Goal: Task Accomplishment & Management: Manage account settings

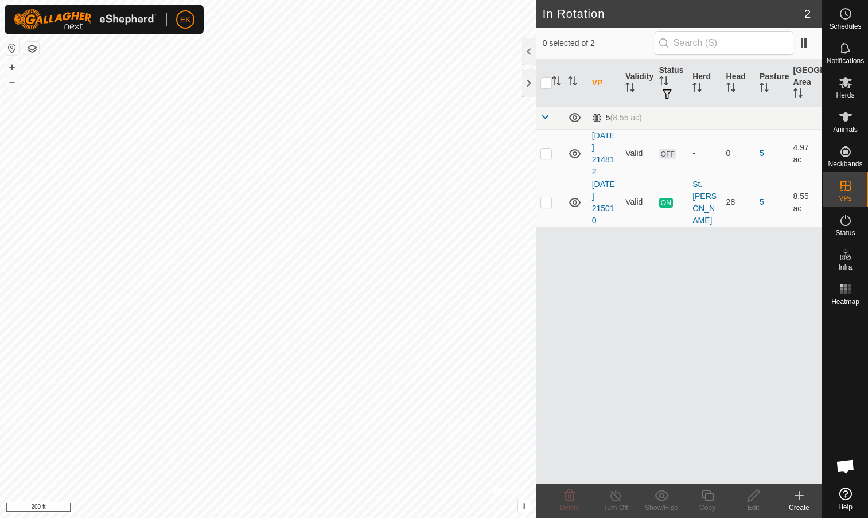
click at [601, 273] on div "VP Validity Status Herd Head Pasture Grazing Area 5 (8.55 ac) [DATE] 214812 Val…" at bounding box center [679, 272] width 286 height 424
click at [662, 284] on div "VP Validity Status Herd Head Pasture Grazing Area 5 (8.55 ac) [DATE] 214812 Val…" at bounding box center [679, 272] width 286 height 424
click at [531, 82] on div at bounding box center [529, 83] width 14 height 28
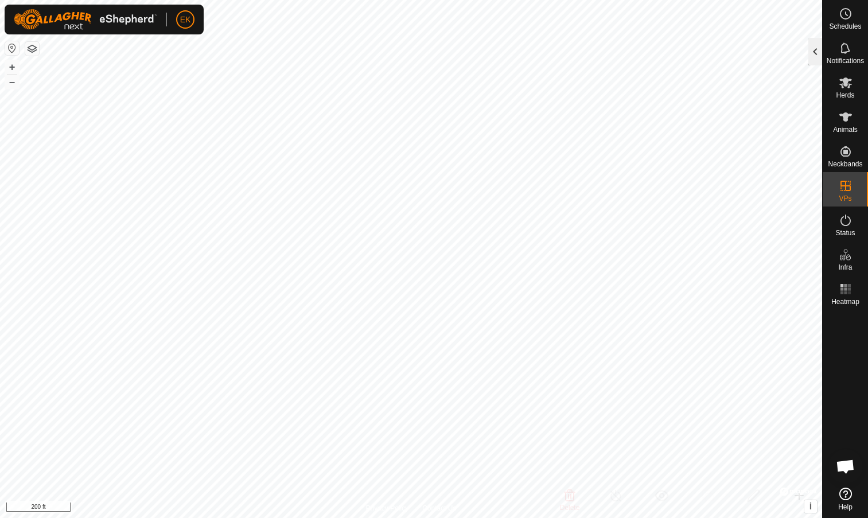
click at [817, 52] on div at bounding box center [816, 52] width 14 height 28
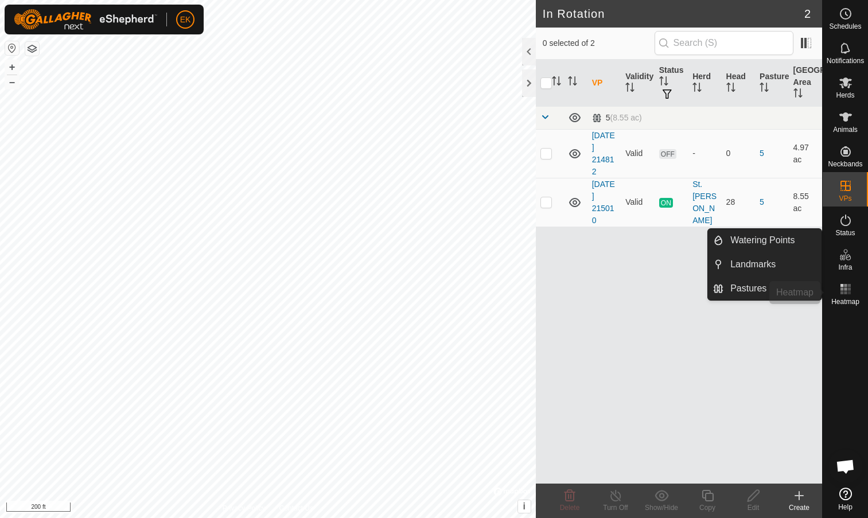
click at [851, 289] on icon at bounding box center [846, 289] width 14 height 14
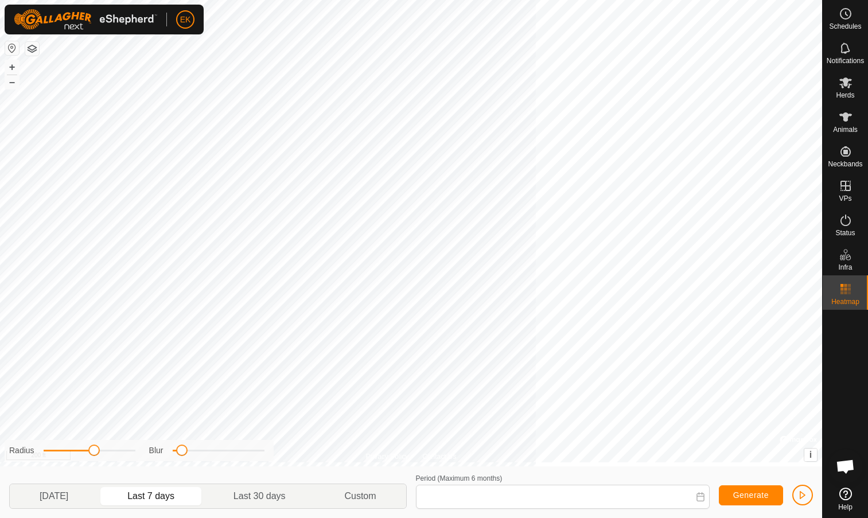
type input "[DATE] - [DATE]"
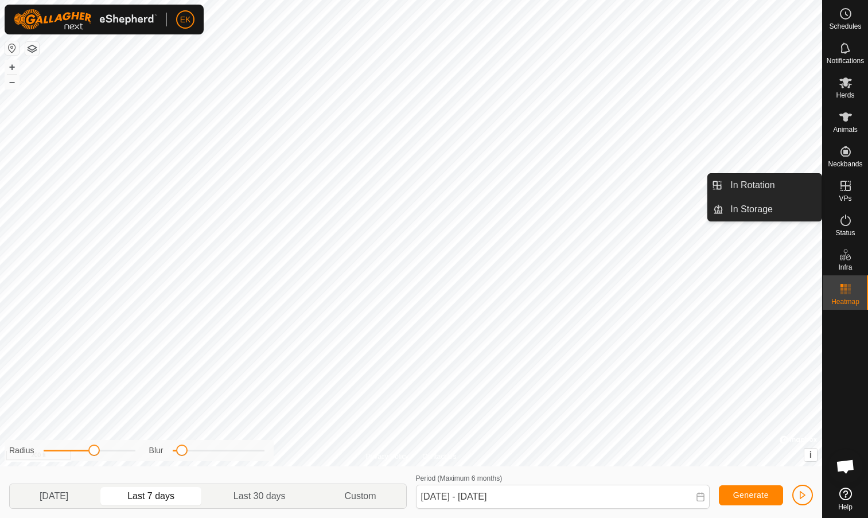
click at [846, 183] on icon at bounding box center [846, 186] width 10 height 10
click at [767, 183] on link "In Rotation" at bounding box center [773, 185] width 98 height 23
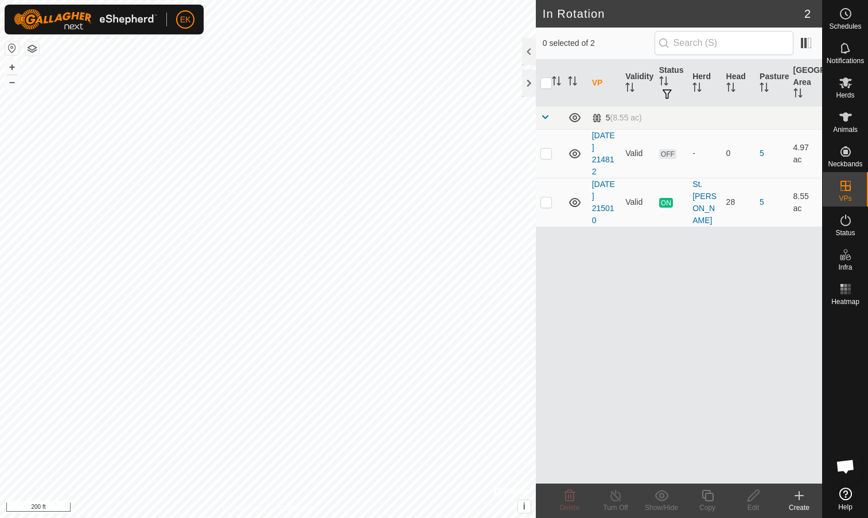
click at [649, 366] on div "VP Validity Status Herd Head Pasture Grazing Area 5 (8.55 ac) [DATE] 214812 Val…" at bounding box center [679, 272] width 286 height 424
click at [797, 498] on icon at bounding box center [800, 496] width 14 height 14
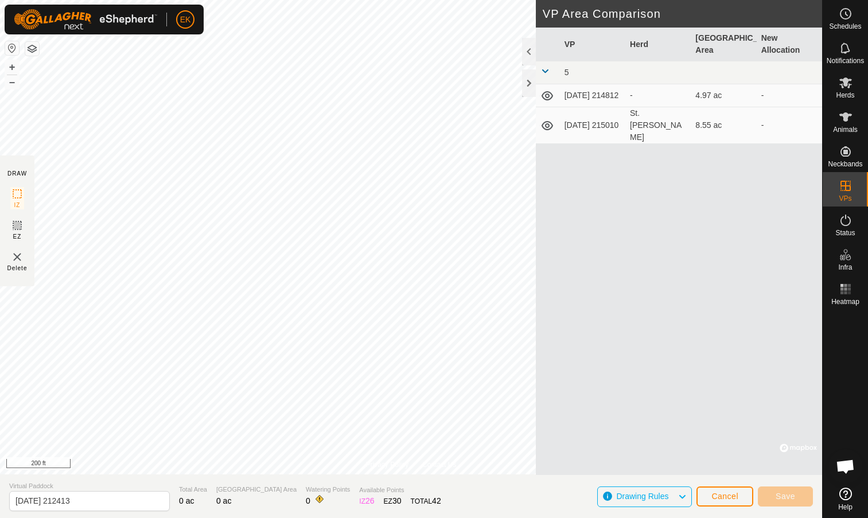
click at [724, 497] on span "Cancel" at bounding box center [725, 496] width 27 height 9
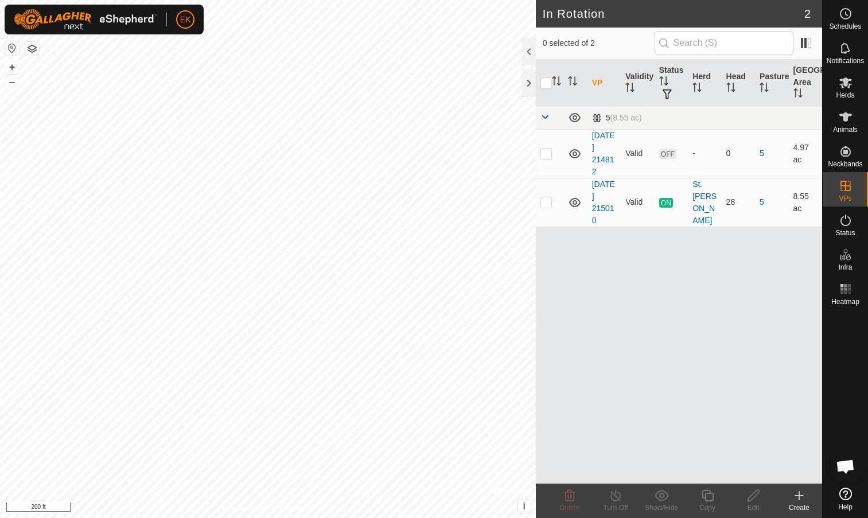
click at [803, 497] on icon at bounding box center [800, 496] width 14 height 14
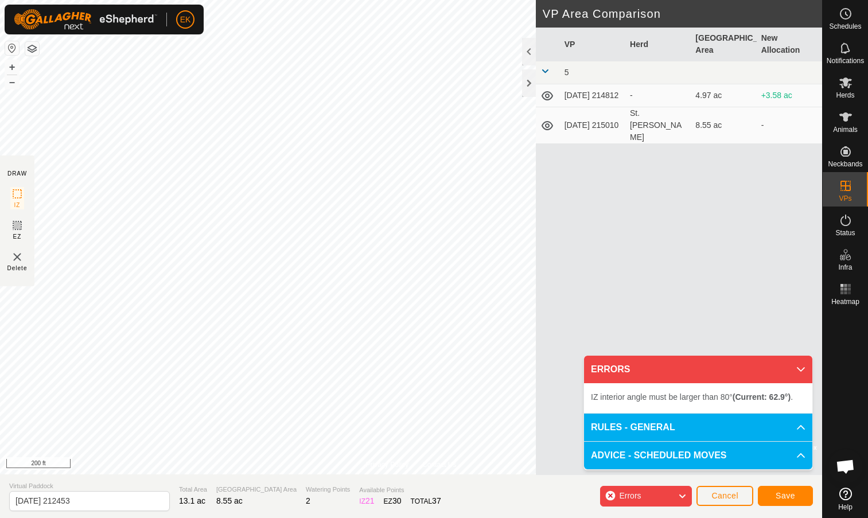
click at [685, 492] on icon at bounding box center [682, 496] width 9 height 15
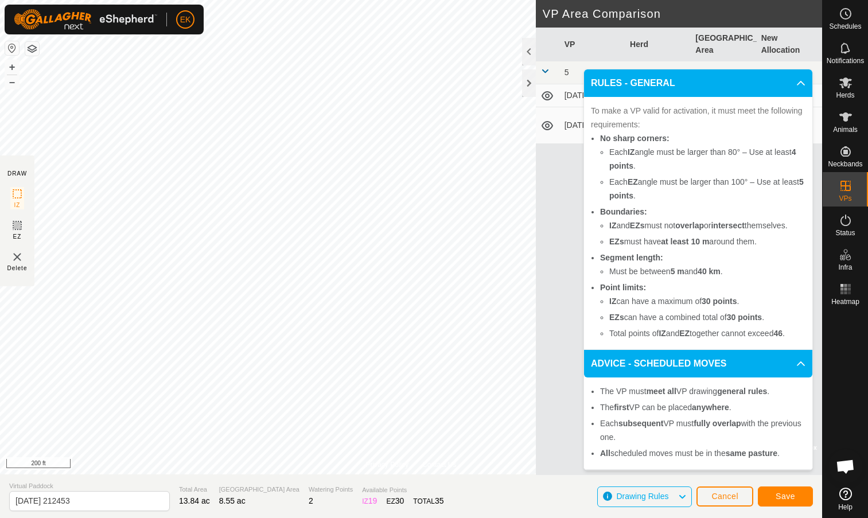
click at [785, 497] on span "Save" at bounding box center [786, 496] width 20 height 9
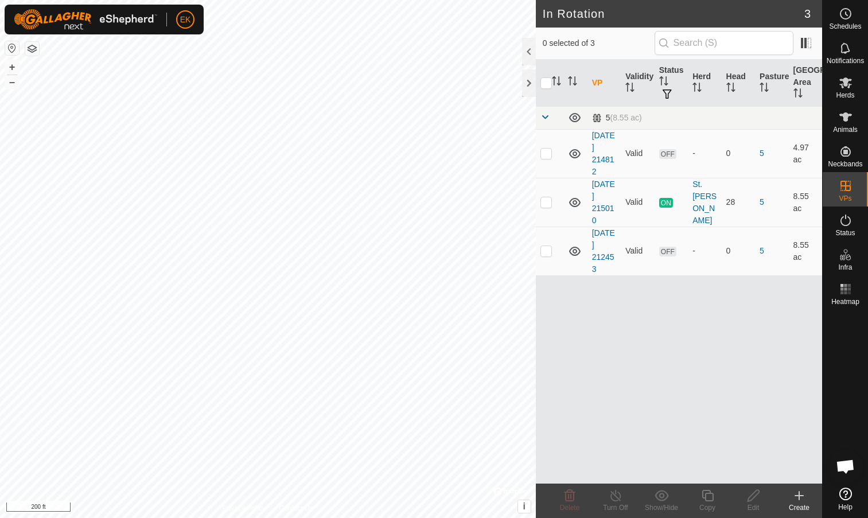
click at [801, 503] on div "Create" at bounding box center [800, 508] width 46 height 10
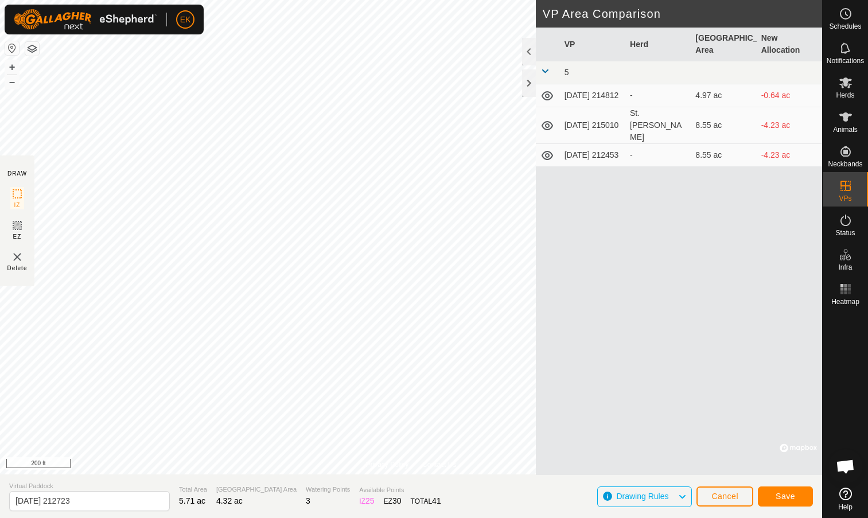
click at [799, 498] on button "Save" at bounding box center [785, 497] width 55 height 20
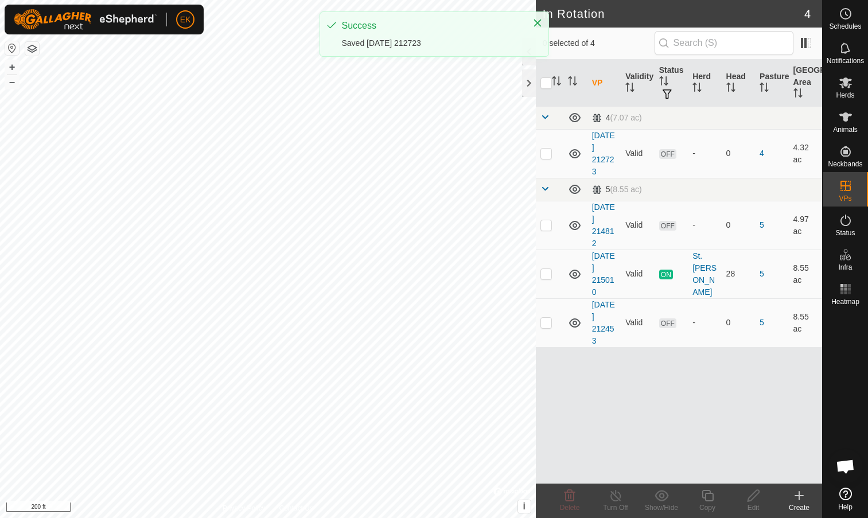
click at [798, 499] on icon at bounding box center [800, 496] width 14 height 14
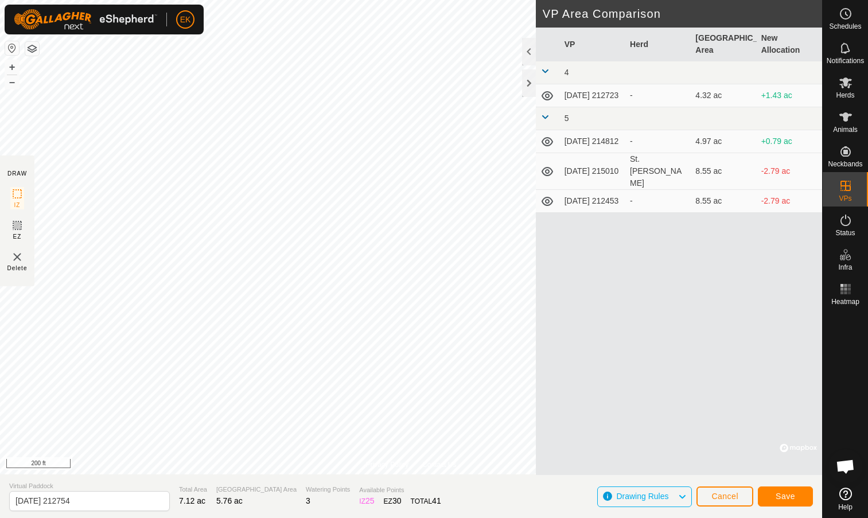
click at [771, 491] on button "Save" at bounding box center [785, 497] width 55 height 20
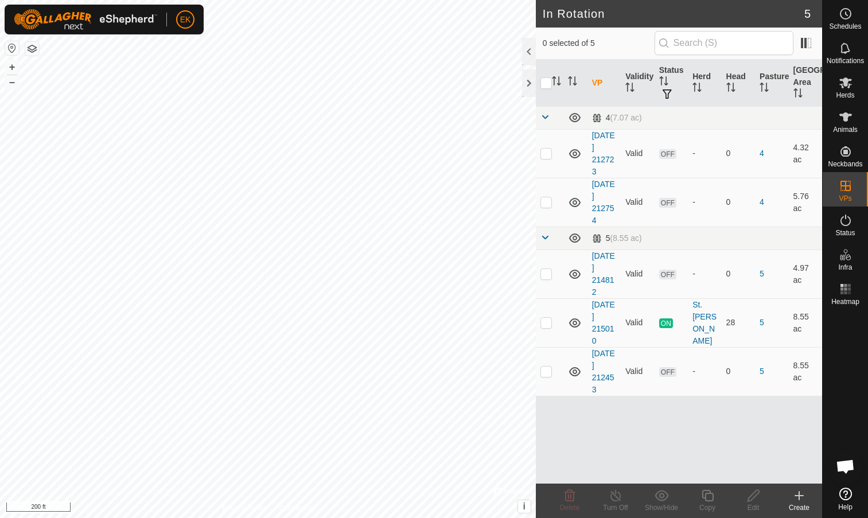
click at [801, 498] on icon at bounding box center [800, 496] width 14 height 14
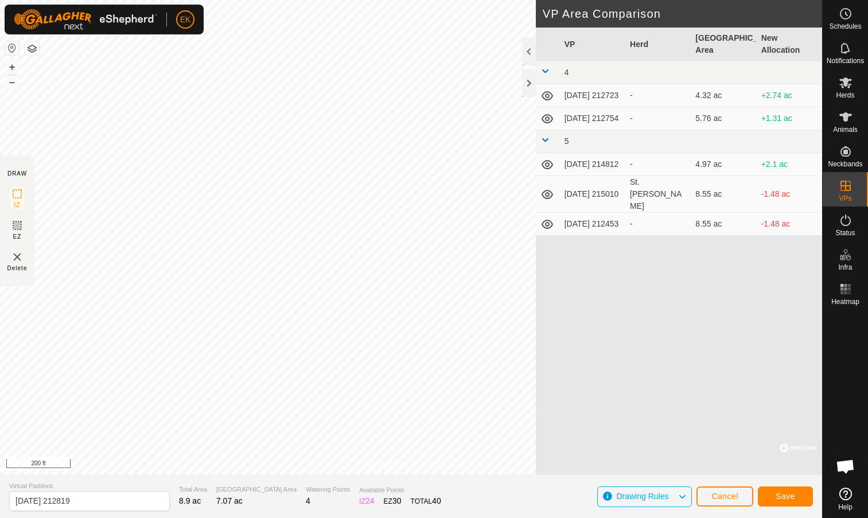
click at [796, 503] on button "Save" at bounding box center [785, 497] width 55 height 20
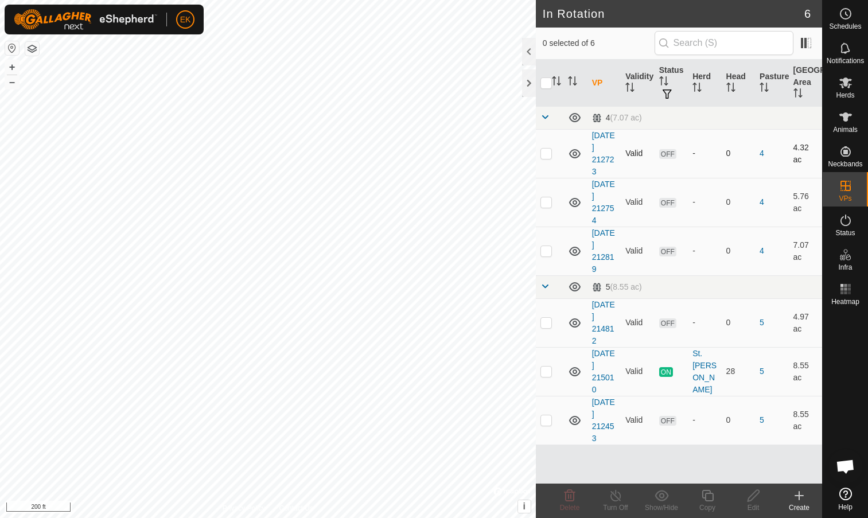
click at [547, 154] on p-checkbox at bounding box center [546, 153] width 11 height 9
checkbox input "true"
click at [550, 202] on p-checkbox at bounding box center [546, 201] width 11 height 9
checkbox input "true"
click at [542, 258] on td at bounding box center [550, 251] width 28 height 49
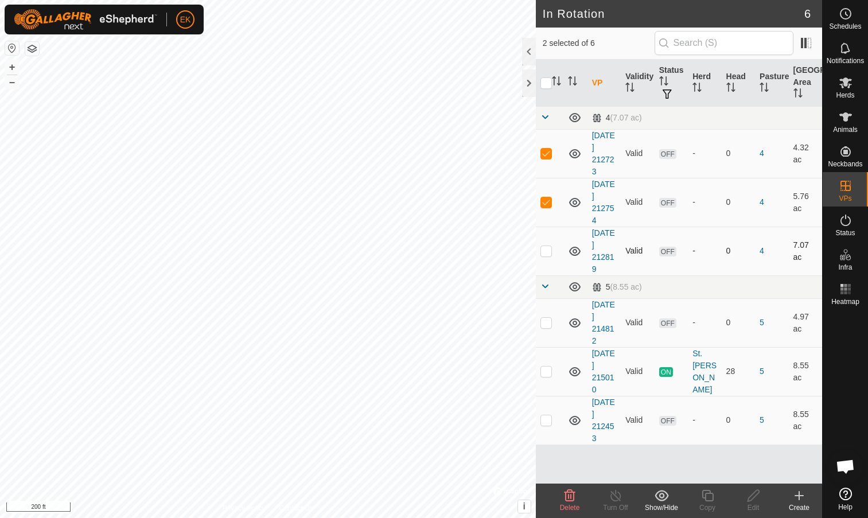
checkbox input "true"
click at [543, 323] on p-checkbox at bounding box center [546, 322] width 11 height 9
checkbox input "false"
click at [548, 370] on p-checkbox at bounding box center [546, 371] width 11 height 9
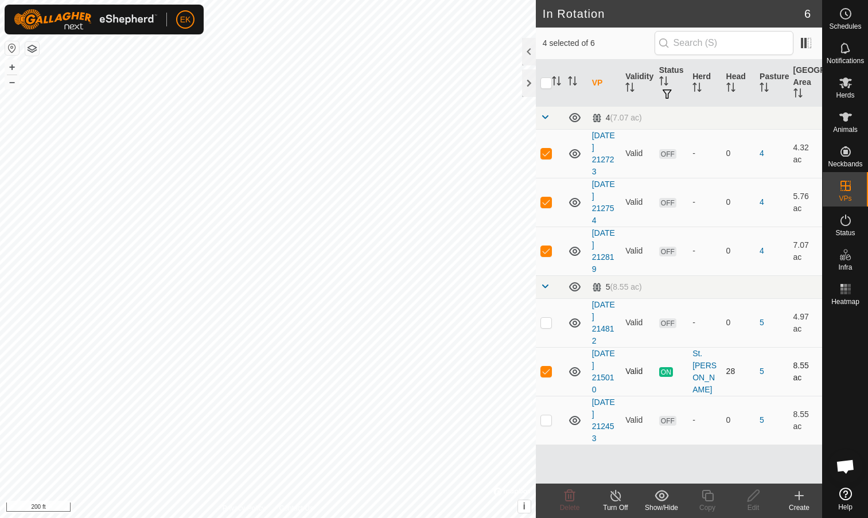
click at [548, 370] on p-checkbox at bounding box center [546, 371] width 11 height 9
checkbox input "false"
click at [548, 418] on p-checkbox at bounding box center [546, 420] width 11 height 9
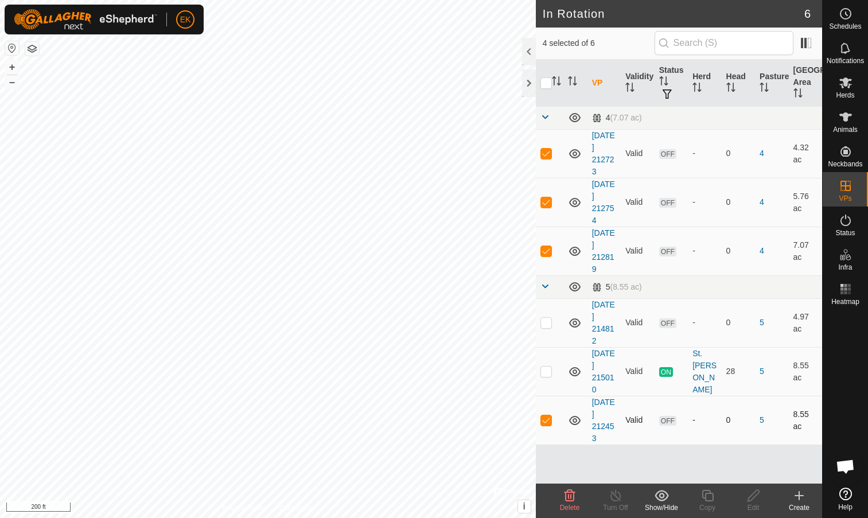
click at [548, 418] on p-checkbox at bounding box center [546, 420] width 11 height 9
click at [554, 409] on td at bounding box center [550, 420] width 28 height 49
click at [546, 424] on p-checkbox at bounding box center [546, 420] width 11 height 9
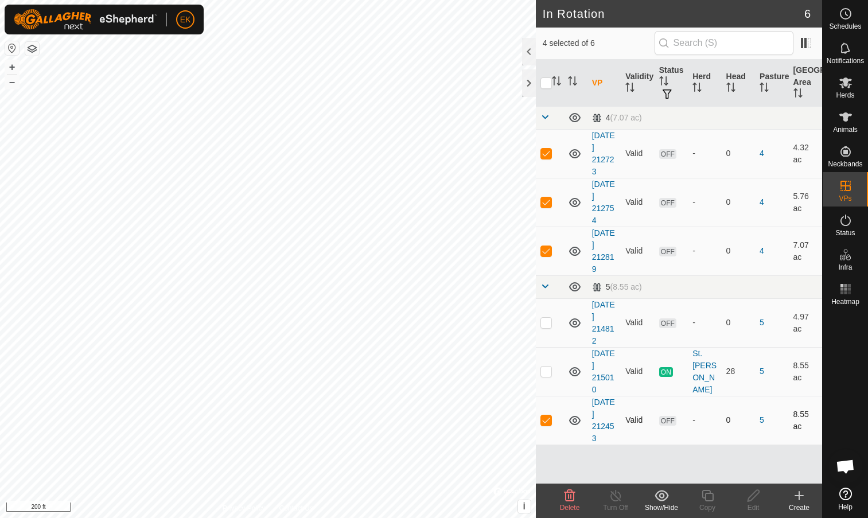
checkbox input "false"
click at [553, 253] on td at bounding box center [550, 251] width 28 height 49
checkbox input "false"
click at [546, 197] on td at bounding box center [550, 202] width 28 height 49
checkbox input "false"
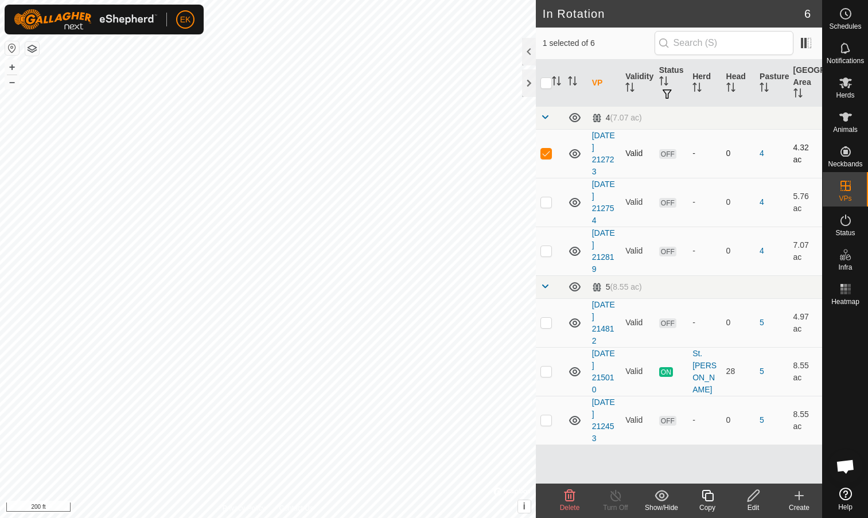
click at [545, 153] on p-checkbox at bounding box center [546, 153] width 11 height 9
checkbox input "false"
click at [545, 420] on p-checkbox at bounding box center [546, 420] width 11 height 9
checkbox input "true"
click at [549, 79] on input "checkbox" at bounding box center [546, 82] width 11 height 11
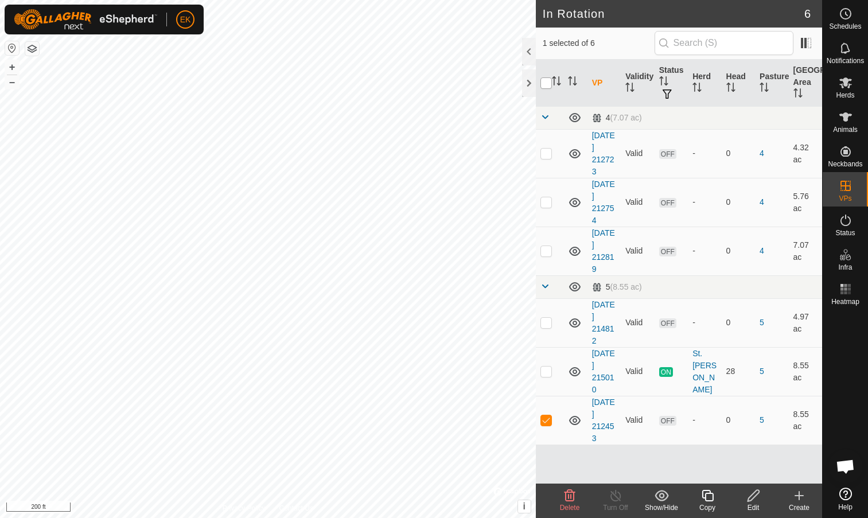
checkbox input "true"
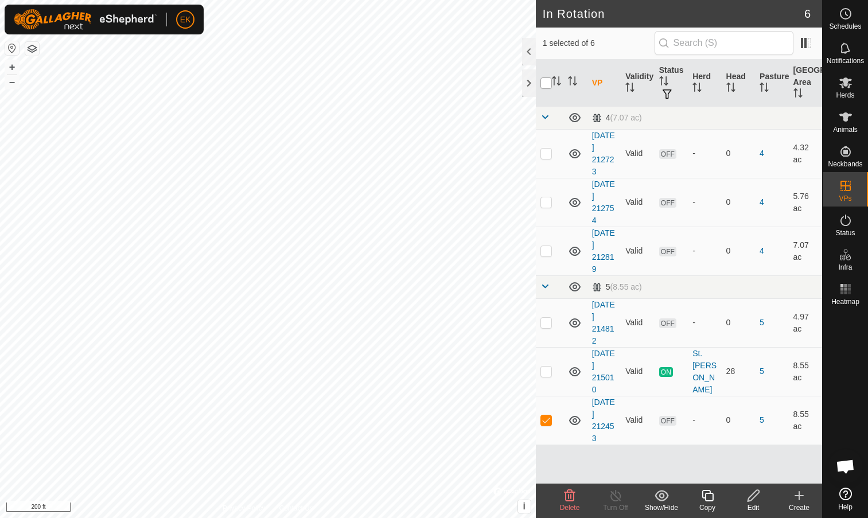
checkbox input "true"
click at [549, 79] on input "checkbox" at bounding box center [546, 82] width 11 height 11
checkbox input "false"
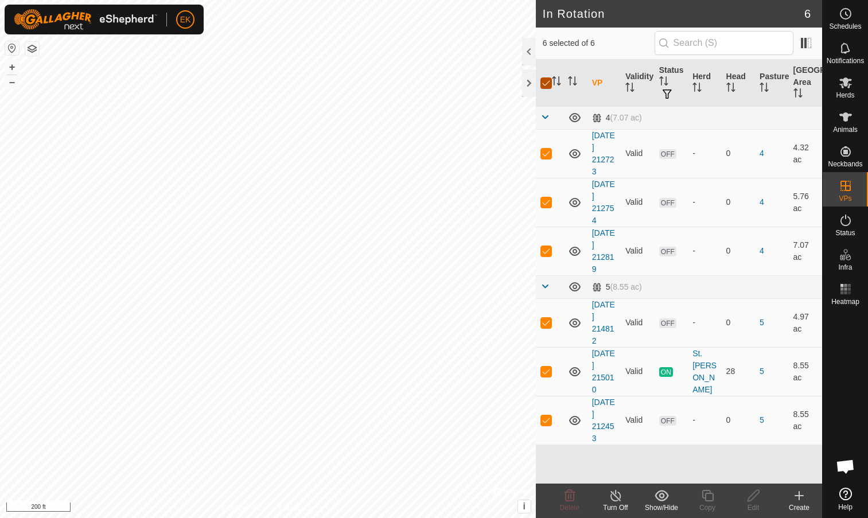
checkbox input "false"
drag, startPoint x: 558, startPoint y: 409, endPoint x: 564, endPoint y: 424, distance: 16.2
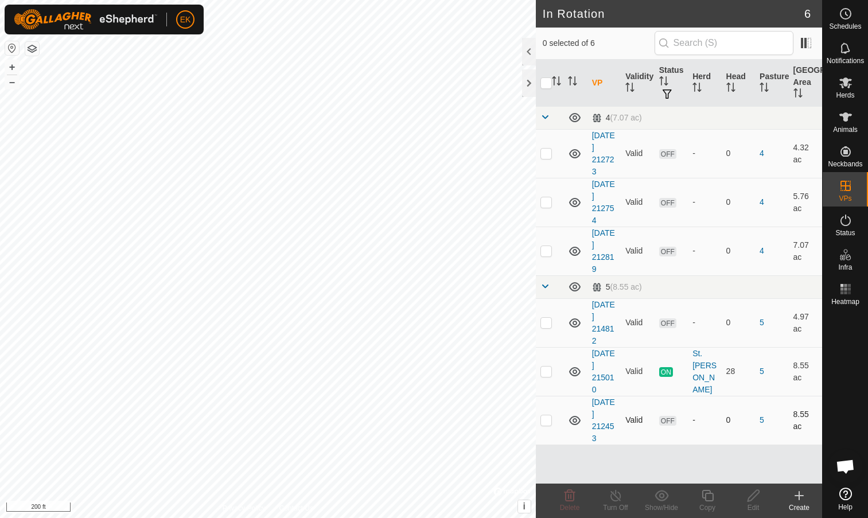
click at [564, 424] on tr "2025-09-10 212453 Valid OFF - 0 5 8.55 ac" at bounding box center [679, 420] width 286 height 49
click at [576, 422] on icon at bounding box center [575, 421] width 14 height 14
click at [576, 424] on icon at bounding box center [574, 422] width 11 height 5
click at [576, 424] on icon at bounding box center [575, 421] width 14 height 14
click at [576, 424] on icon at bounding box center [574, 422] width 11 height 5
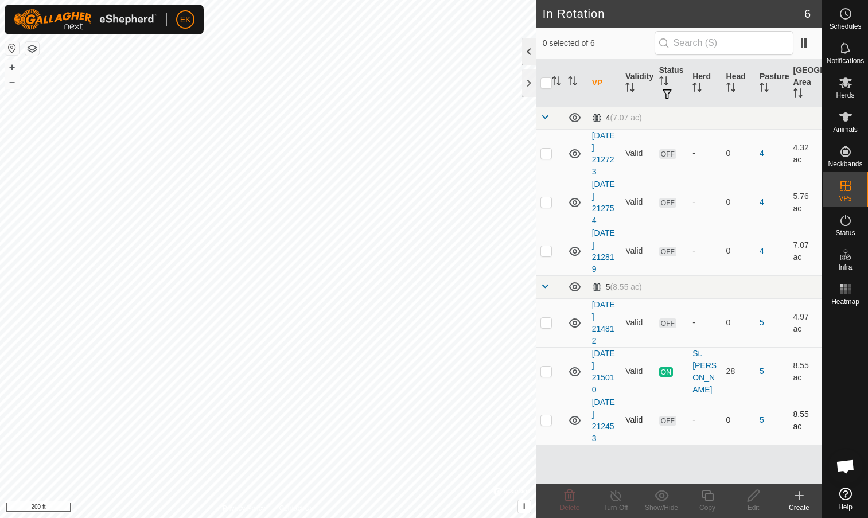
click at [528, 49] on div at bounding box center [529, 52] width 14 height 28
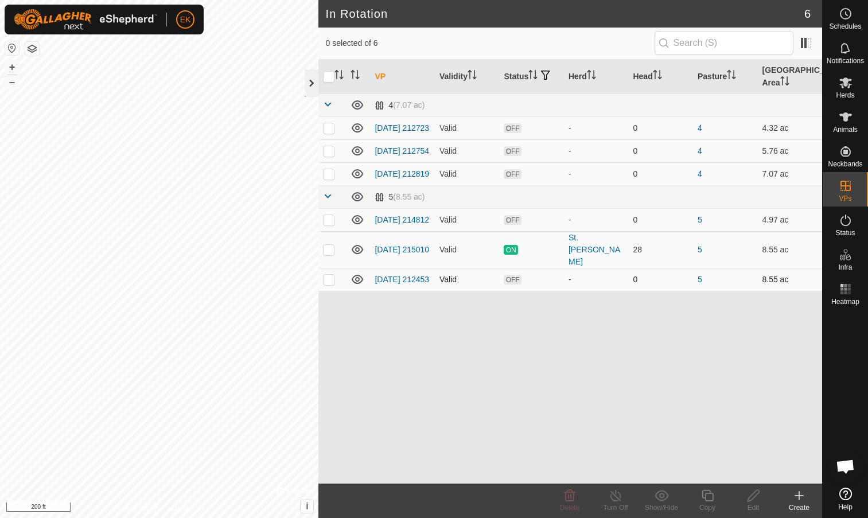
click at [312, 80] on div at bounding box center [312, 83] width 14 height 28
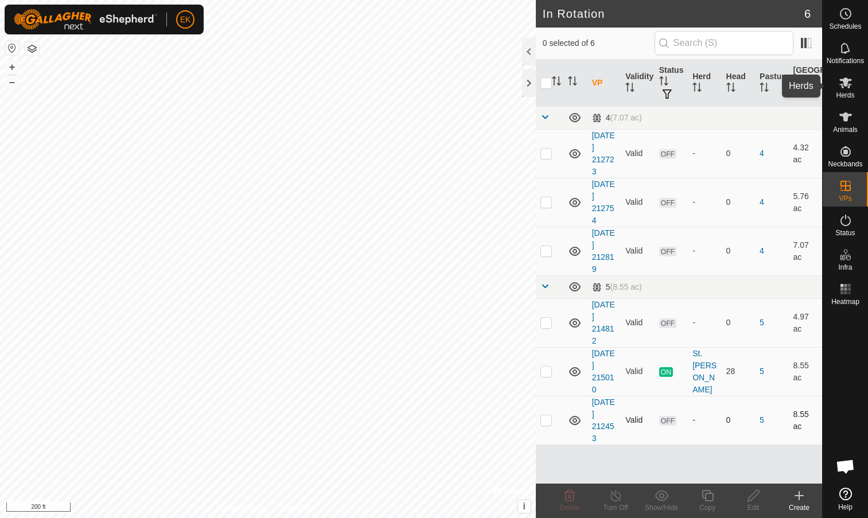
click at [847, 86] on icon at bounding box center [846, 82] width 13 height 11
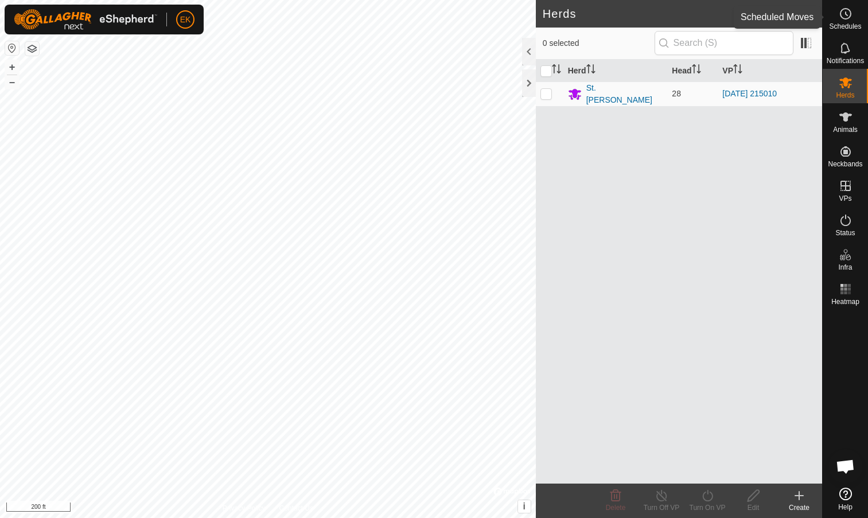
click at [846, 14] on icon at bounding box center [847, 13] width 2 height 3
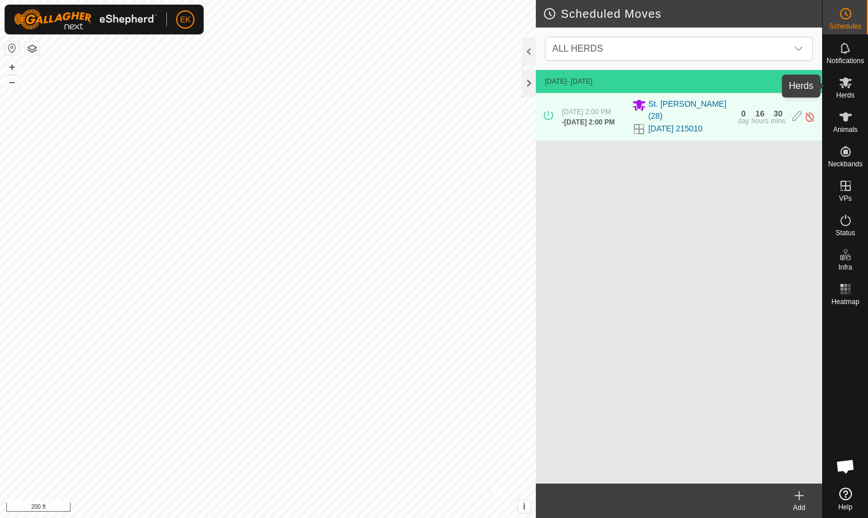
click at [848, 93] on span "Herds" at bounding box center [845, 95] width 18 height 7
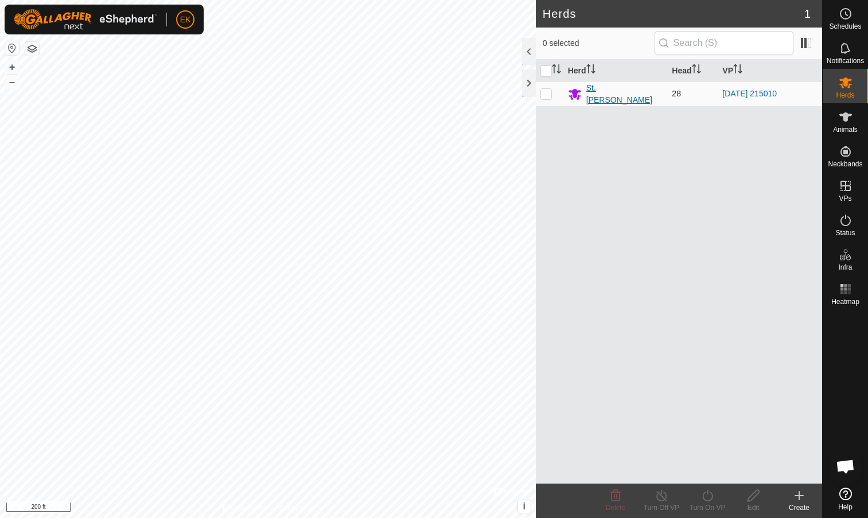
click at [612, 91] on div "St. [PERSON_NAME]" at bounding box center [625, 94] width 77 height 24
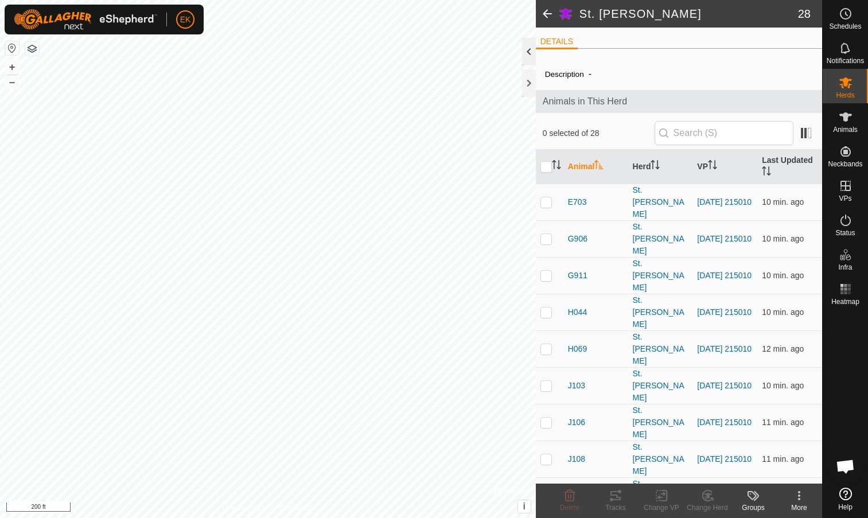
click at [536, 49] on div at bounding box center [529, 52] width 14 height 28
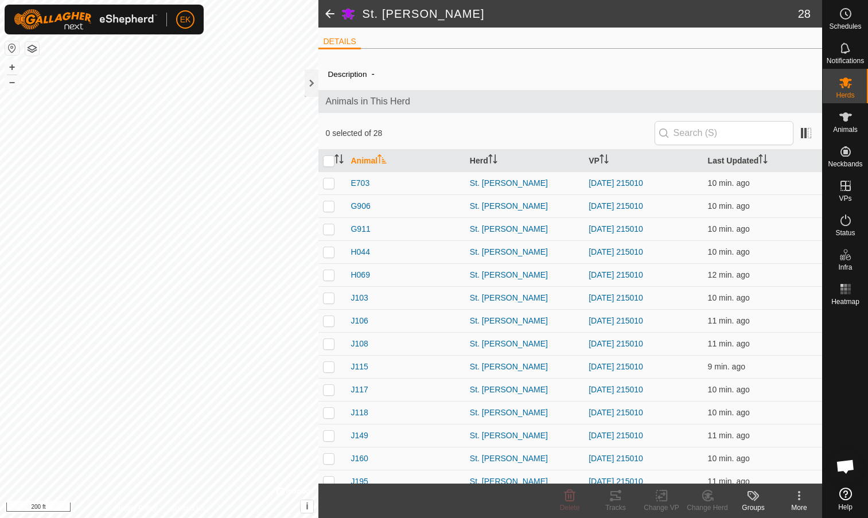
click at [324, 10] on span at bounding box center [330, 14] width 23 height 28
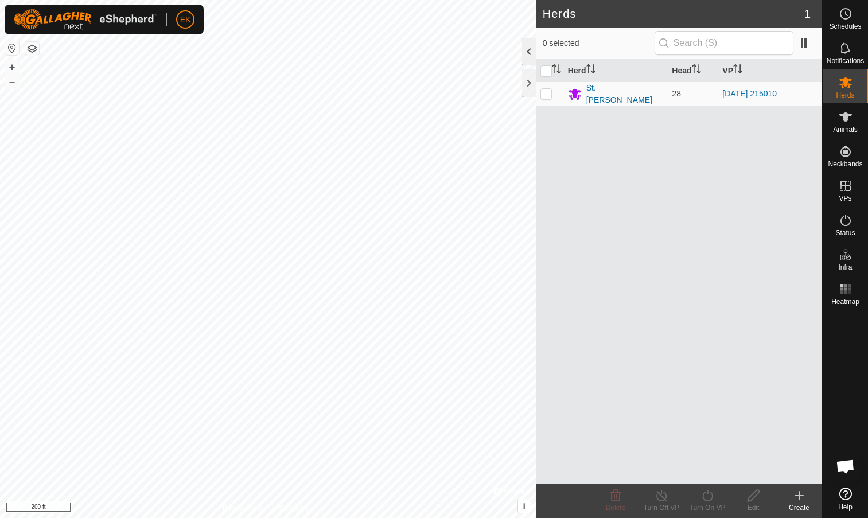
click at [532, 56] on div at bounding box center [529, 52] width 14 height 28
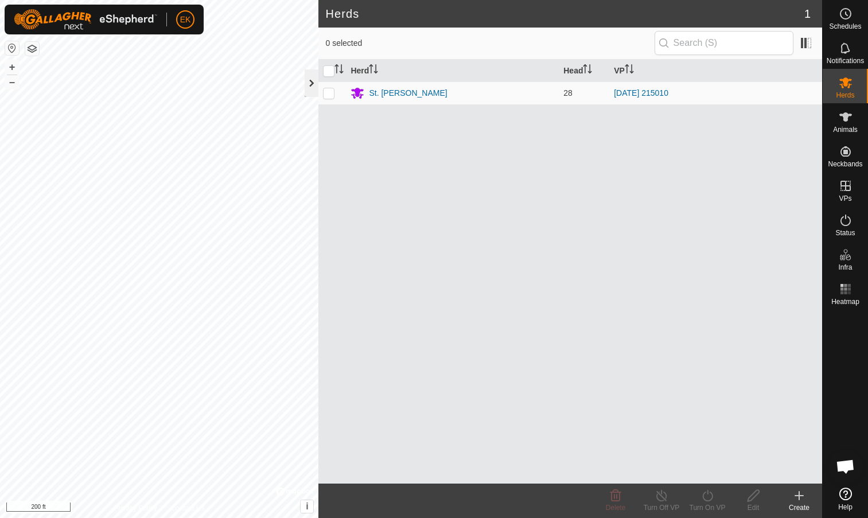
click at [310, 84] on div at bounding box center [312, 83] width 14 height 28
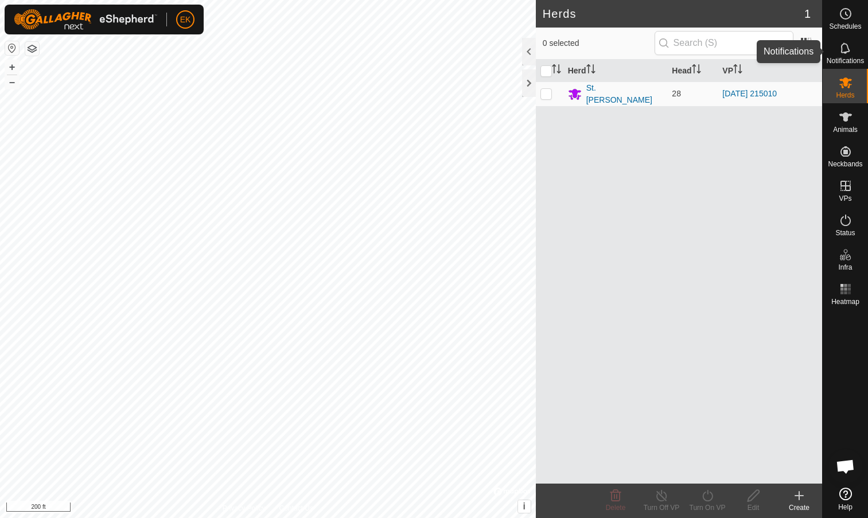
click at [846, 59] on span "Notifications" at bounding box center [845, 60] width 37 height 7
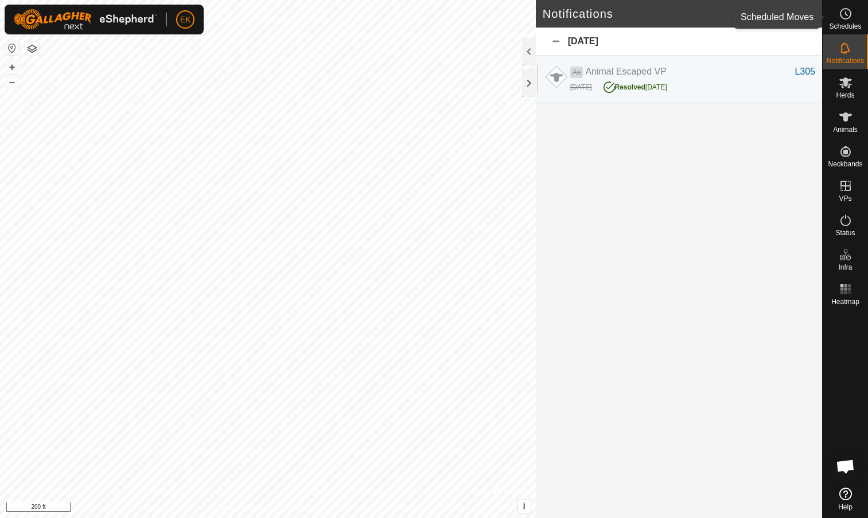
click at [846, 17] on icon at bounding box center [846, 14] width 14 height 14
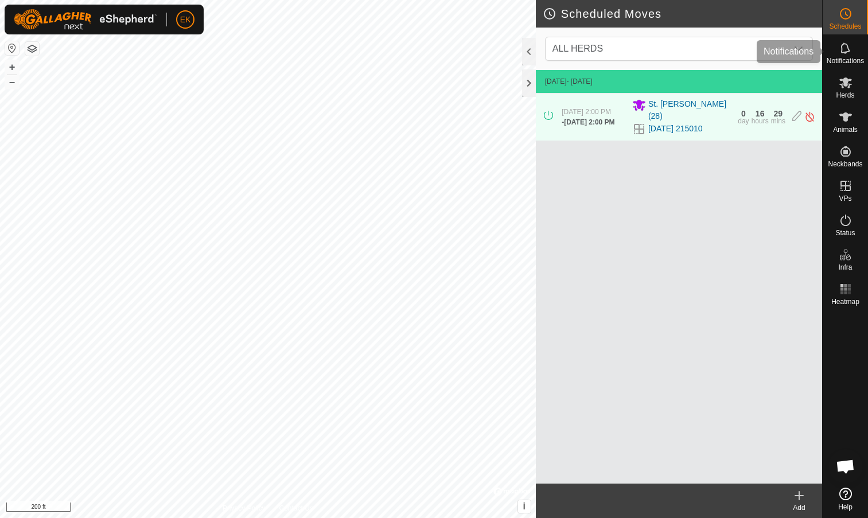
click at [849, 46] on icon at bounding box center [846, 48] width 14 height 14
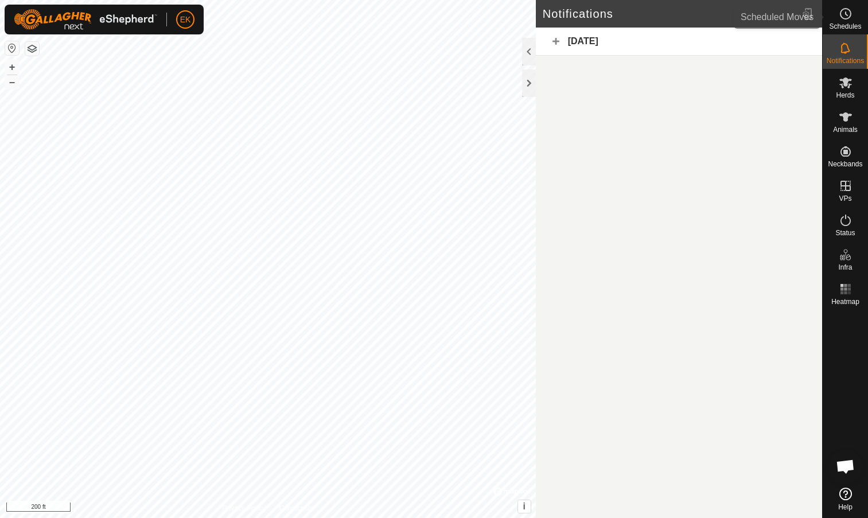
click at [849, 23] on span "Schedules" at bounding box center [845, 26] width 32 height 7
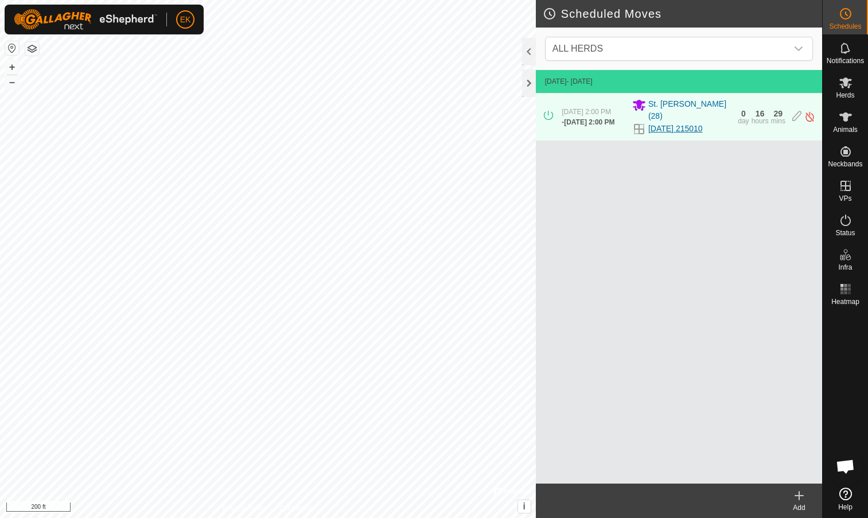
click at [688, 129] on link "[DATE] 215010" at bounding box center [676, 129] width 55 height 12
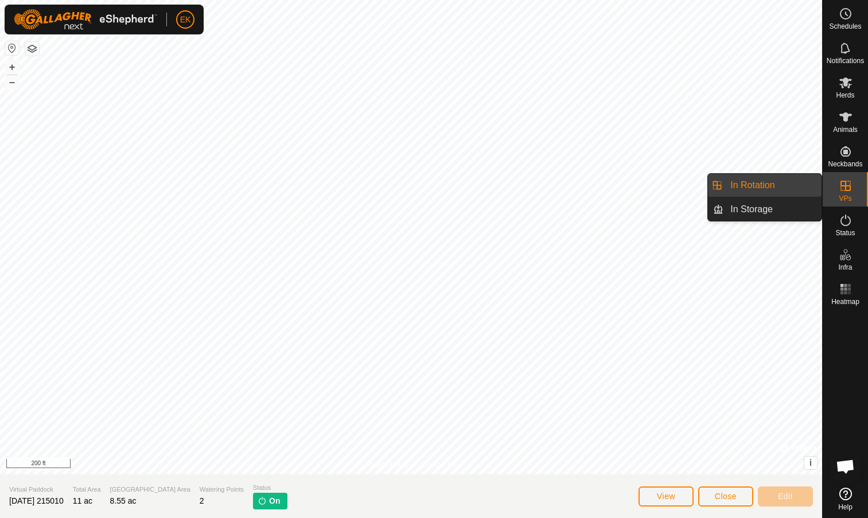
click at [775, 185] on link "In Rotation" at bounding box center [773, 185] width 98 height 23
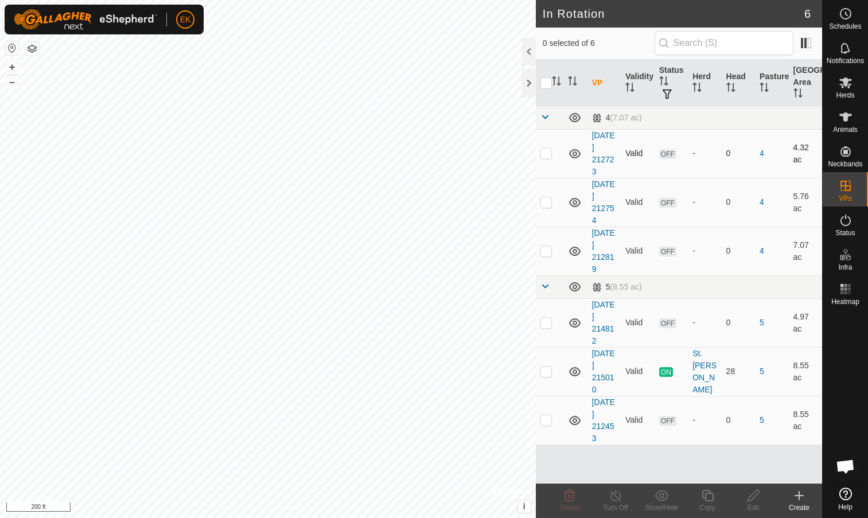
click at [547, 153] on p-checkbox at bounding box center [546, 153] width 11 height 9
checkbox input "false"
click at [547, 418] on p-checkbox at bounding box center [546, 420] width 11 height 9
checkbox input "true"
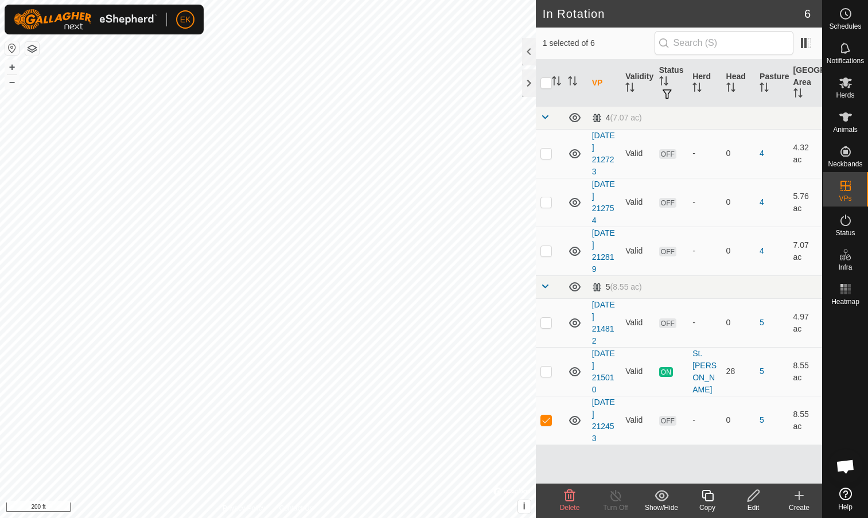
click at [662, 495] on icon at bounding box center [662, 496] width 14 height 14
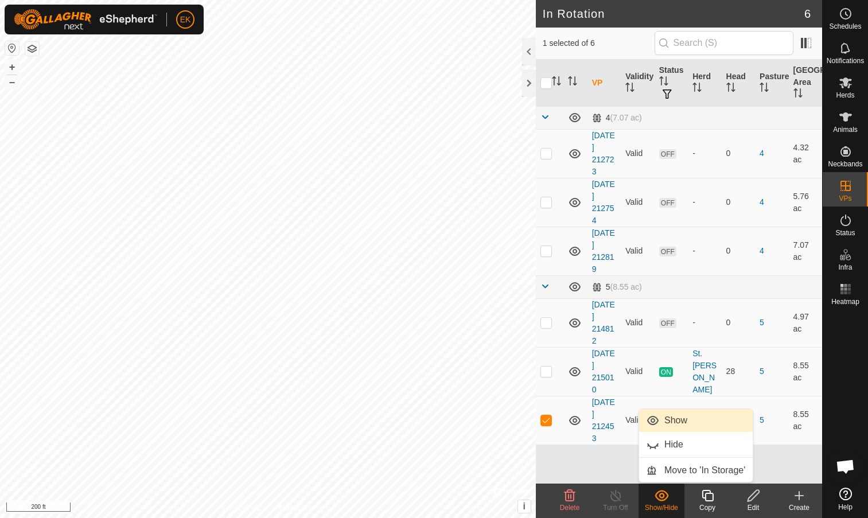
click at [667, 424] on link "Show" at bounding box center [696, 420] width 114 height 23
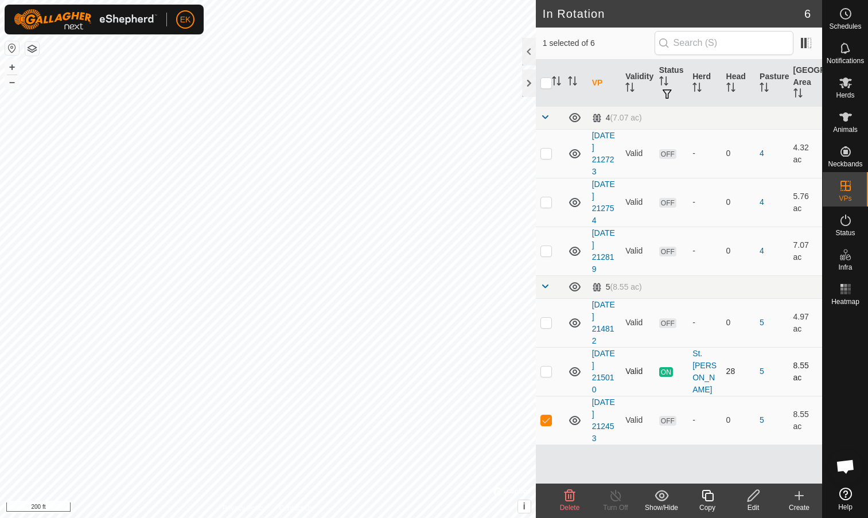
click at [546, 377] on td at bounding box center [550, 371] width 28 height 49
checkbox input "false"
click at [548, 324] on p-checkbox at bounding box center [546, 322] width 11 height 9
checkbox input "true"
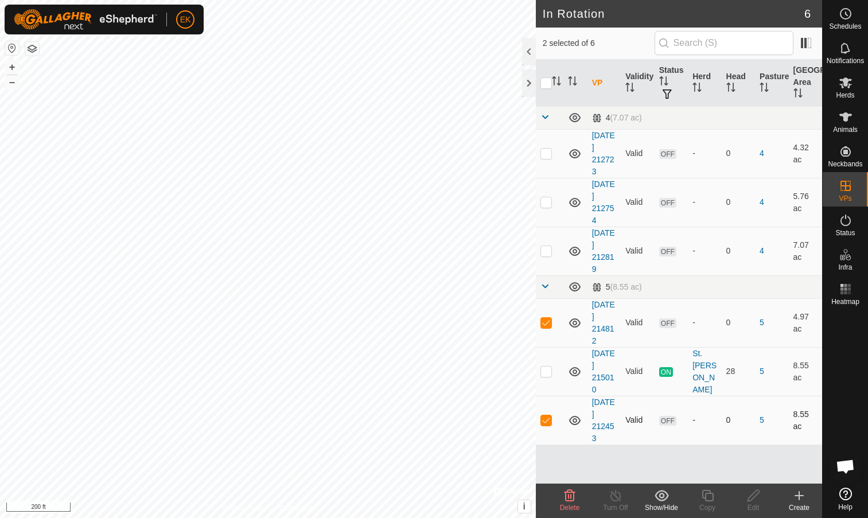
click at [544, 422] on p-checkbox at bounding box center [546, 420] width 11 height 9
click at [656, 490] on icon at bounding box center [662, 496] width 14 height 14
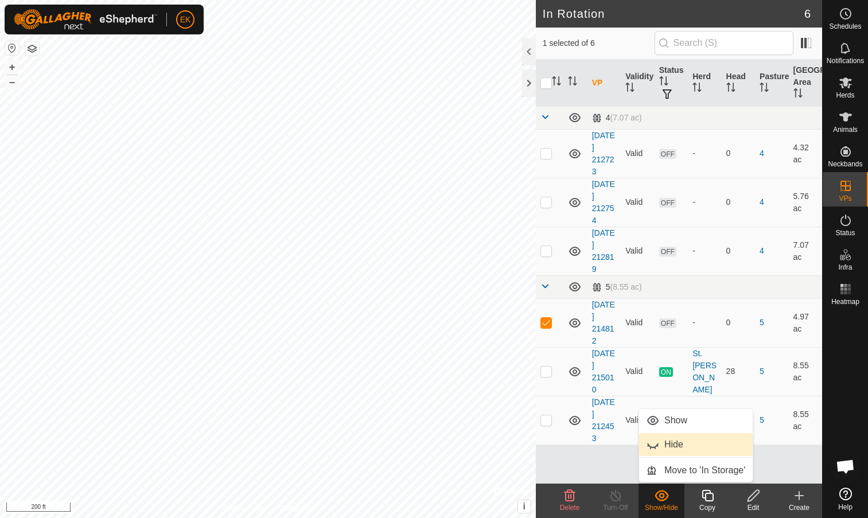
click at [676, 451] on link "Hide" at bounding box center [696, 444] width 114 height 23
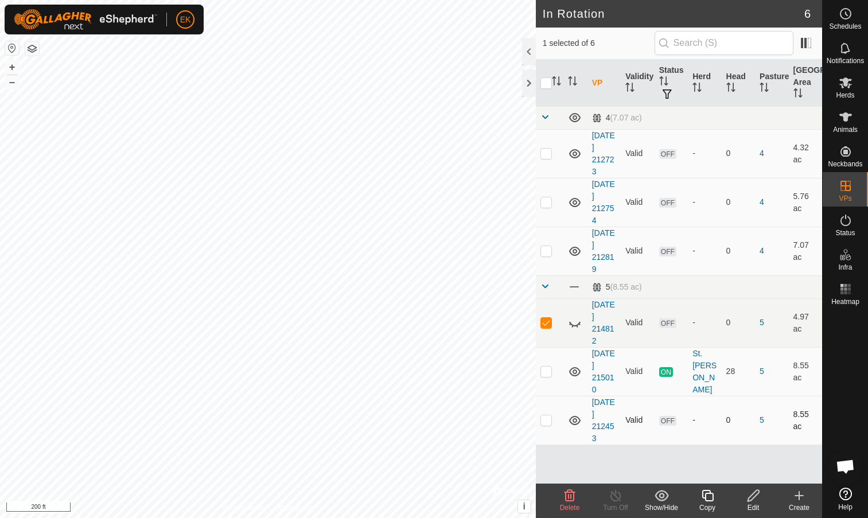
click at [545, 421] on p-checkbox at bounding box center [546, 420] width 11 height 9
checkbox input "true"
click at [840, 21] on es-schedule-vp-svg-icon at bounding box center [846, 14] width 21 height 18
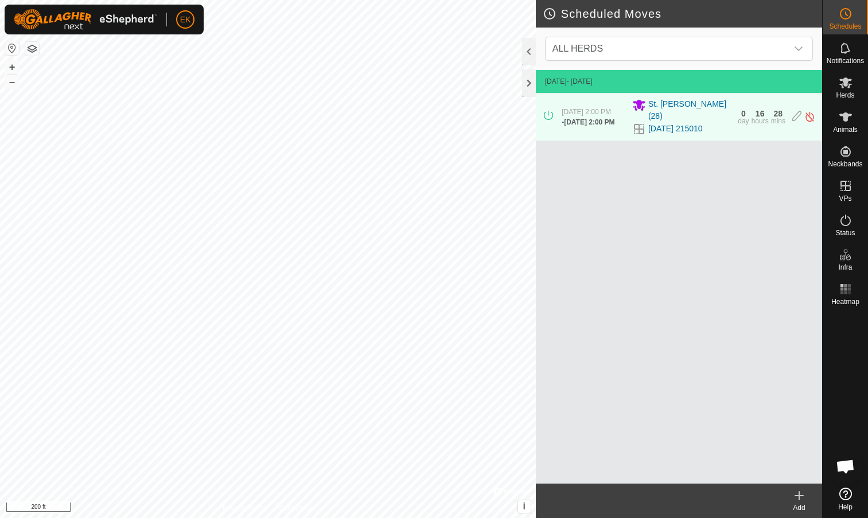
click at [802, 494] on icon at bounding box center [800, 496] width 14 height 14
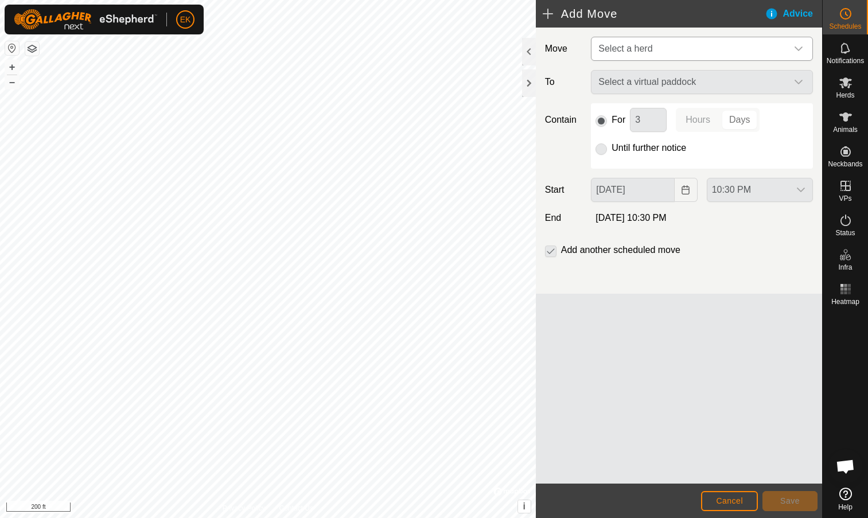
click at [666, 42] on span "Select a herd" at bounding box center [690, 48] width 193 height 23
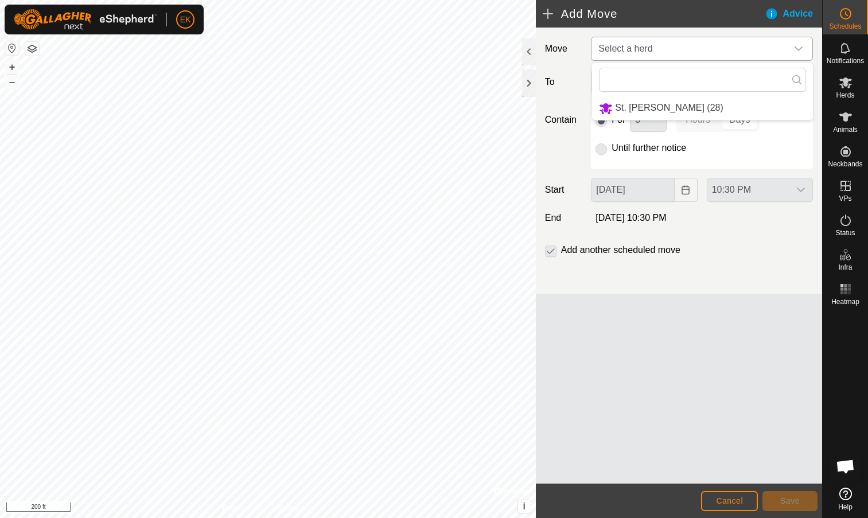
click at [662, 110] on li "St. Charles (28)" at bounding box center [702, 108] width 221 height 24
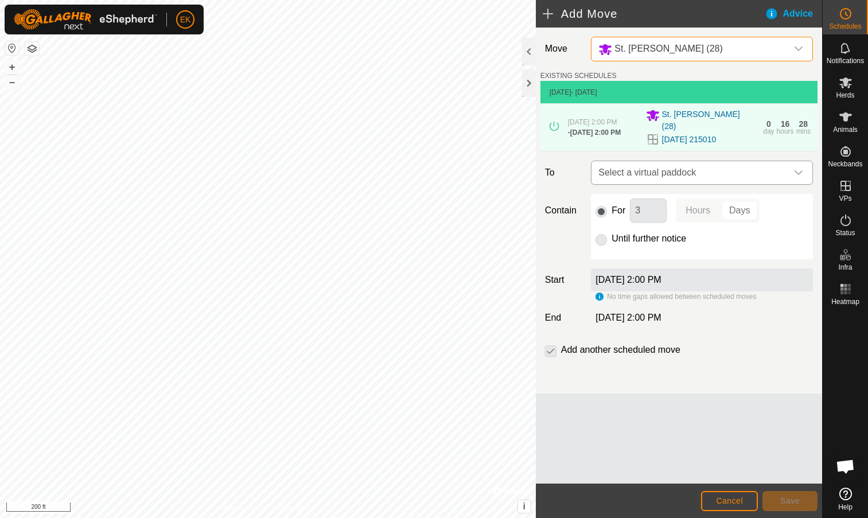
click at [653, 177] on span "Select a virtual paddock" at bounding box center [690, 172] width 193 height 23
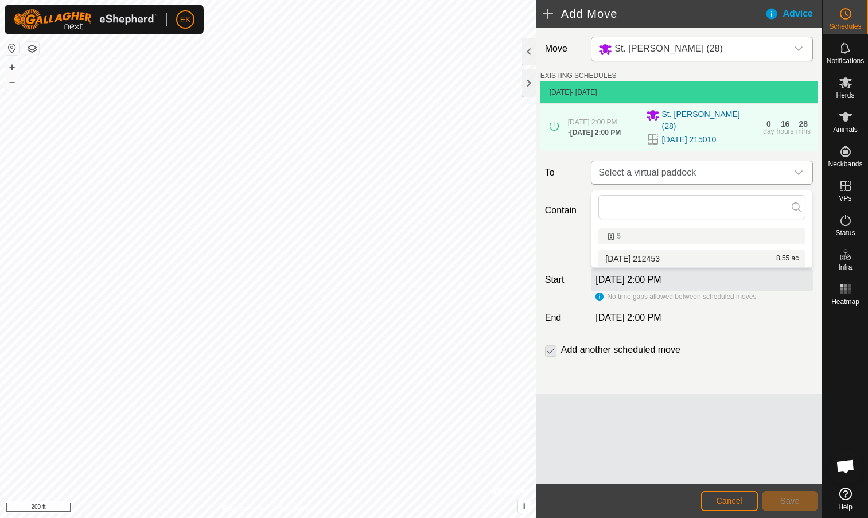
click at [709, 184] on span "Select a virtual paddock" at bounding box center [690, 172] width 193 height 23
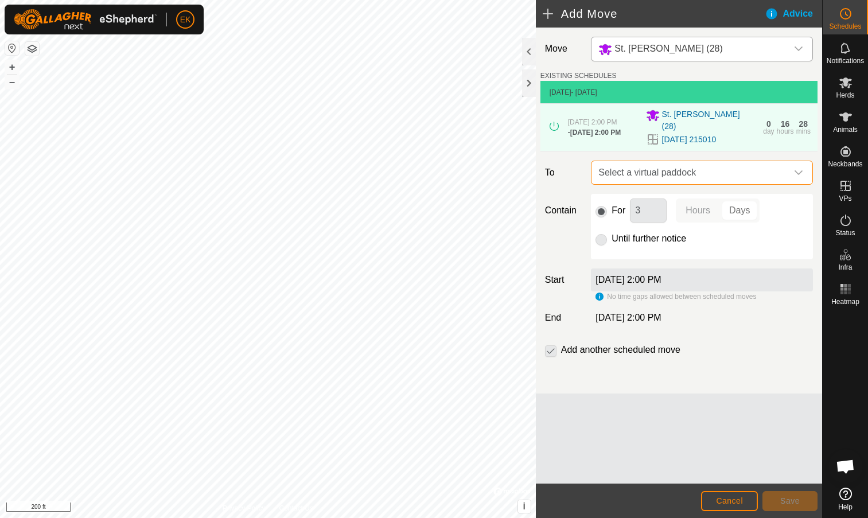
click at [711, 179] on span "Select a virtual paddock" at bounding box center [690, 172] width 193 height 23
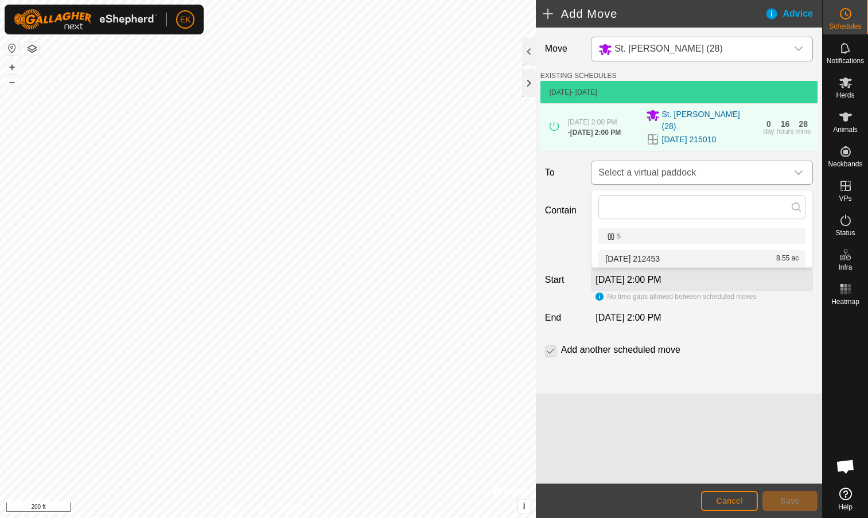
click at [799, 177] on icon "dropdown trigger" at bounding box center [798, 172] width 9 height 9
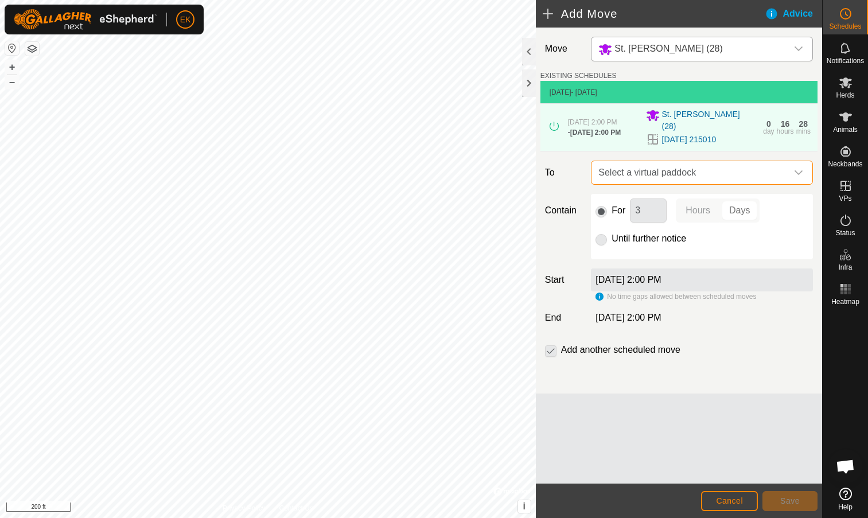
click at [799, 177] on icon "dropdown trigger" at bounding box center [798, 172] width 9 height 9
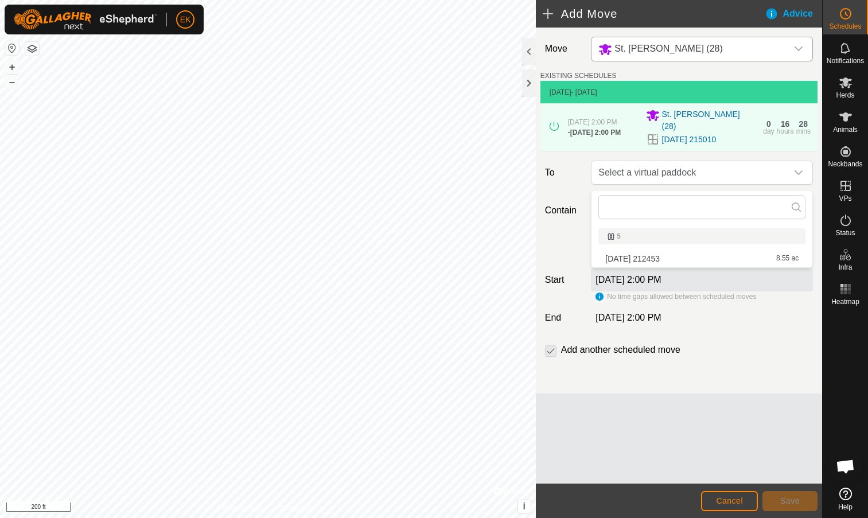
click at [798, 212] on p-inputicon at bounding box center [796, 208] width 9 height 11
click at [733, 209] on input "text" at bounding box center [702, 207] width 207 height 24
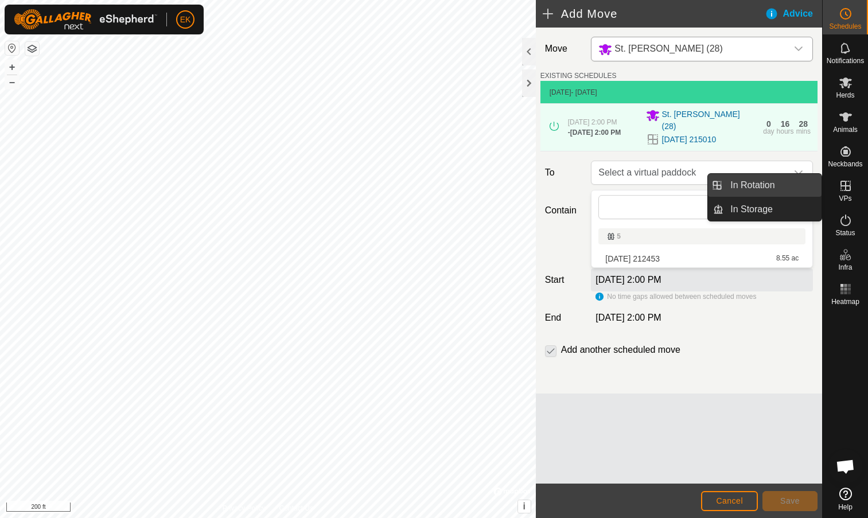
click at [794, 186] on link "In Rotation" at bounding box center [773, 185] width 98 height 23
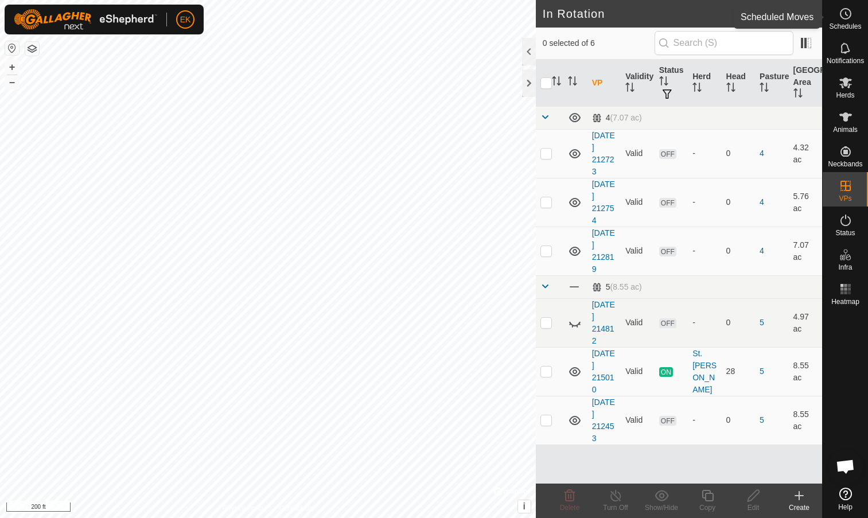
click at [843, 23] on span "Schedules" at bounding box center [845, 26] width 32 height 7
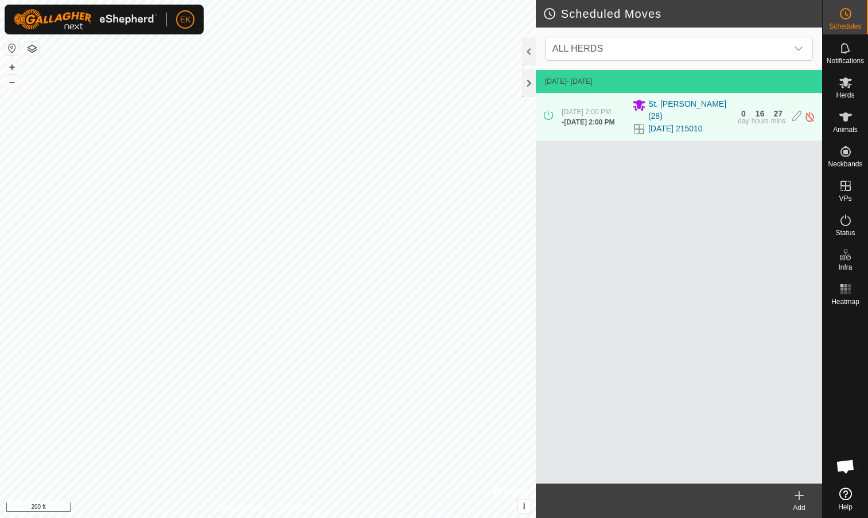
click at [803, 496] on icon at bounding box center [800, 496] width 8 height 0
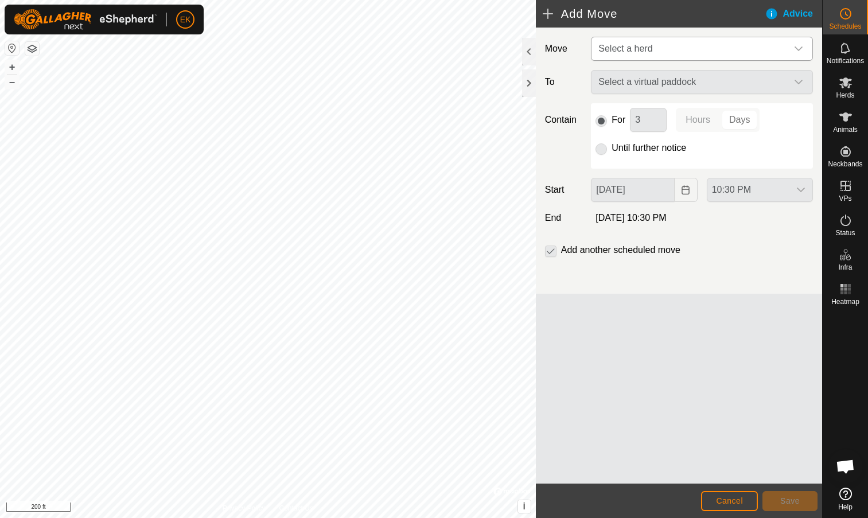
click at [655, 48] on span "Select a herd" at bounding box center [690, 48] width 193 height 23
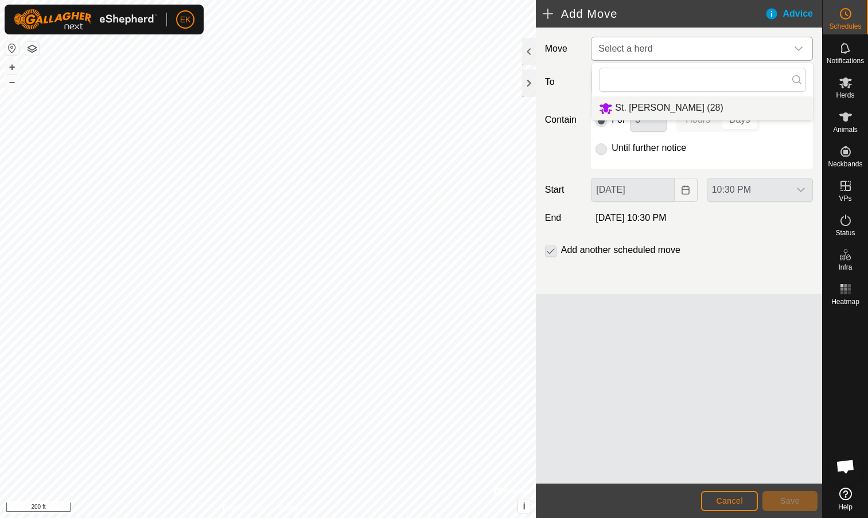
click at [650, 105] on li "St. Charles (28)" at bounding box center [702, 108] width 221 height 24
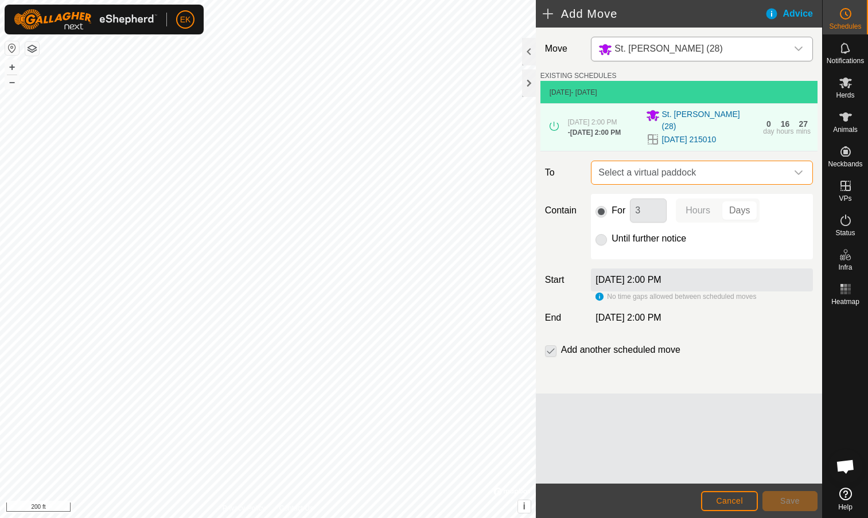
click at [670, 173] on span "Select a virtual paddock" at bounding box center [690, 172] width 193 height 23
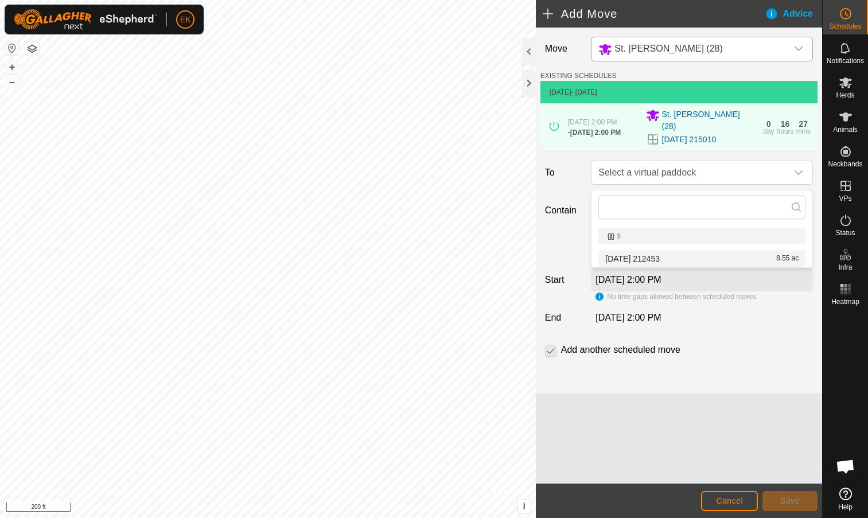
click at [673, 261] on li "2025-09-10 212453 8.55 ac" at bounding box center [702, 258] width 207 height 17
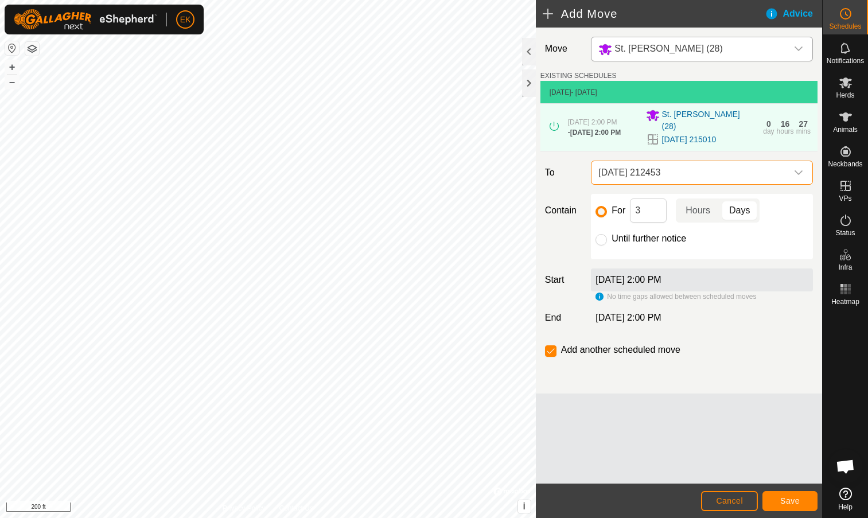
click at [778, 497] on button "Save" at bounding box center [790, 501] width 55 height 20
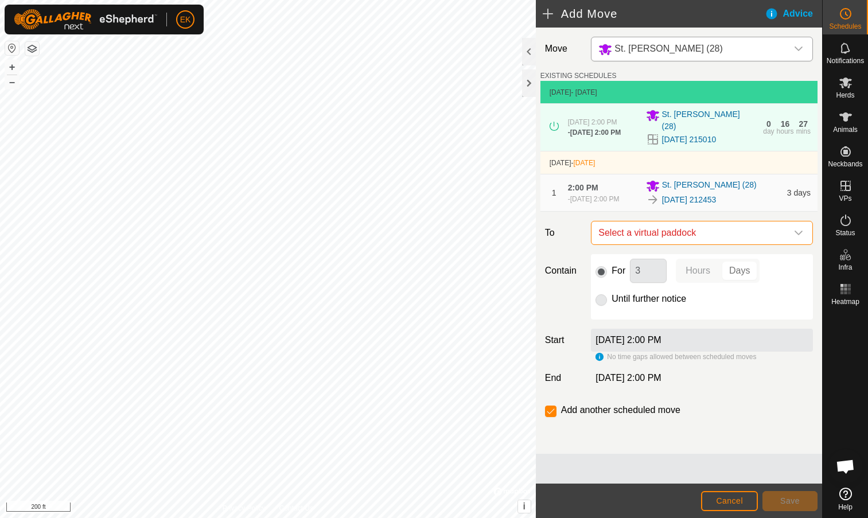
click at [654, 241] on span "Select a virtual paddock" at bounding box center [690, 233] width 193 height 23
click at [594, 198] on span "Sep 14, 2025 at 2:00 PM" at bounding box center [595, 199] width 49 height 8
click at [633, 48] on span "St. Charles (28)" at bounding box center [669, 49] width 108 height 10
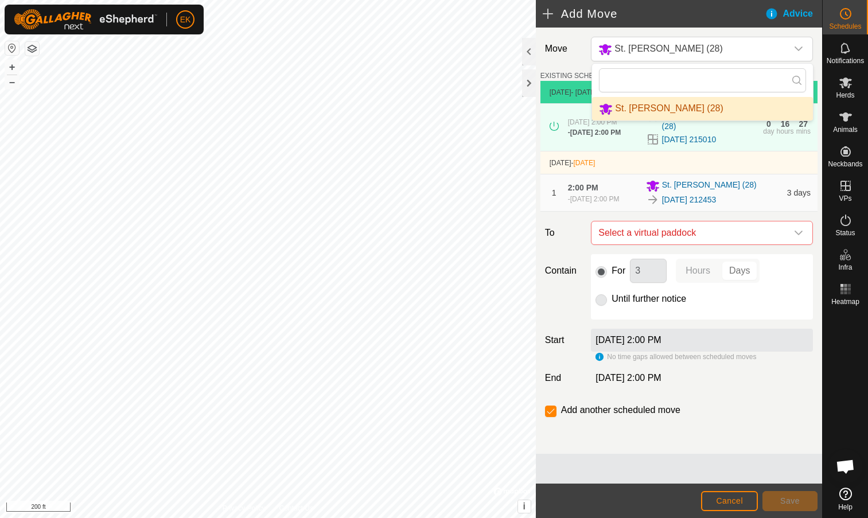
click at [642, 104] on li "St. Charles (28)" at bounding box center [702, 109] width 221 height 24
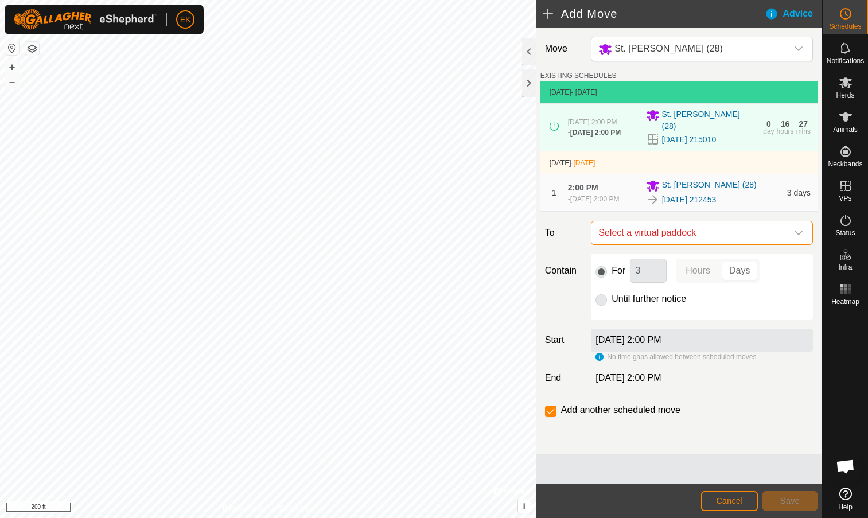
click at [662, 239] on span "Select a virtual paddock" at bounding box center [690, 233] width 193 height 23
click at [651, 299] on li "No results found" at bounding box center [702, 300] width 221 height 23
click at [651, 297] on li "No results found" at bounding box center [702, 300] width 221 height 23
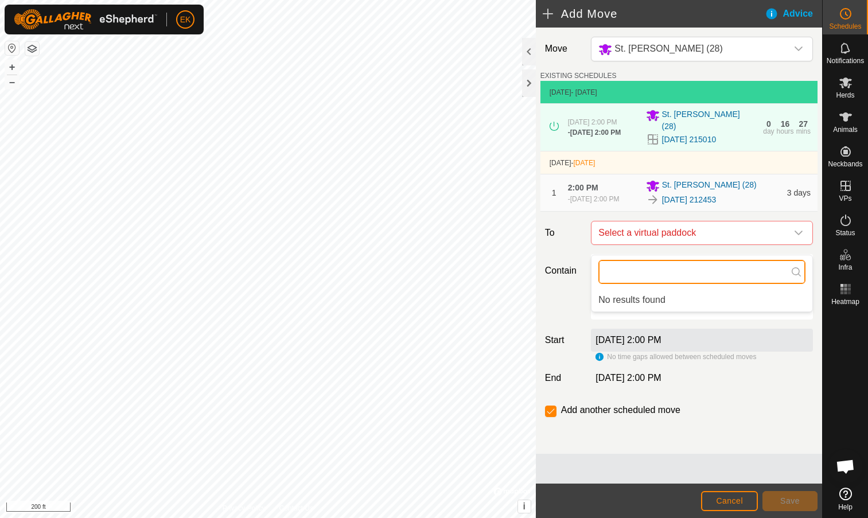
click at [695, 272] on input "text" at bounding box center [702, 272] width 207 height 24
click at [800, 235] on icon "dropdown trigger" at bounding box center [799, 233] width 8 height 5
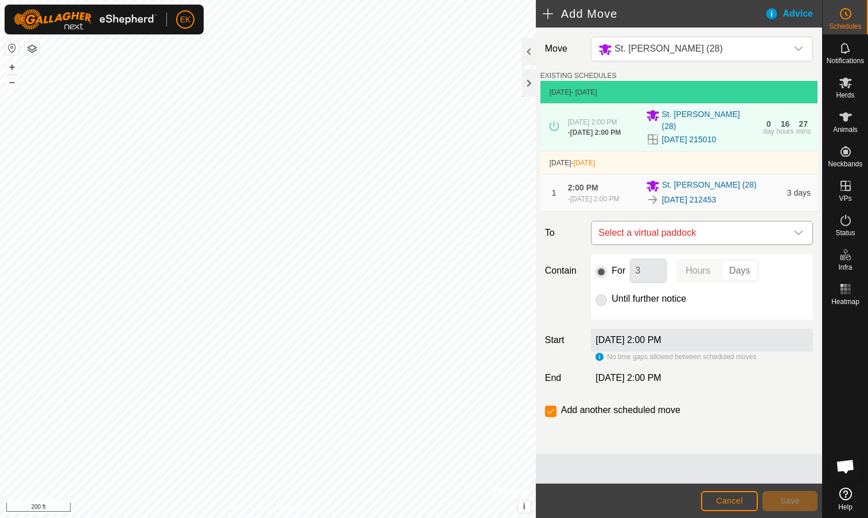
click at [800, 235] on icon "dropdown trigger" at bounding box center [799, 233] width 8 height 5
click at [545, 9] on h2 "Add Move" at bounding box center [654, 14] width 222 height 14
click at [552, 417] on input "checkbox" at bounding box center [550, 411] width 11 height 11
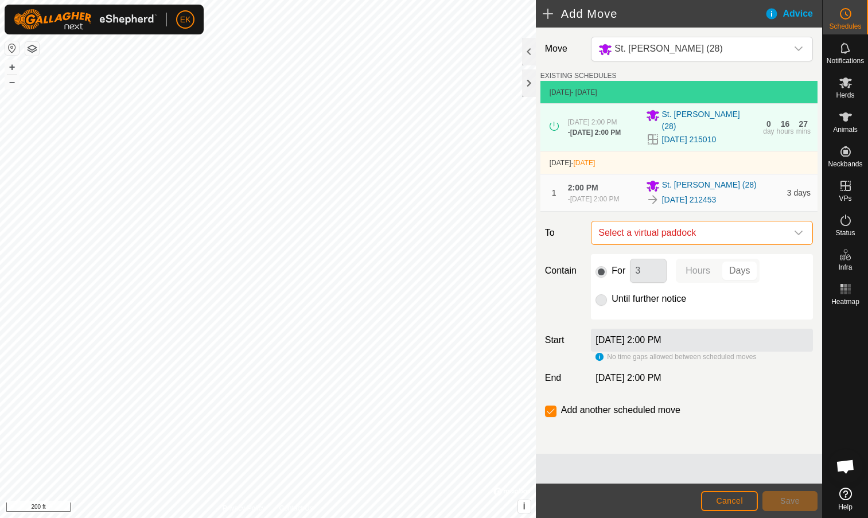
click at [639, 244] on span "Select a virtual paddock" at bounding box center [690, 233] width 193 height 23
click at [549, 417] on input "checkbox" at bounding box center [550, 411] width 11 height 11
checkbox input "false"
click at [658, 237] on span "Select a virtual paddock" at bounding box center [690, 233] width 193 height 23
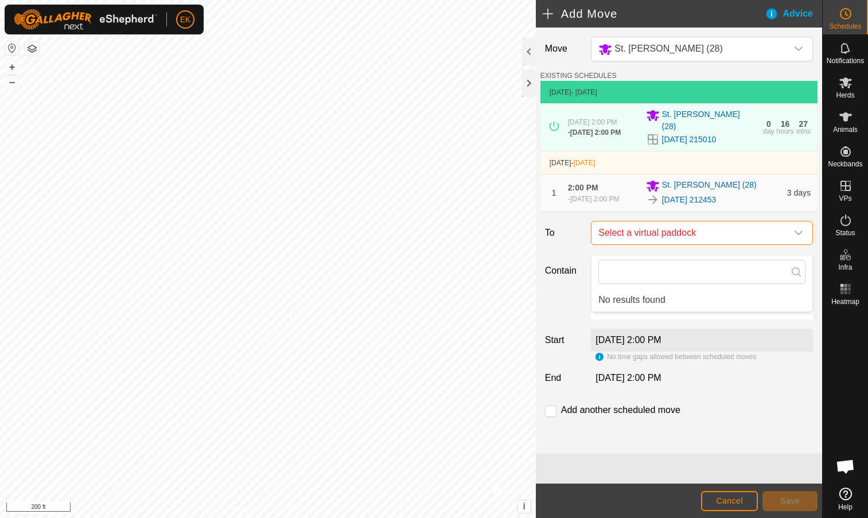
click at [658, 237] on span "Select a virtual paddock" at bounding box center [690, 233] width 193 height 23
click at [661, 345] on label "Sep 14, 2025 at 2:00 PM" at bounding box center [628, 340] width 65 height 10
click at [731, 498] on span "Cancel" at bounding box center [729, 501] width 27 height 9
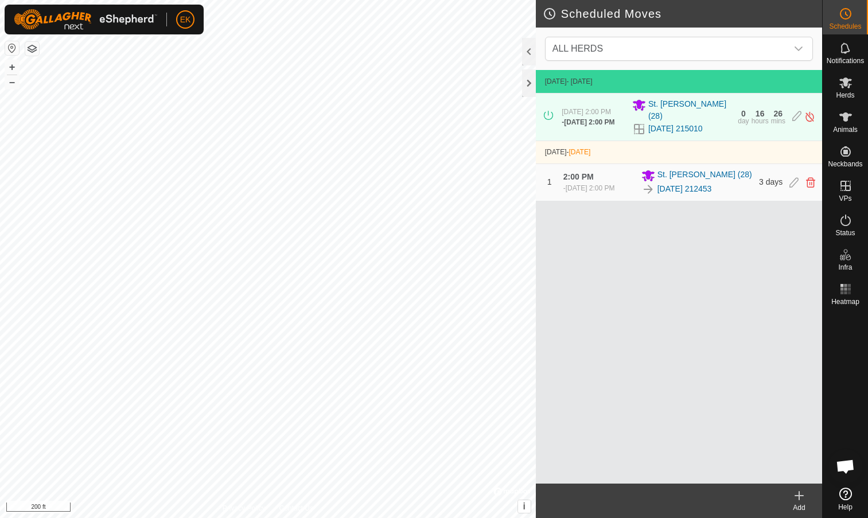
click at [699, 343] on div "Sep 10, 2025 - Today Sep 6, 2025 at 2:00 PM - Sep 11, 2025 at 2:00 PM St. Charl…" at bounding box center [679, 277] width 286 height 414
click at [800, 501] on icon at bounding box center [800, 496] width 14 height 14
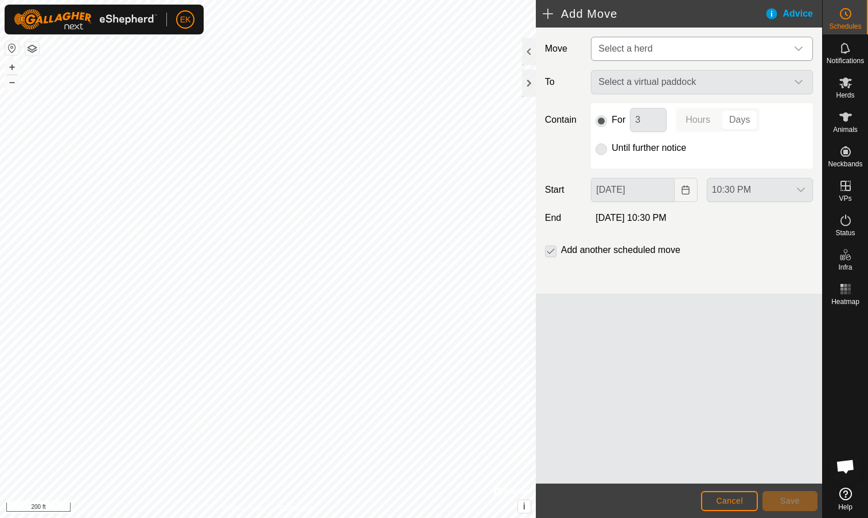
click at [654, 47] on span "Select a herd" at bounding box center [690, 48] width 193 height 23
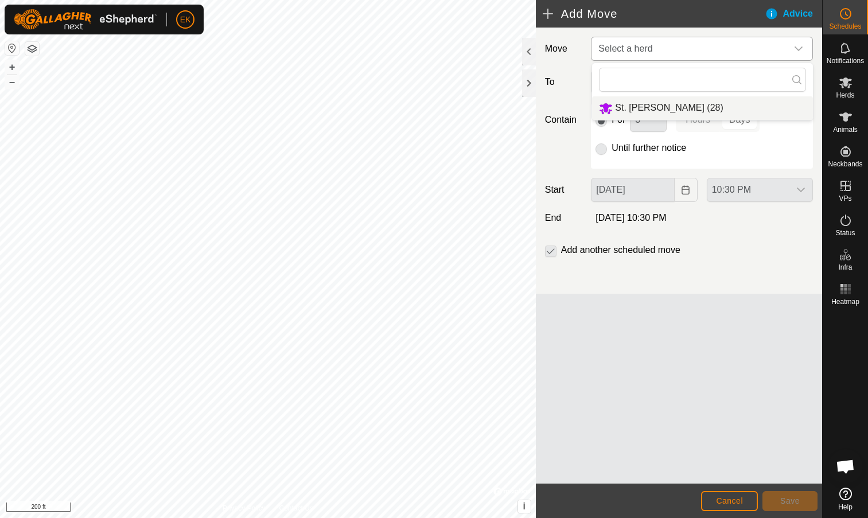
click at [656, 103] on li "St. Charles (28)" at bounding box center [702, 108] width 221 height 24
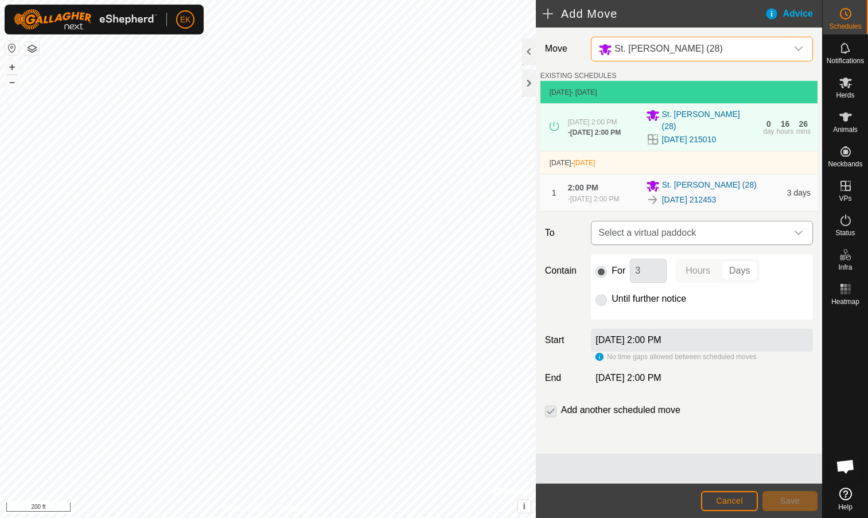
click at [658, 237] on span "Select a virtual paddock" at bounding box center [690, 233] width 193 height 23
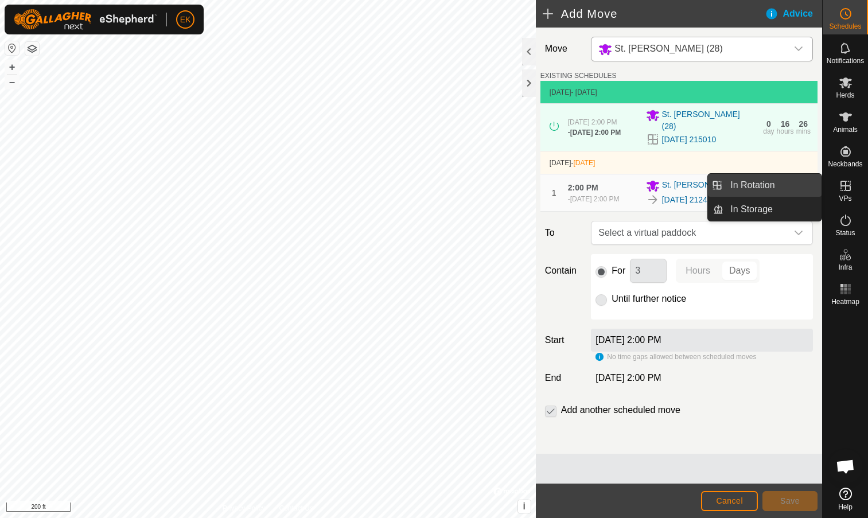
click at [773, 185] on link "In Rotation" at bounding box center [773, 185] width 98 height 23
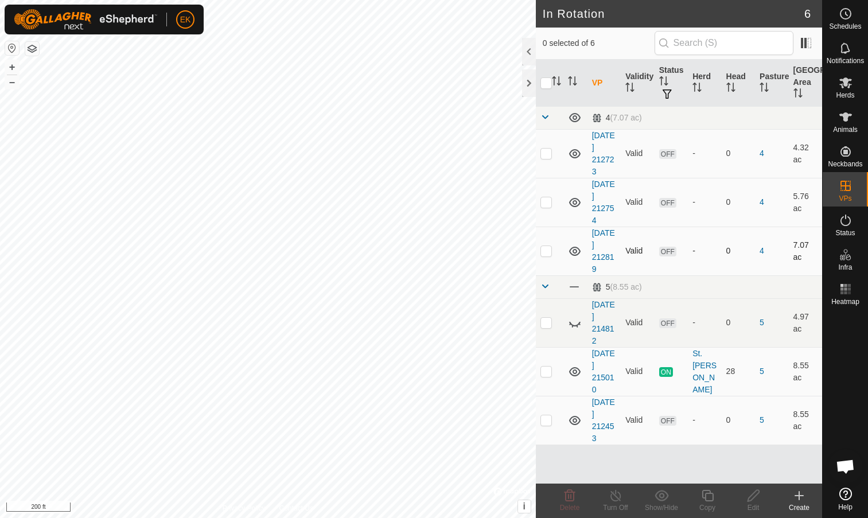
click at [542, 249] on p-checkbox at bounding box center [546, 250] width 11 height 9
checkbox input "true"
click at [548, 197] on td at bounding box center [550, 202] width 28 height 49
checkbox input "false"
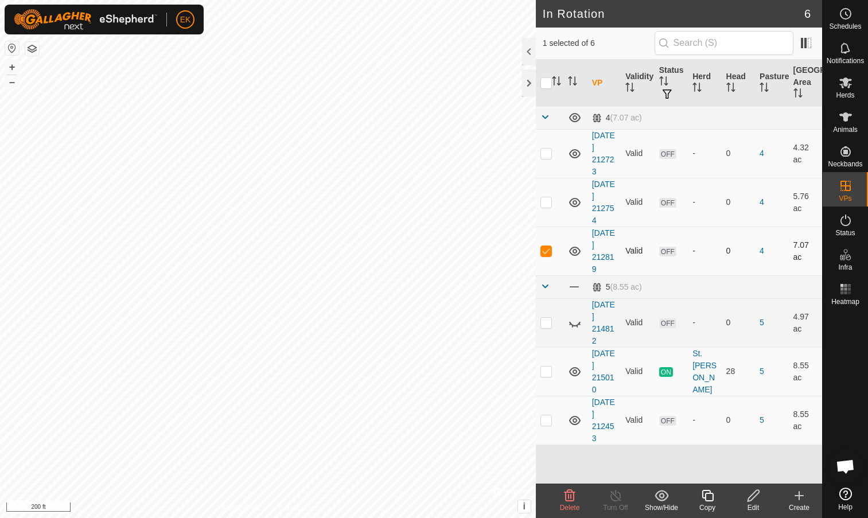
click at [543, 251] on p-checkbox at bounding box center [546, 250] width 11 height 9
checkbox input "false"
click at [549, 151] on p-checkbox at bounding box center [546, 153] width 11 height 9
click at [549, 154] on p-checkbox at bounding box center [546, 153] width 11 height 9
checkbox input "false"
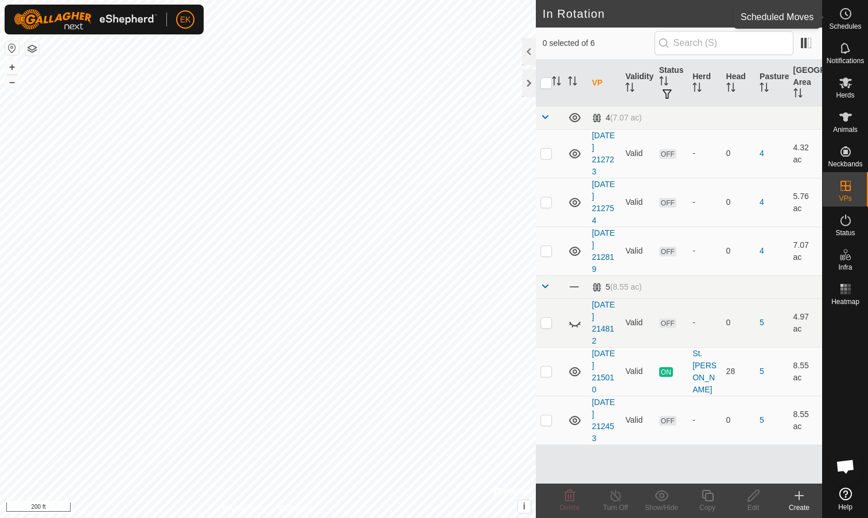
click at [847, 16] on icon at bounding box center [846, 14] width 14 height 14
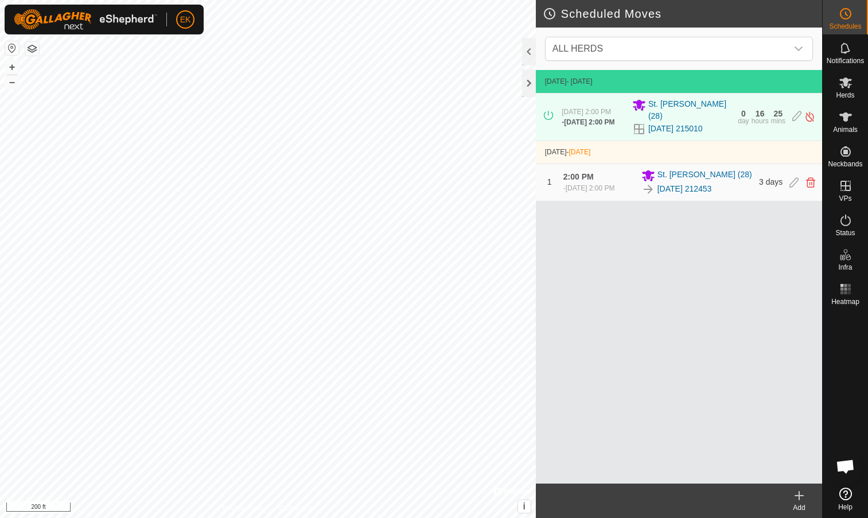
click at [599, 121] on span "Sep 11, 2025 at 2:00 PM" at bounding box center [589, 122] width 51 height 8
click at [595, 184] on div "- Sep 14, 2025 at 2:00 PM" at bounding box center [590, 188] width 52 height 10
click at [687, 195] on link "[DATE] 212453" at bounding box center [685, 189] width 55 height 12
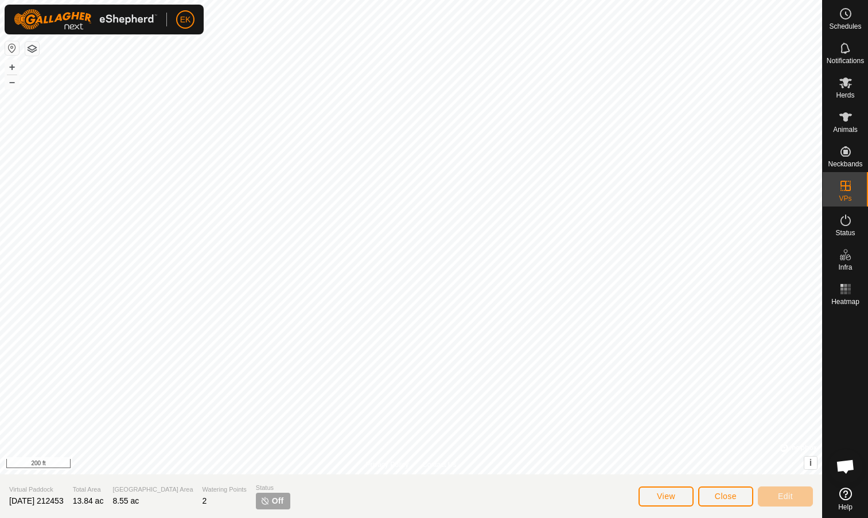
click at [736, 494] on span "Close" at bounding box center [726, 496] width 22 height 9
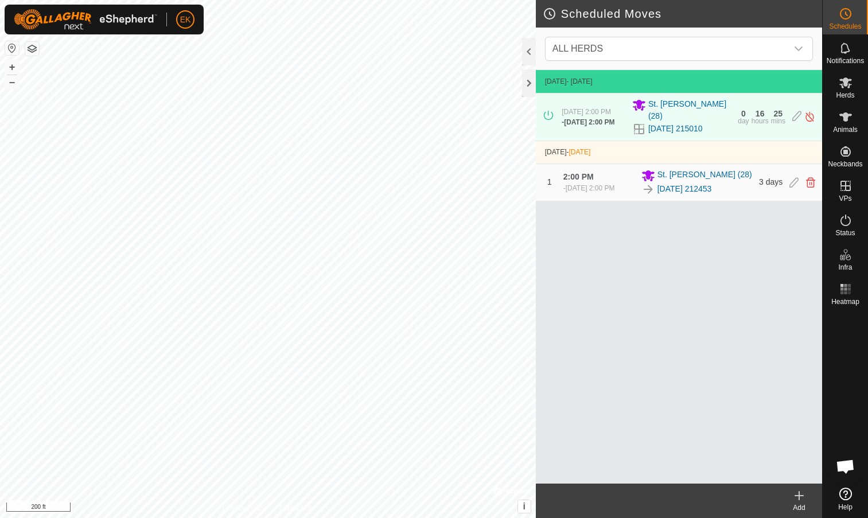
click at [801, 496] on icon at bounding box center [800, 496] width 8 height 0
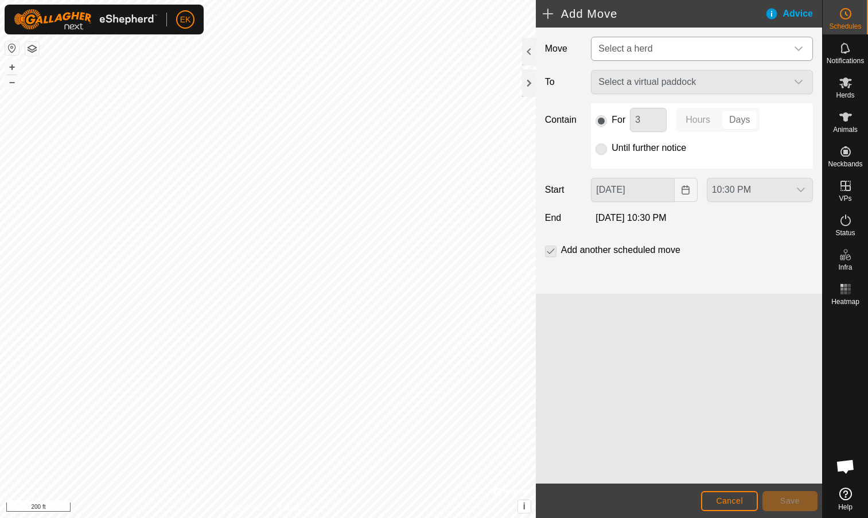
click at [654, 44] on span "Select a herd" at bounding box center [690, 48] width 193 height 23
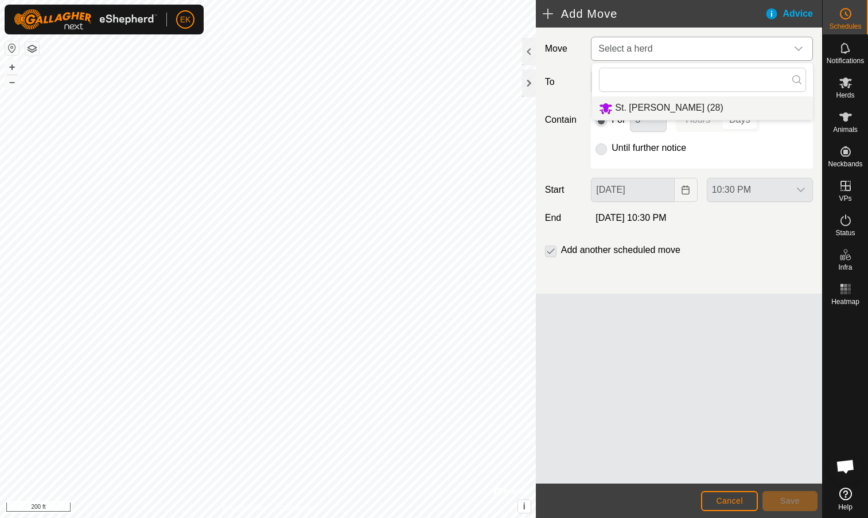
click at [646, 103] on li "St. Charles (28)" at bounding box center [702, 108] width 221 height 24
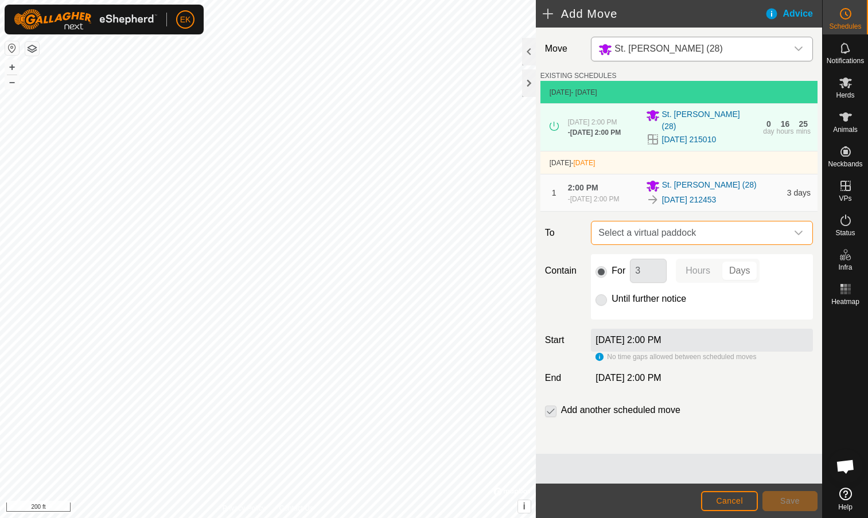
click at [642, 245] on span "Select a virtual paddock" at bounding box center [690, 233] width 193 height 23
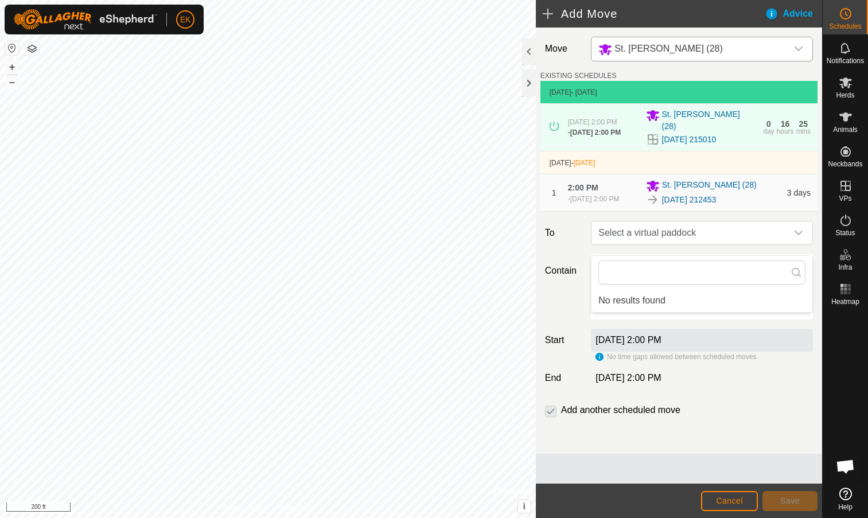
click at [796, 272] on icon at bounding box center [796, 272] width 9 height 9
click at [743, 277] on input "text" at bounding box center [702, 273] width 207 height 24
click at [653, 299] on li "No results found" at bounding box center [702, 300] width 221 height 23
click at [657, 273] on input "text" at bounding box center [702, 273] width 207 height 24
click at [550, 426] on div "Add another scheduled move" at bounding box center [679, 415] width 277 height 23
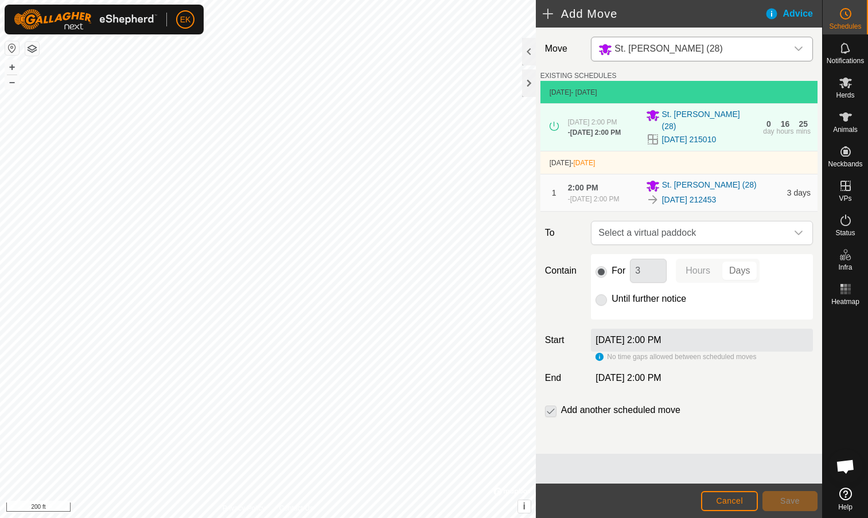
click at [551, 417] on p-checkbox at bounding box center [550, 411] width 11 height 14
click at [625, 345] on label "Sep 14, 2025 at 2:00 PM" at bounding box center [628, 340] width 65 height 10
click at [657, 343] on div "Sep 14, 2025 at 2:00 PM" at bounding box center [702, 340] width 222 height 23
click at [661, 345] on label "Sep 14, 2025 at 2:00 PM" at bounding box center [628, 340] width 65 height 10
click at [713, 497] on button "Cancel" at bounding box center [729, 501] width 57 height 20
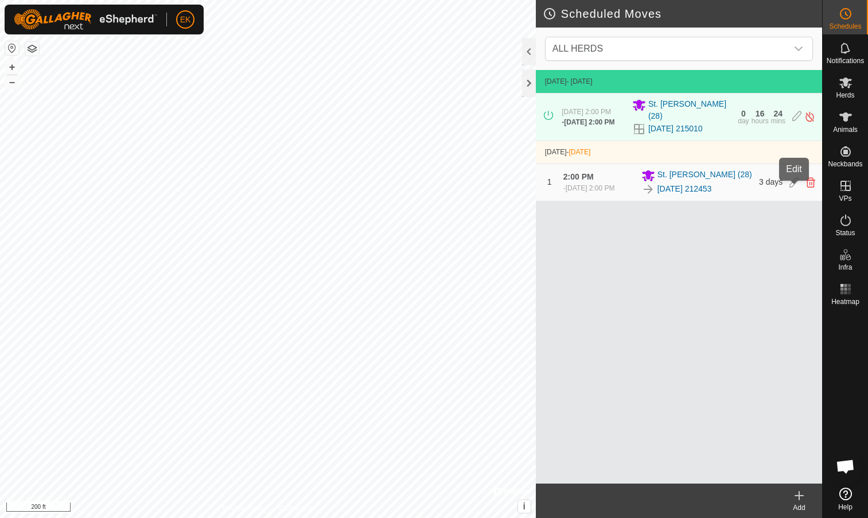
click at [796, 185] on icon at bounding box center [794, 182] width 9 height 10
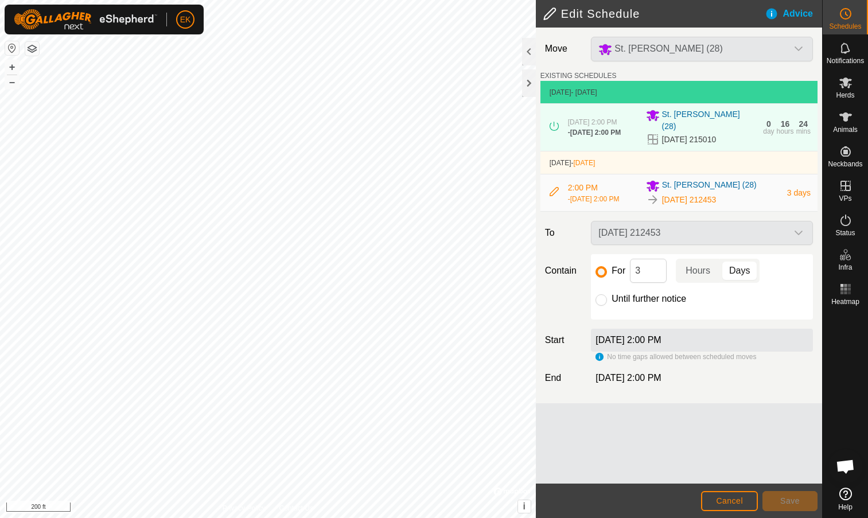
click at [731, 245] on div "[DATE] 212453" at bounding box center [702, 233] width 231 height 24
click at [553, 196] on icon at bounding box center [554, 191] width 9 height 9
click at [728, 498] on span "Cancel" at bounding box center [729, 501] width 27 height 9
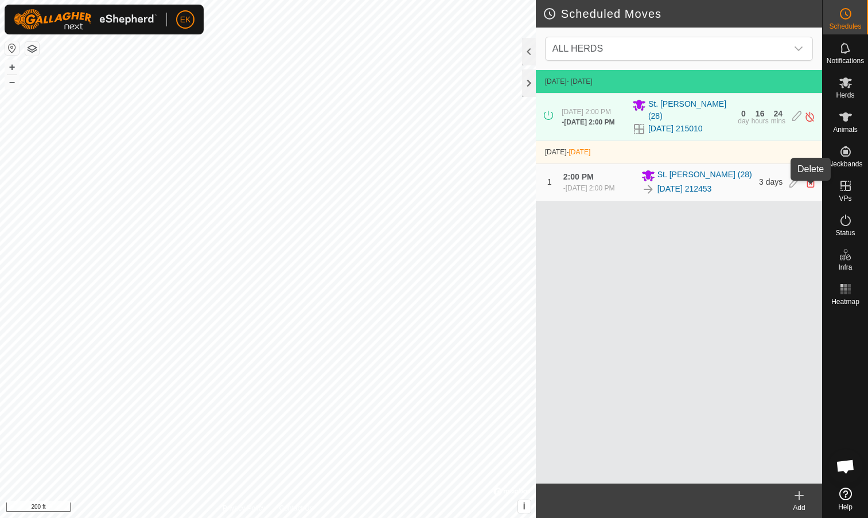
click at [814, 186] on icon at bounding box center [810, 182] width 9 height 10
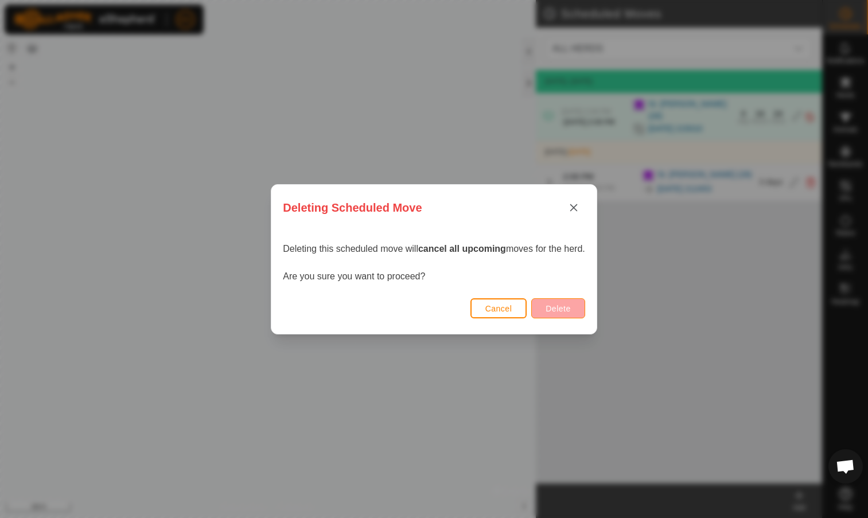
click at [569, 306] on span "Delete" at bounding box center [558, 308] width 25 height 9
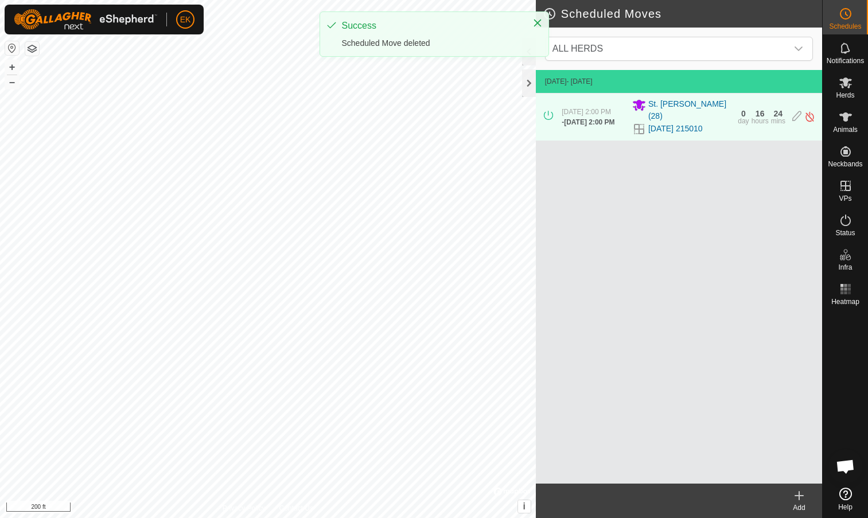
click at [591, 122] on span "Sep 11, 2025 at 2:00 PM" at bounding box center [589, 122] width 51 height 8
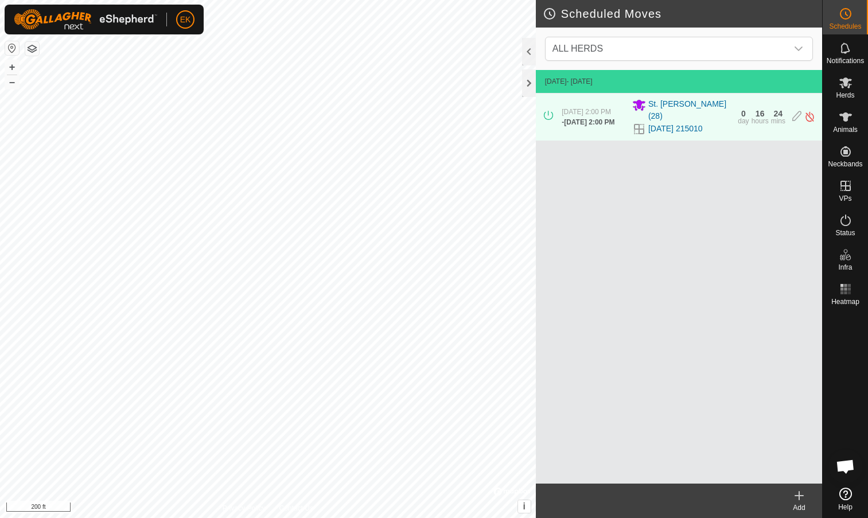
click at [608, 127] on div "- Sep 11, 2025 at 2:00 PM" at bounding box center [588, 122] width 53 height 10
click at [797, 495] on icon at bounding box center [800, 496] width 14 height 14
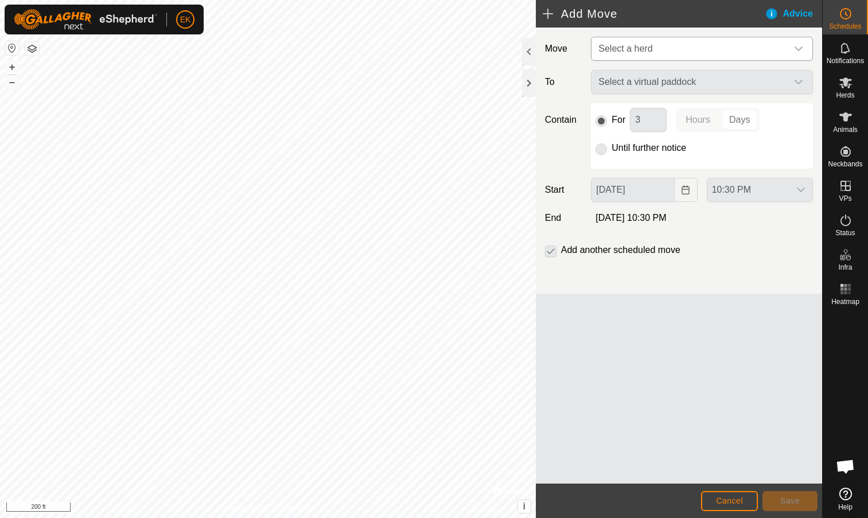
click at [651, 42] on span "Select a herd" at bounding box center [690, 48] width 193 height 23
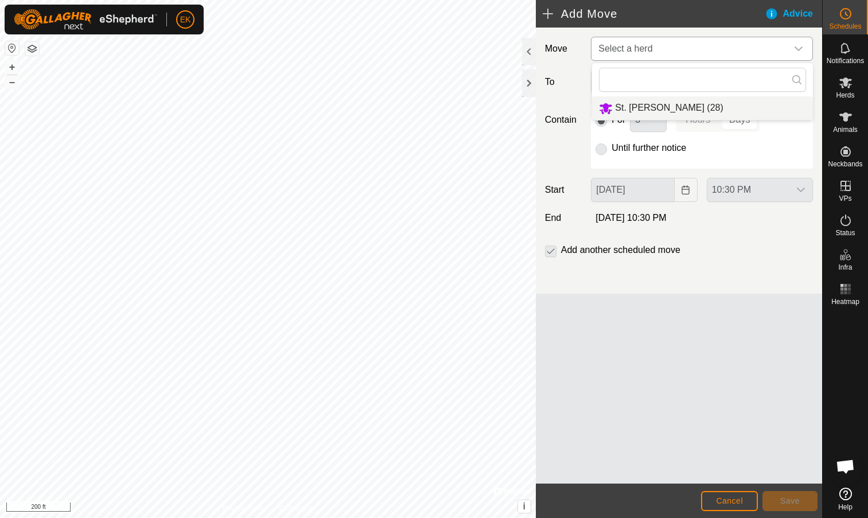
click at [645, 107] on li "St. Charles (28)" at bounding box center [702, 108] width 221 height 24
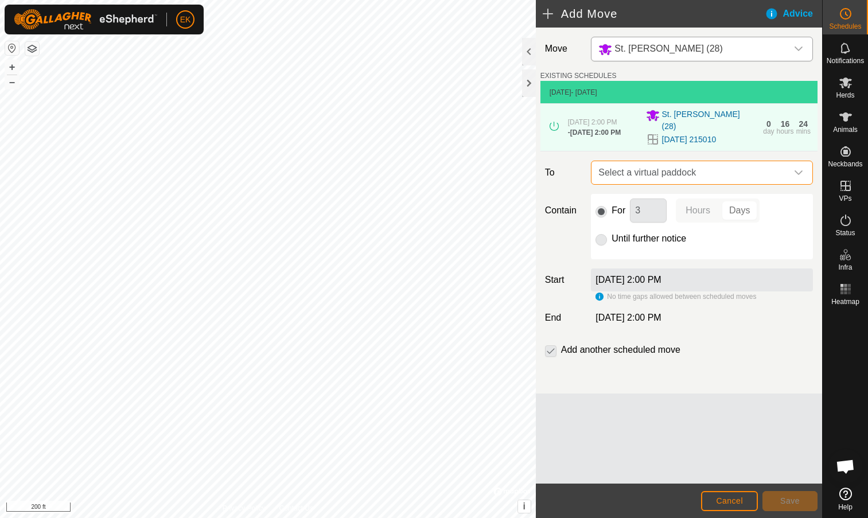
click at [654, 175] on span "Select a virtual paddock" at bounding box center [690, 172] width 193 height 23
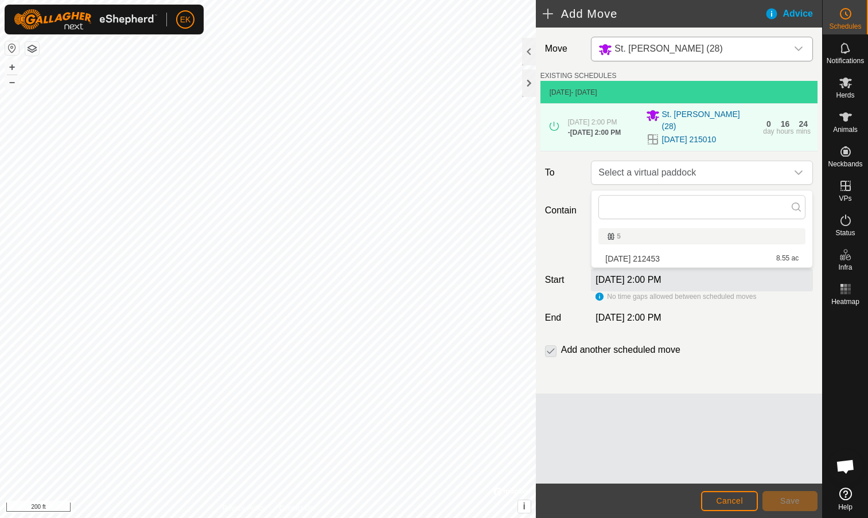
click at [654, 257] on li "2025-09-10 212453 8.55 ac" at bounding box center [702, 258] width 207 height 17
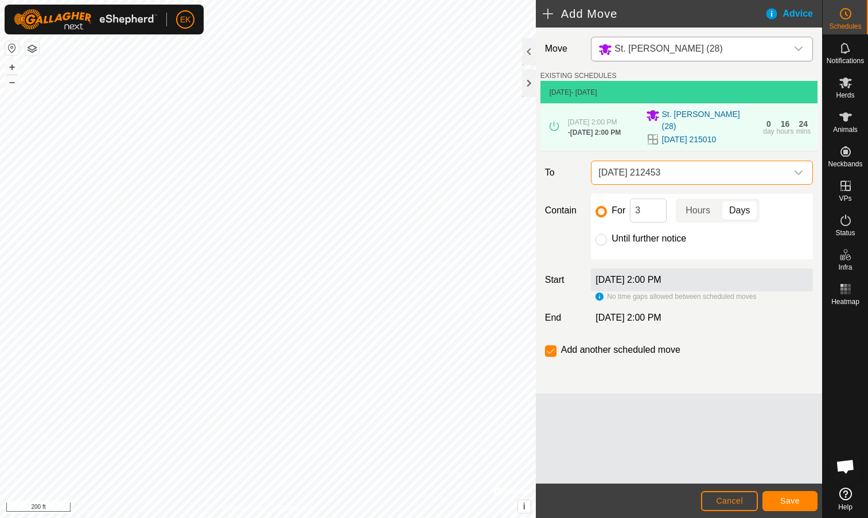
click at [779, 499] on button "Save" at bounding box center [790, 501] width 55 height 20
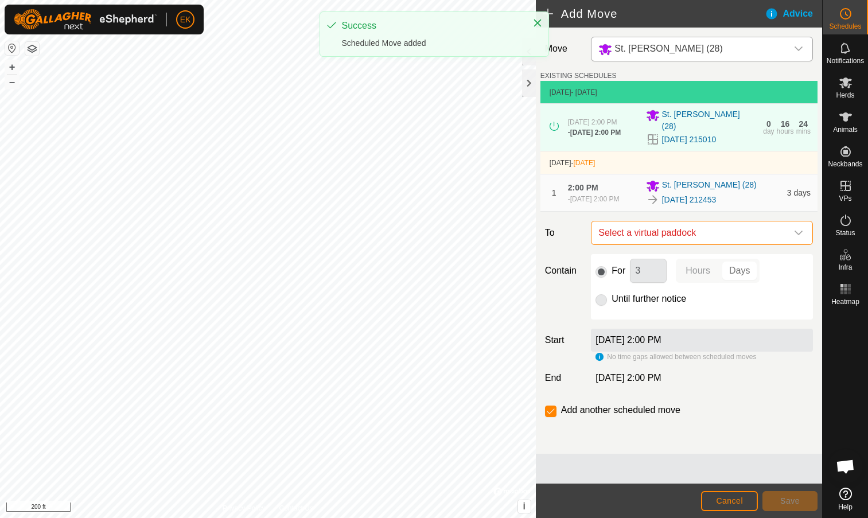
click at [657, 245] on span "Select a virtual paddock" at bounding box center [690, 233] width 193 height 23
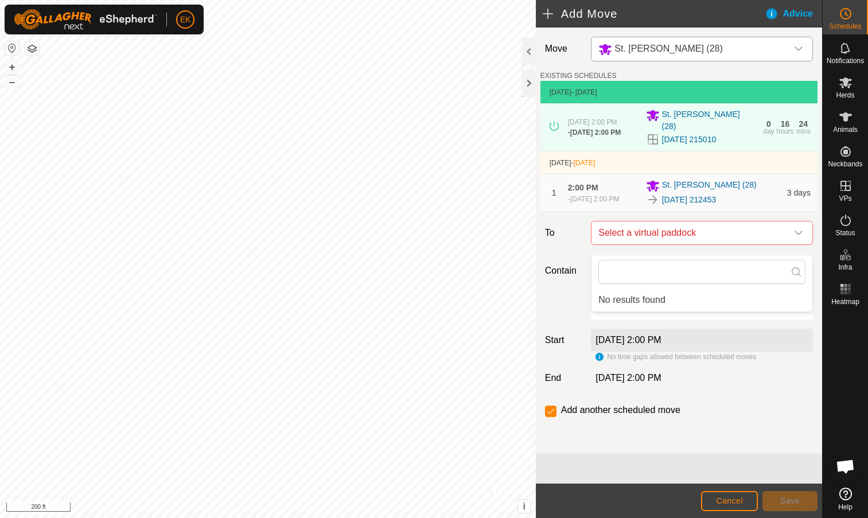
click at [653, 298] on li "No results found" at bounding box center [702, 300] width 221 height 23
click at [731, 497] on span "Cancel" at bounding box center [729, 501] width 27 height 9
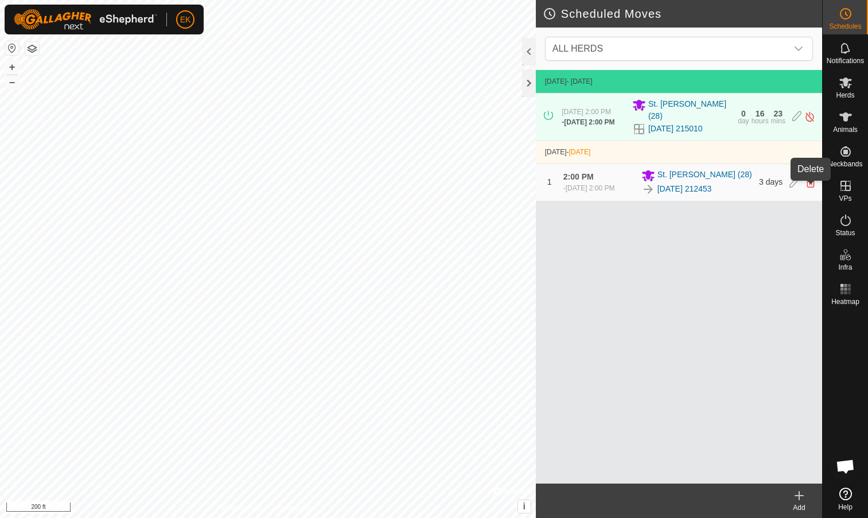
click at [810, 188] on icon at bounding box center [810, 182] width 9 height 10
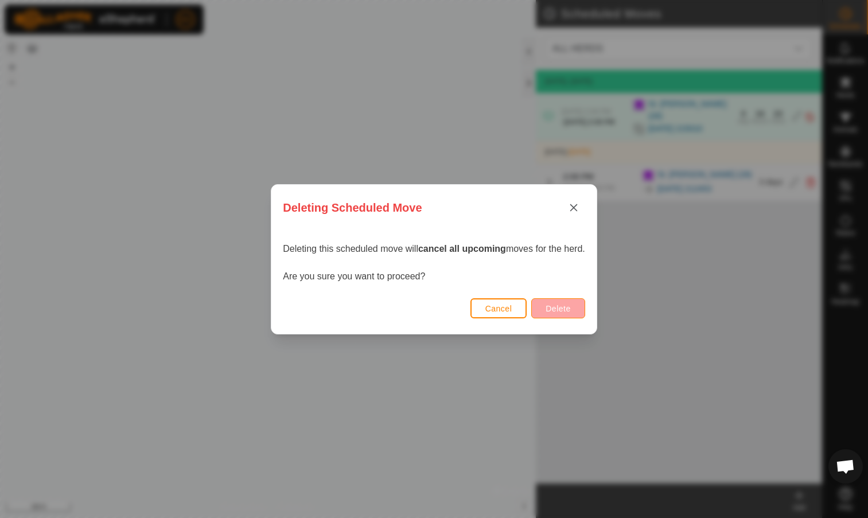
click at [569, 302] on button "Delete" at bounding box center [558, 308] width 53 height 20
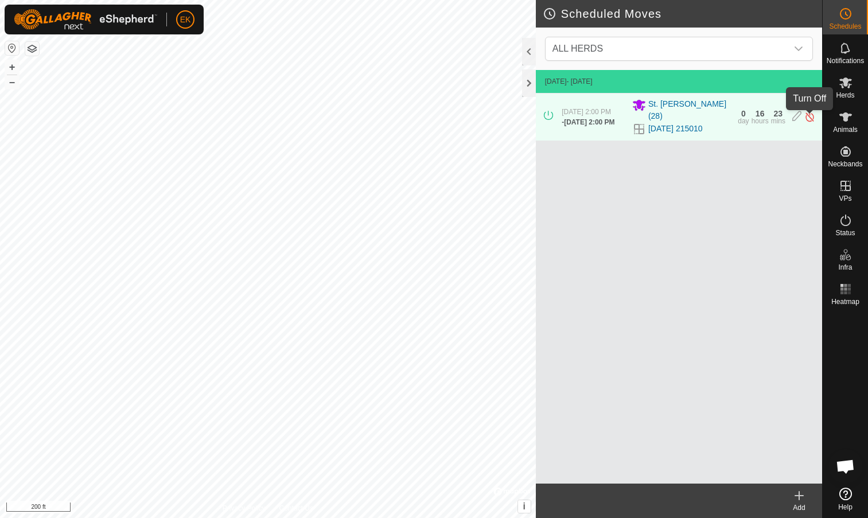
click at [810, 119] on img at bounding box center [810, 117] width 11 height 12
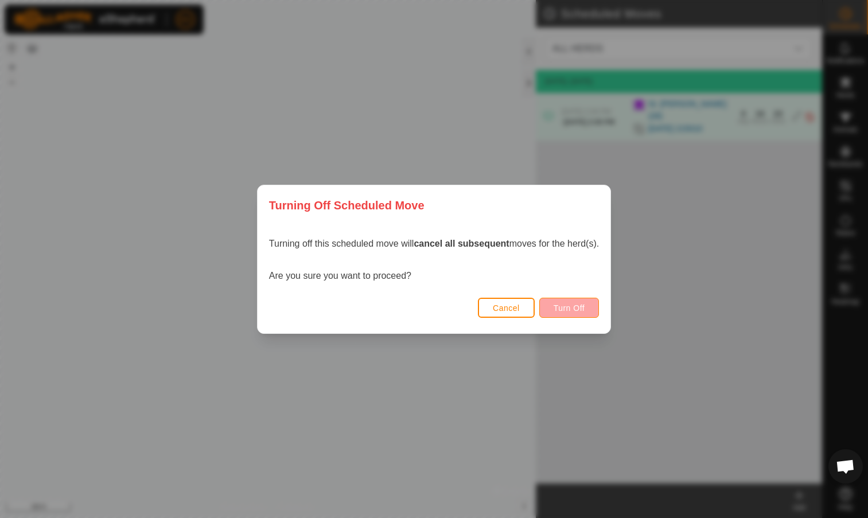
click at [579, 304] on span "Turn Off" at bounding box center [570, 308] width 32 height 9
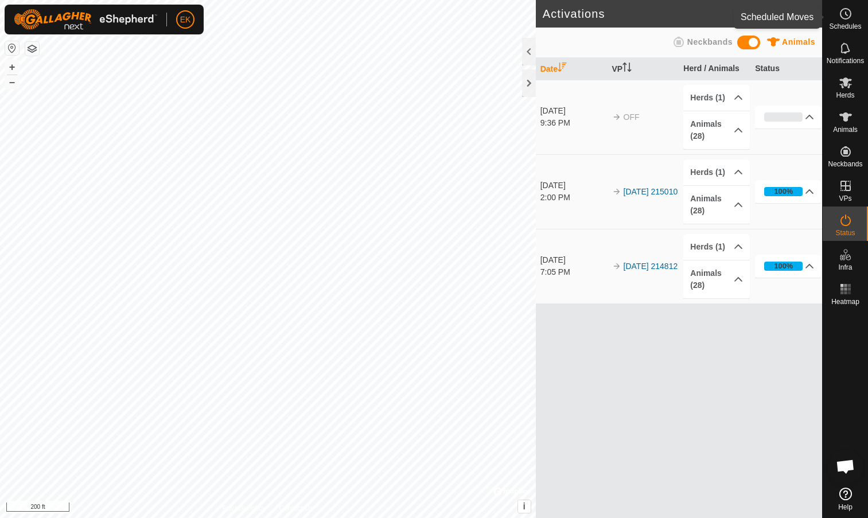
click at [844, 23] on span "Schedules" at bounding box center [845, 26] width 32 height 7
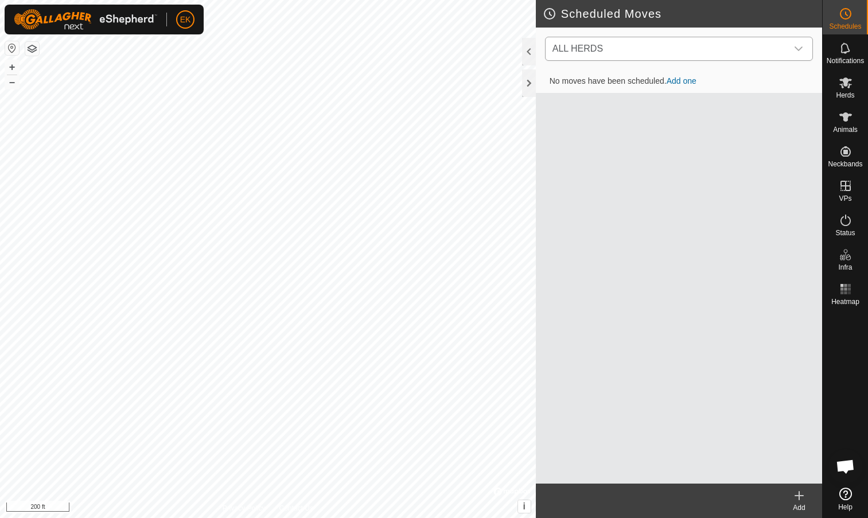
click at [683, 55] on span "ALL HERDS" at bounding box center [667, 48] width 239 height 23
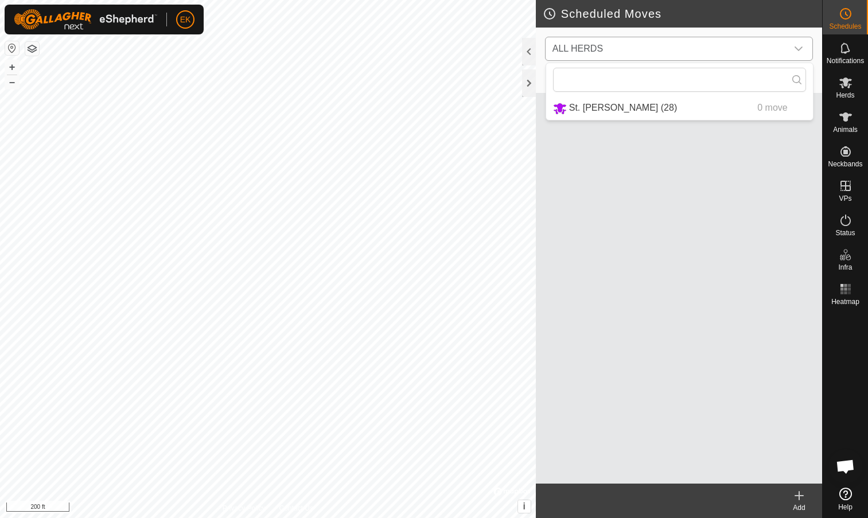
click at [676, 109] on li "St. Charles (28) 0 move" at bounding box center [679, 108] width 267 height 24
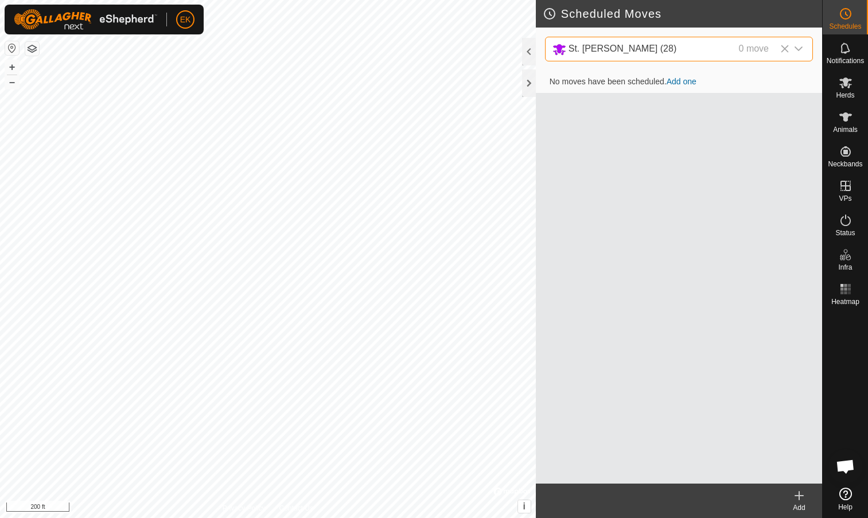
click at [685, 78] on link "Add one" at bounding box center [682, 81] width 30 height 9
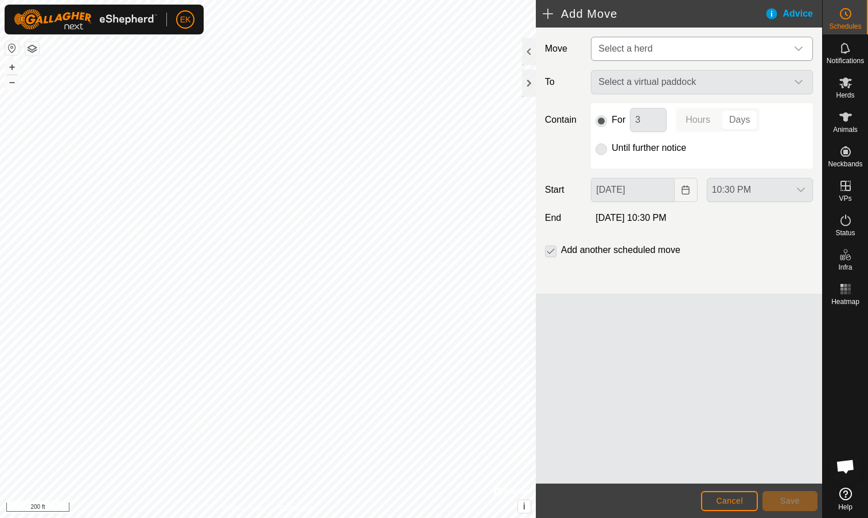
click at [678, 51] on span "Select a herd" at bounding box center [690, 48] width 193 height 23
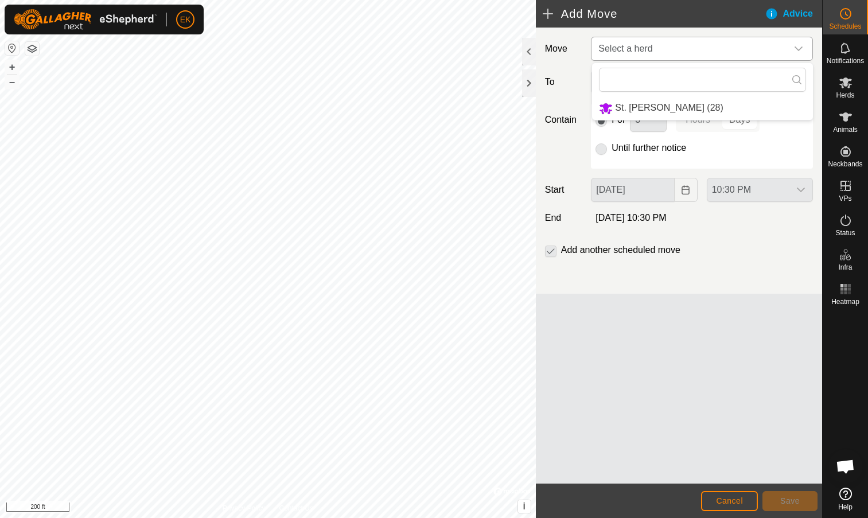
click at [651, 115] on li "St. Charles (28)" at bounding box center [702, 108] width 221 height 24
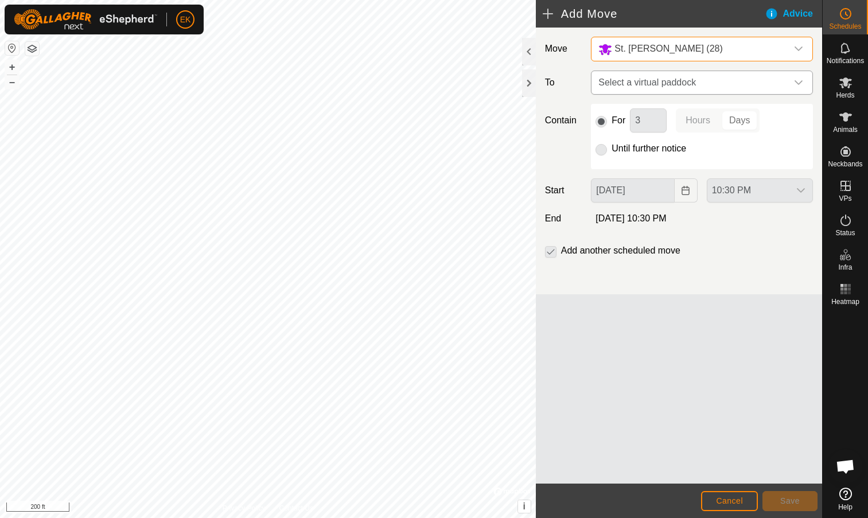
click at [647, 83] on span "Select a virtual paddock" at bounding box center [690, 82] width 193 height 23
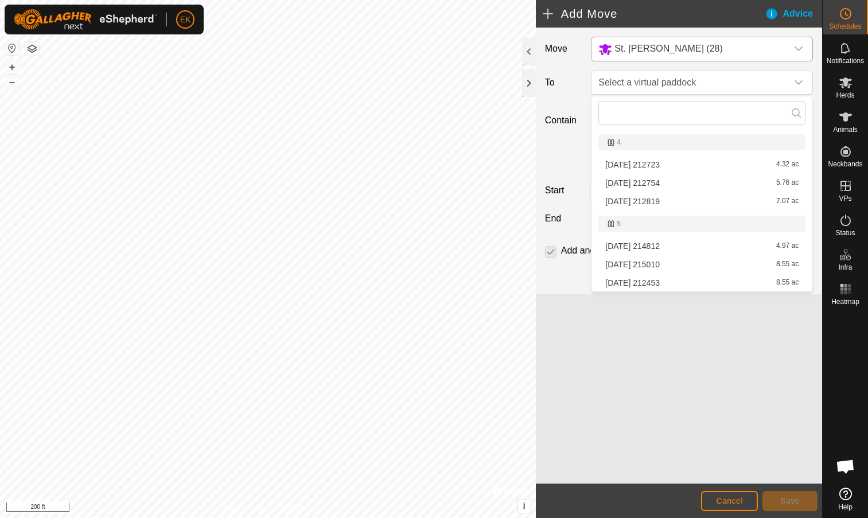
click at [632, 281] on li "2025-09-10 212453 8.55 ac" at bounding box center [702, 282] width 207 height 17
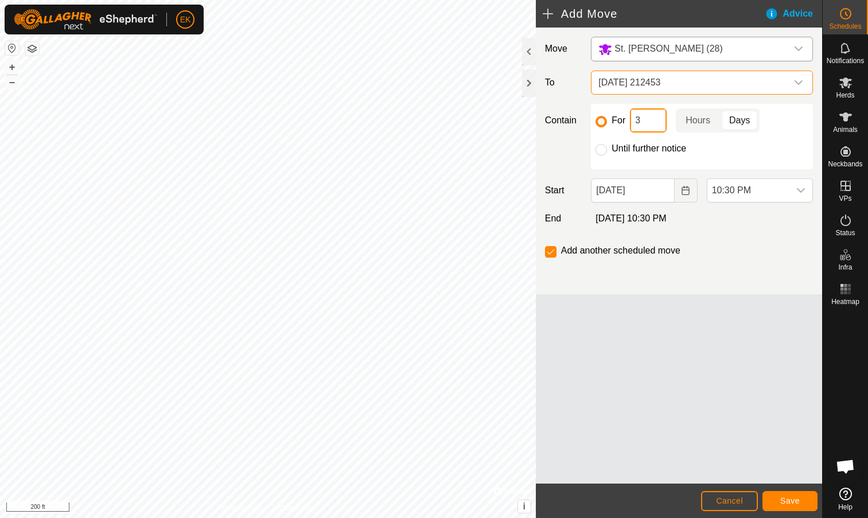
click at [649, 124] on input "3" at bounding box center [648, 120] width 37 height 24
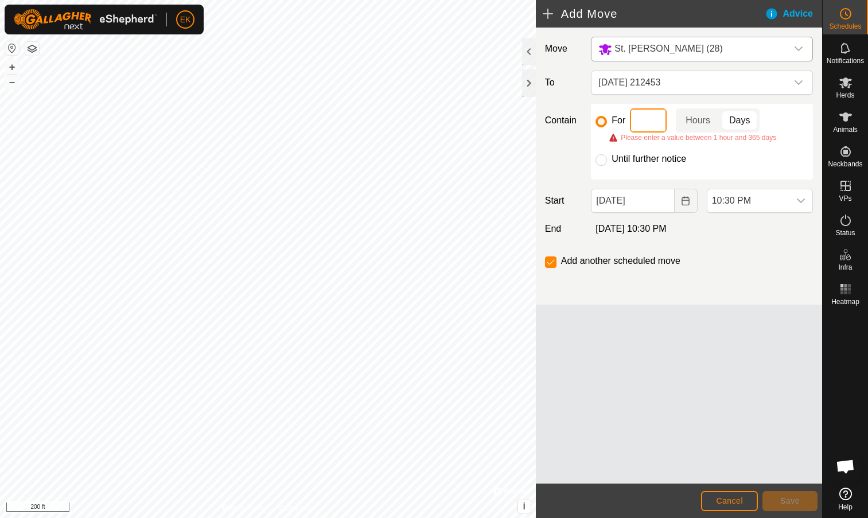
type input "1"
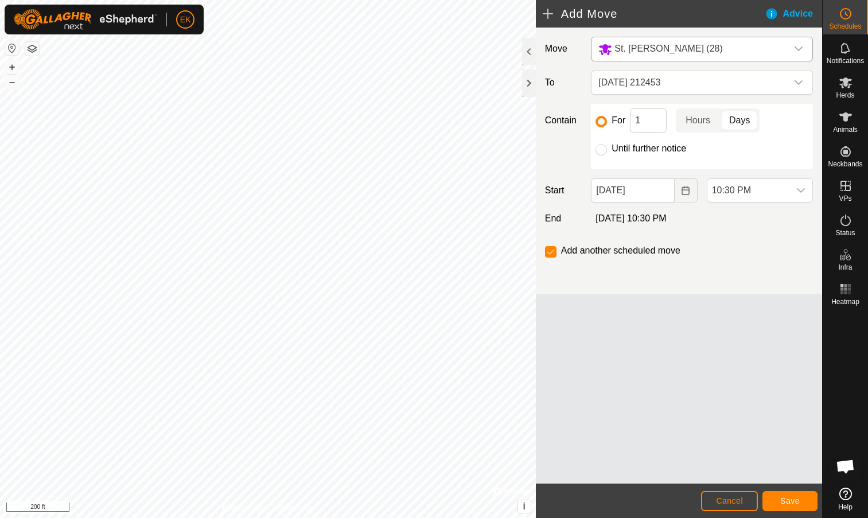
click at [802, 503] on button "Save" at bounding box center [790, 501] width 55 height 20
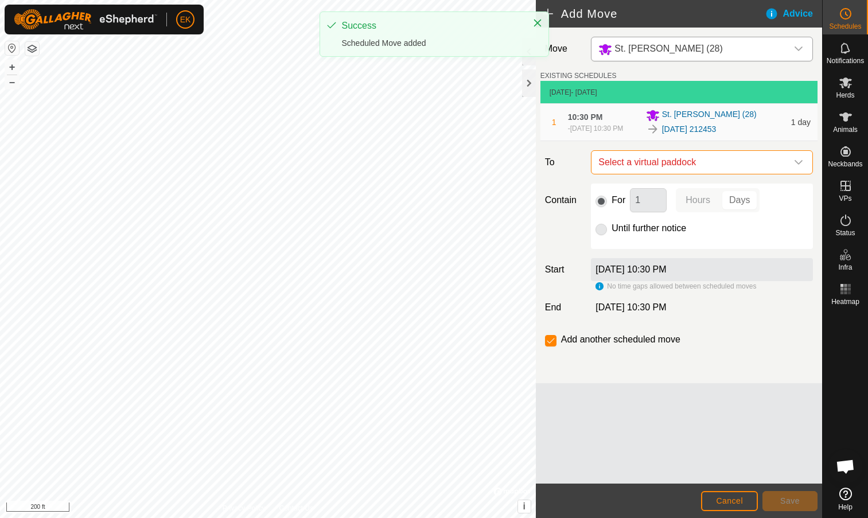
click at [656, 166] on span "Select a virtual paddock" at bounding box center [690, 162] width 193 height 23
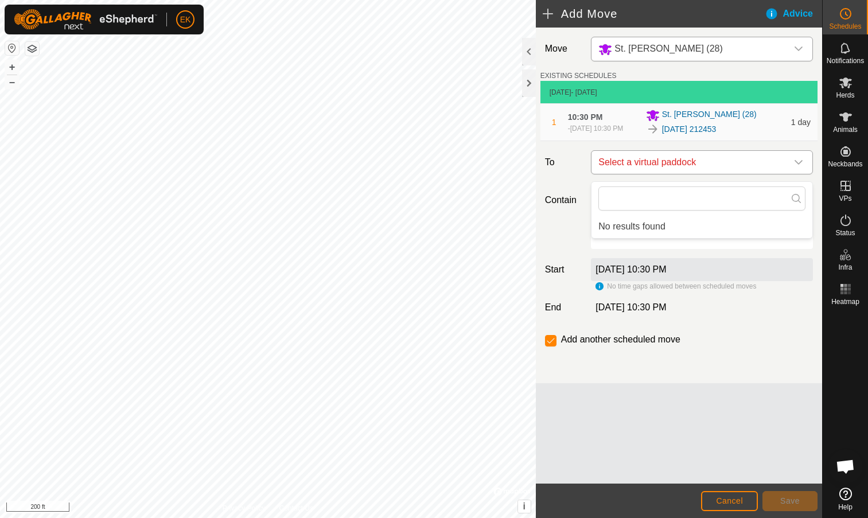
click at [656, 168] on span "Select a virtual paddock" at bounding box center [690, 162] width 193 height 23
click at [761, 370] on div "Move St. Charles (28) EXISTING SCHEDULES Sep 10, 2025 - Today 1 10:30 PM - Sep …" at bounding box center [679, 206] width 286 height 356
click at [636, 274] on label "Sep 11, 2025 at 10:30 PM" at bounding box center [631, 270] width 71 height 10
click at [603, 234] on p-radiobutton at bounding box center [601, 229] width 11 height 14
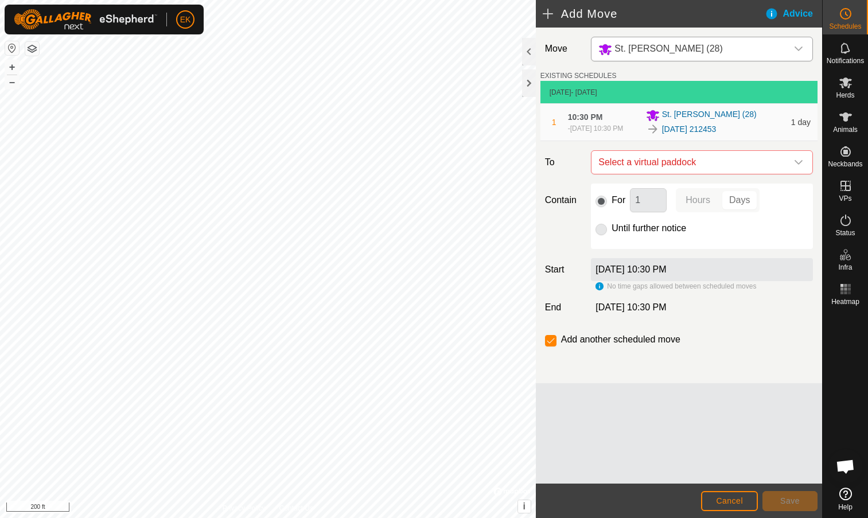
click at [731, 493] on button "Cancel" at bounding box center [729, 501] width 57 height 20
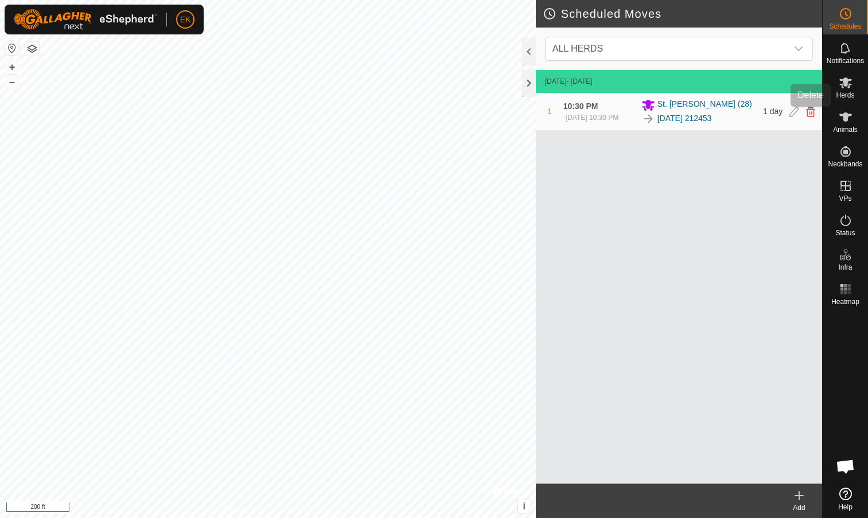
click at [809, 114] on icon at bounding box center [810, 112] width 9 height 10
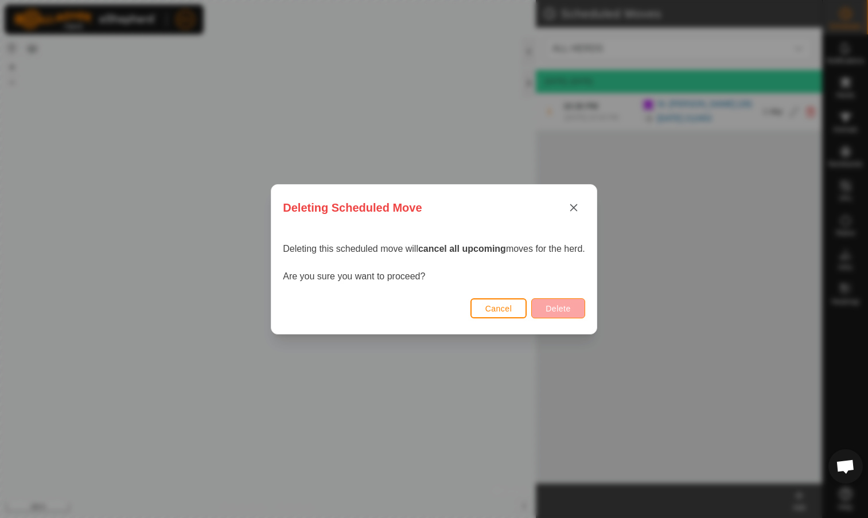
click at [554, 303] on button "Delete" at bounding box center [558, 308] width 53 height 20
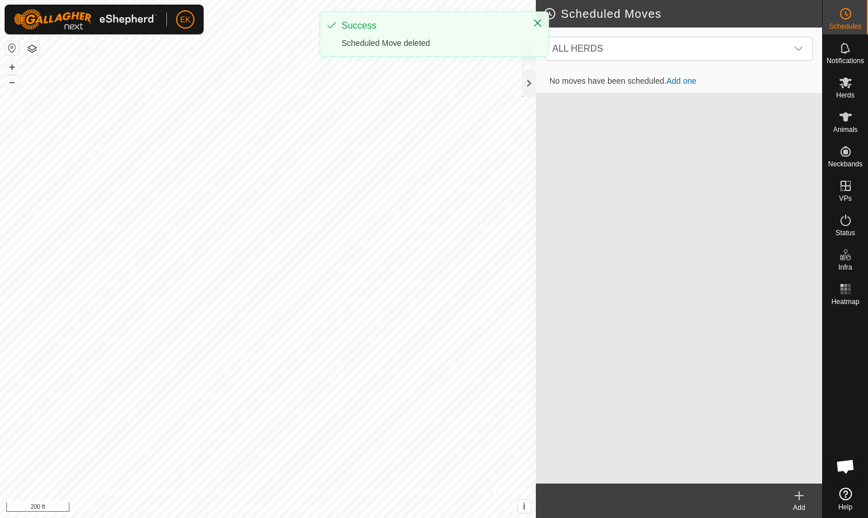
click at [692, 81] on link "Add one" at bounding box center [682, 80] width 30 height 9
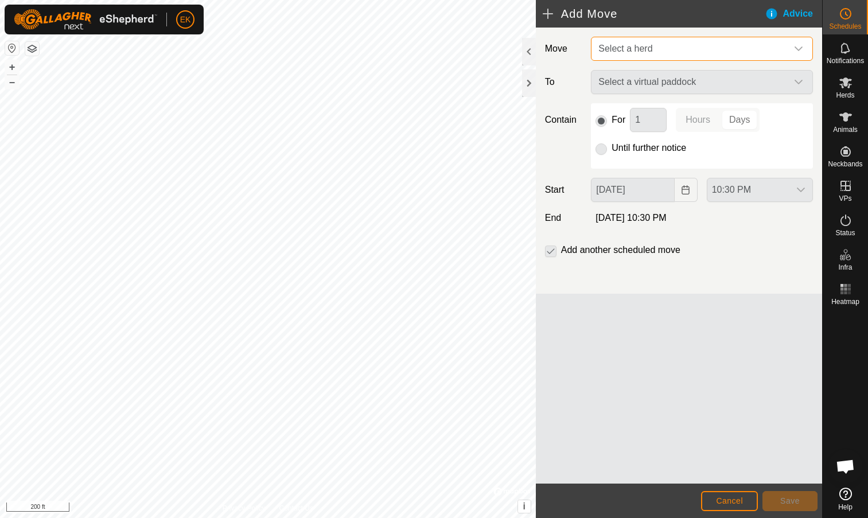
click at [669, 53] on span "Select a herd" at bounding box center [690, 48] width 193 height 23
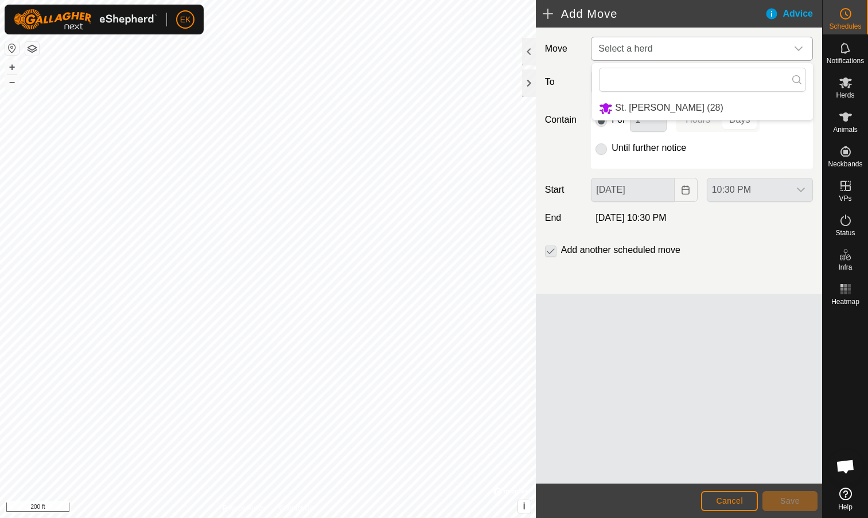
click at [662, 103] on li "St. Charles (28)" at bounding box center [702, 108] width 221 height 24
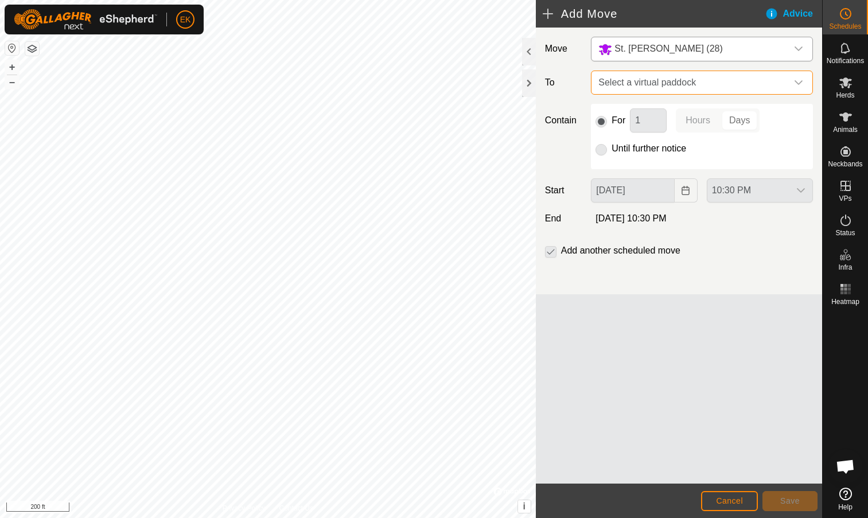
click at [657, 90] on span "Select a virtual paddock" at bounding box center [690, 82] width 193 height 23
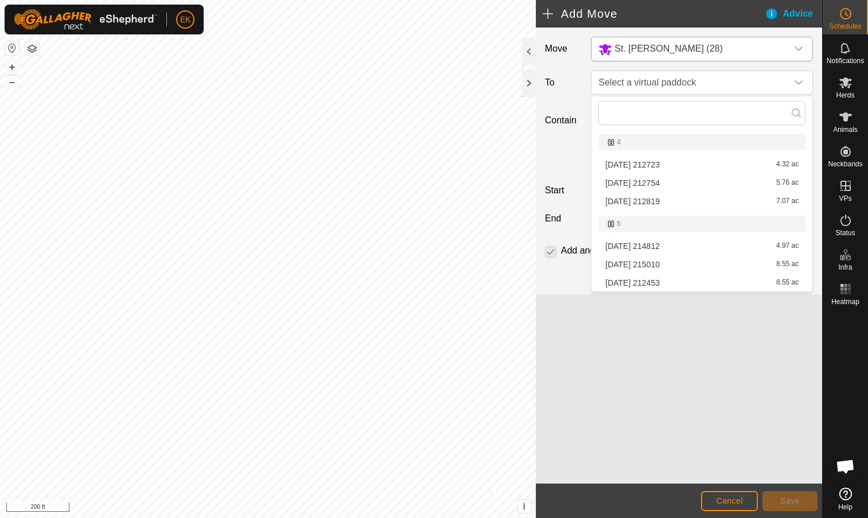
click at [658, 160] on li "2025-09-10 212723 4.32 ac" at bounding box center [702, 164] width 207 height 17
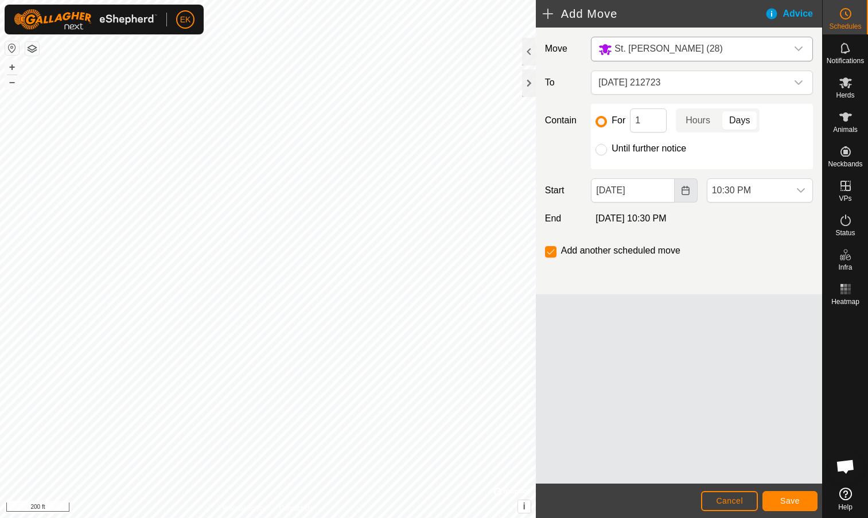
click at [686, 190] on icon "Choose Date" at bounding box center [685, 190] width 7 height 9
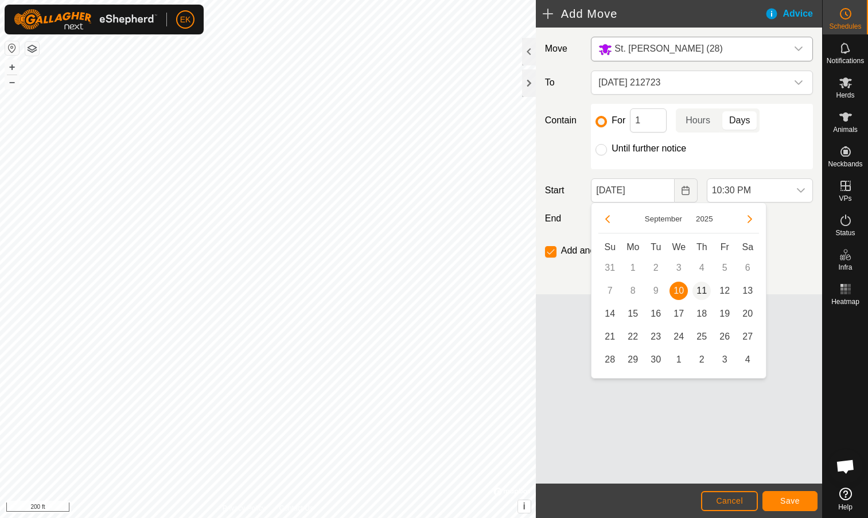
click at [702, 291] on span "11" at bounding box center [702, 291] width 18 height 18
type input "Sep 11, 2025"
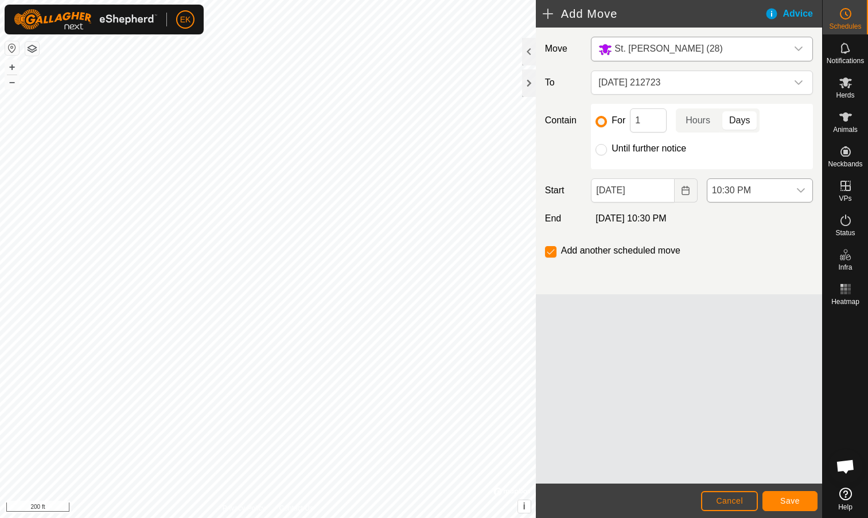
click at [719, 191] on span "10:30 PM" at bounding box center [749, 190] width 82 height 23
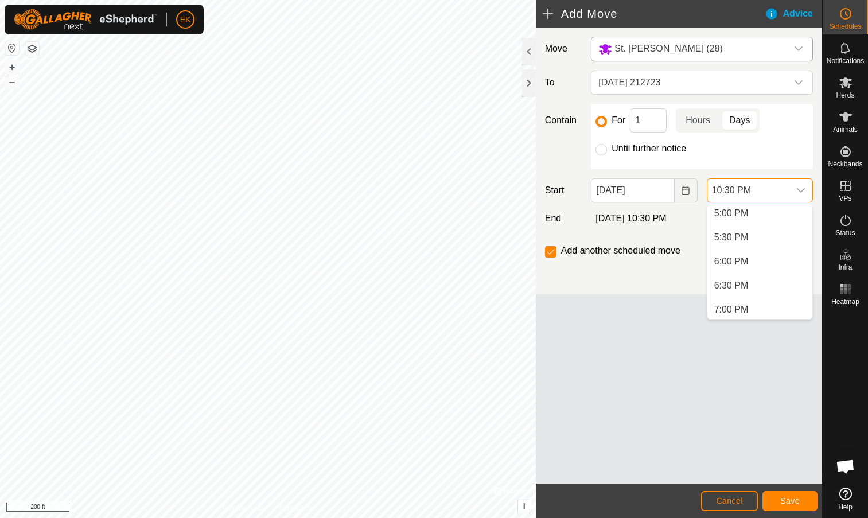
scroll to position [830, 0]
click at [736, 253] on li "6:00 PM" at bounding box center [760, 253] width 105 height 23
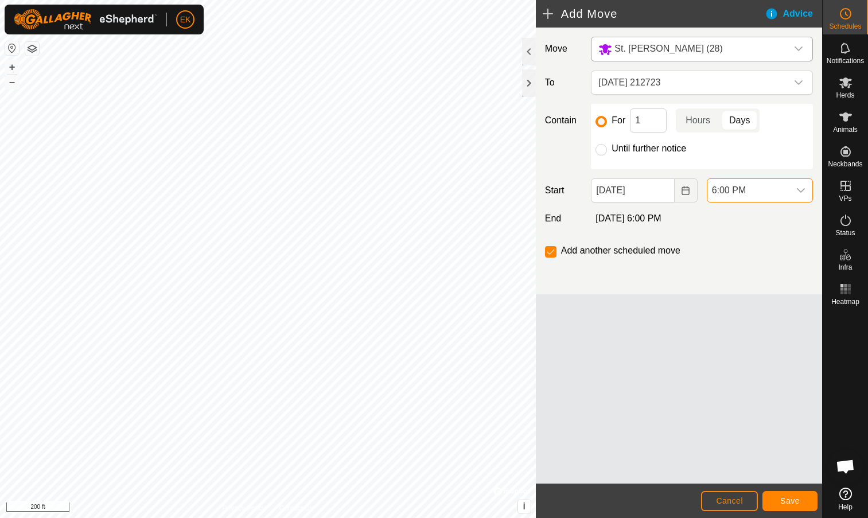
scroll to position [993, 0]
click at [647, 118] on input "1" at bounding box center [648, 120] width 37 height 24
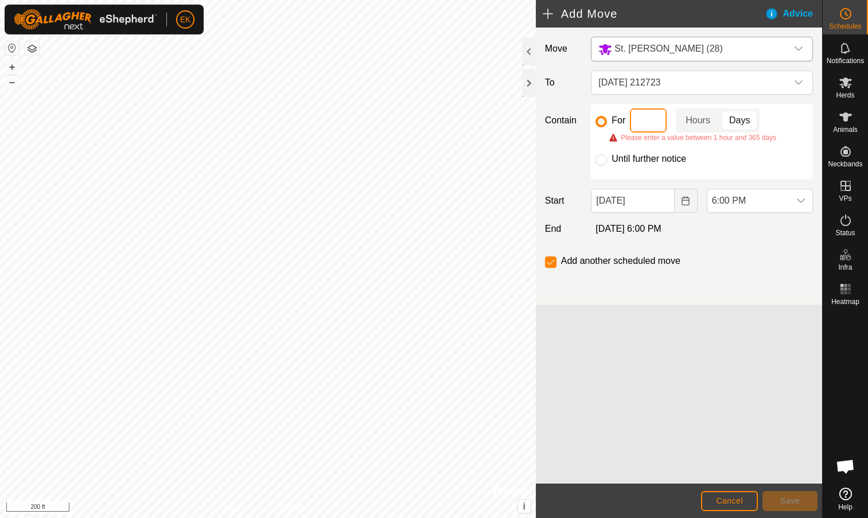
type input "3"
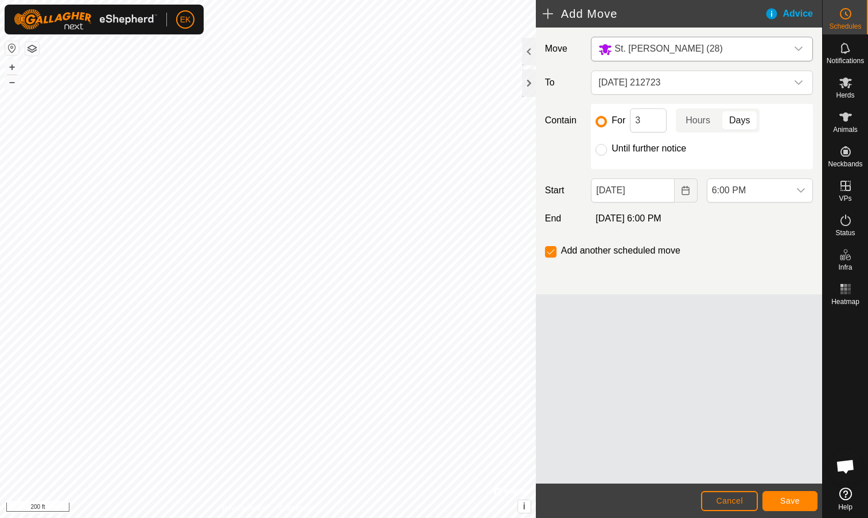
click at [727, 302] on div "Move St. Charles (28) To 2025-09-10 212723 Contain For 3 Hours Days Until furth…" at bounding box center [679, 256] width 286 height 456
click at [684, 87] on span "[DATE] 212723" at bounding box center [690, 82] width 193 height 23
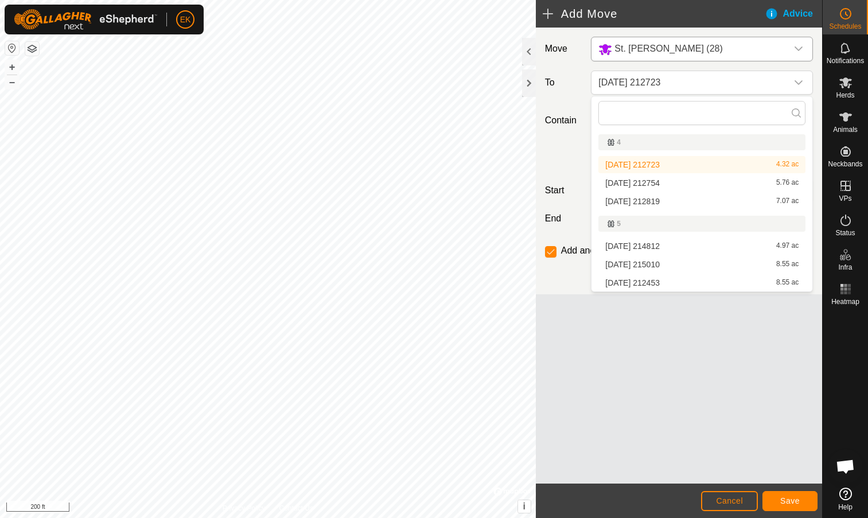
click at [673, 162] on li "2025-09-10 212723 4.32 ac" at bounding box center [702, 164] width 207 height 17
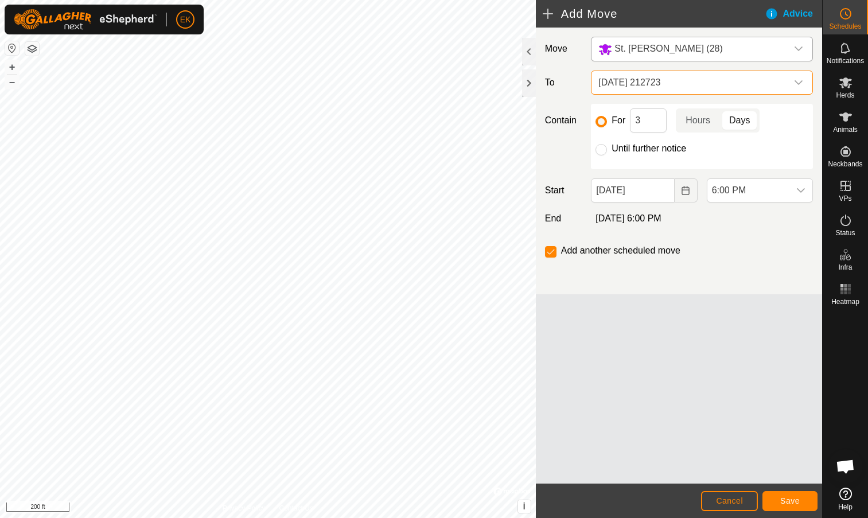
click at [798, 502] on span "Save" at bounding box center [791, 501] width 20 height 9
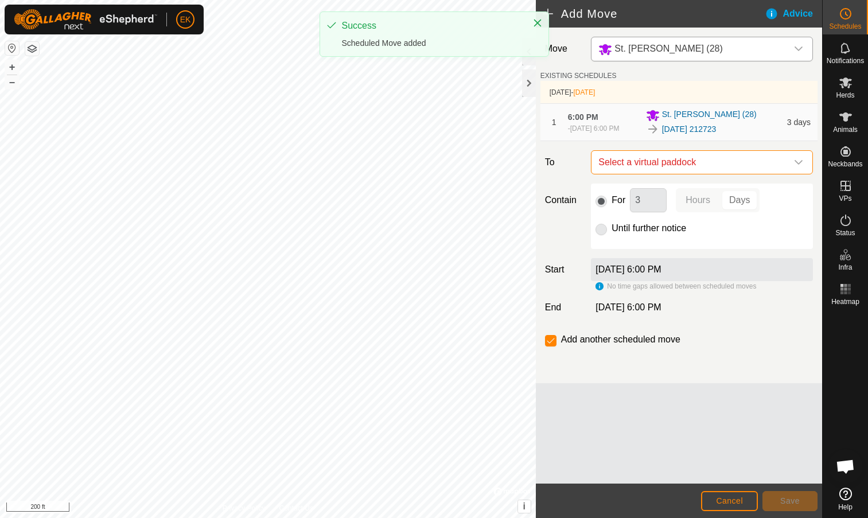
click at [668, 159] on span "Select a virtual paddock" at bounding box center [690, 162] width 193 height 23
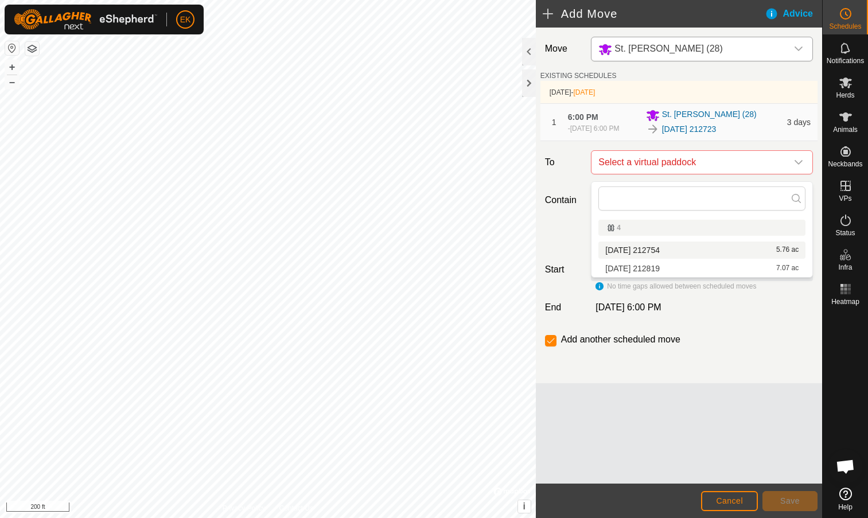
click at [668, 246] on li "2025-09-10 212754 5.76 ac" at bounding box center [702, 250] width 207 height 17
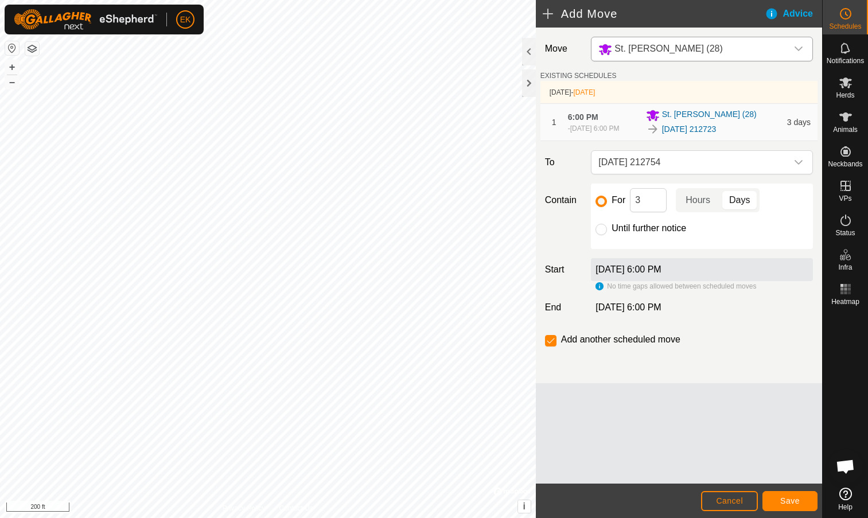
click at [788, 498] on span "Save" at bounding box center [791, 501] width 20 height 9
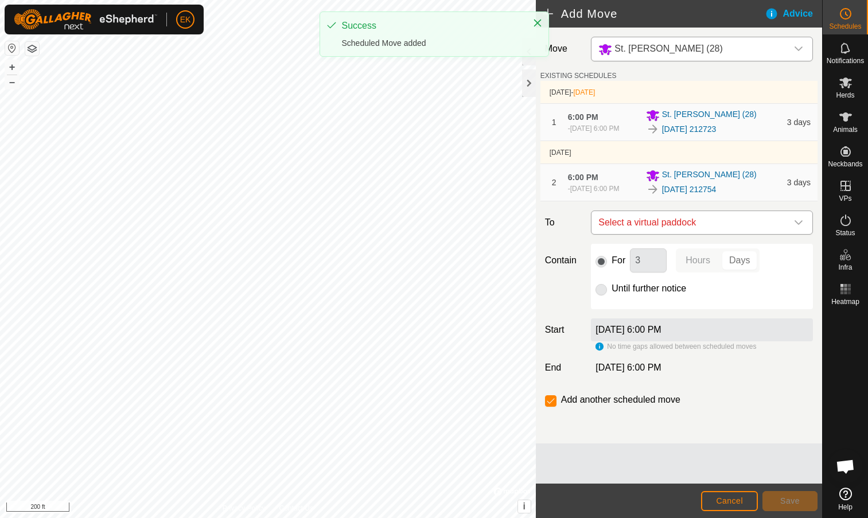
click at [685, 234] on span "Select a virtual paddock" at bounding box center [690, 222] width 193 height 23
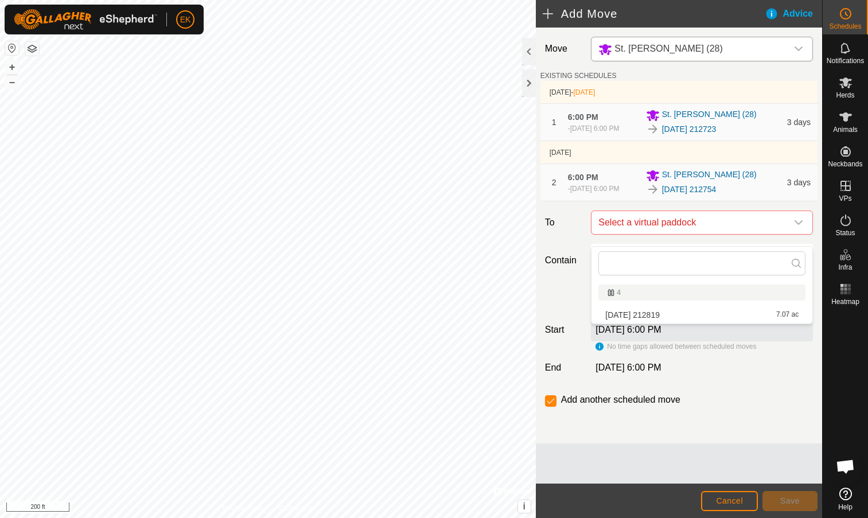
click at [662, 314] on li "2025-09-10 212819 7.07 ac" at bounding box center [702, 315] width 207 height 17
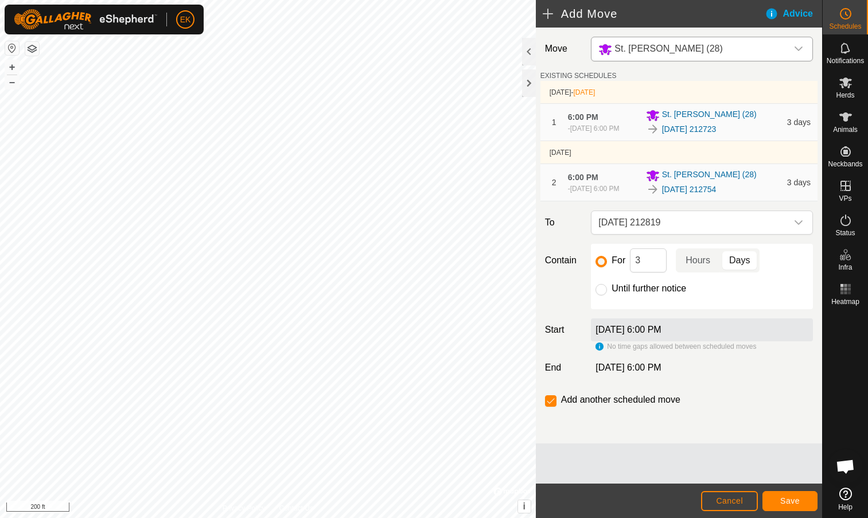
click at [803, 499] on button "Save" at bounding box center [790, 501] width 55 height 20
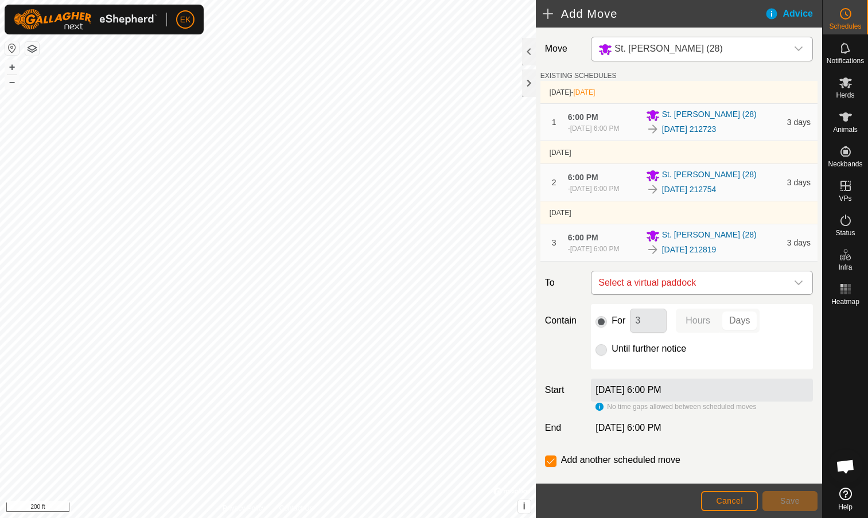
click at [636, 294] on span "Select a virtual paddock" at bounding box center [690, 283] width 193 height 23
click at [744, 502] on button "Cancel" at bounding box center [729, 501] width 57 height 20
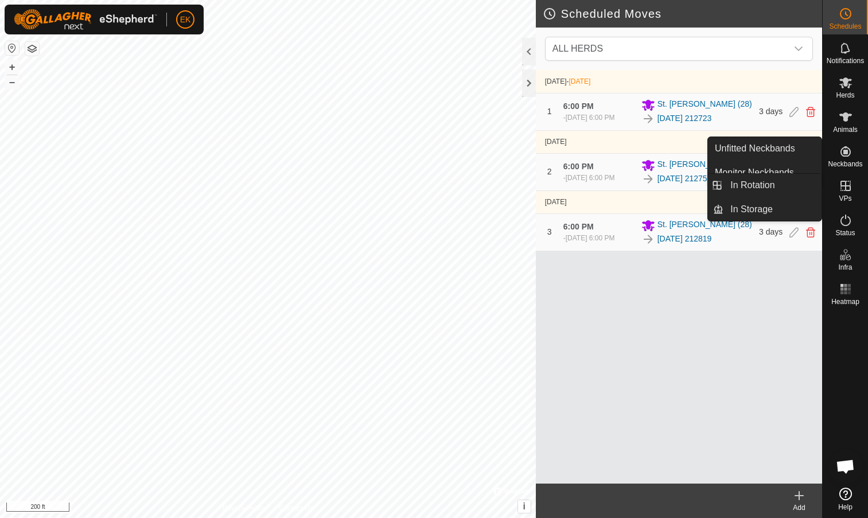
click at [846, 192] on icon at bounding box center [846, 186] width 14 height 14
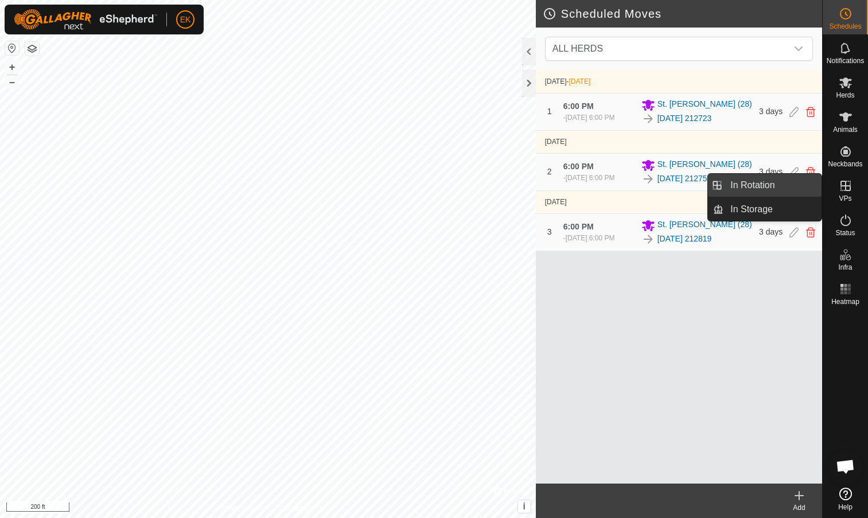
click at [763, 189] on link "In Rotation" at bounding box center [773, 185] width 98 height 23
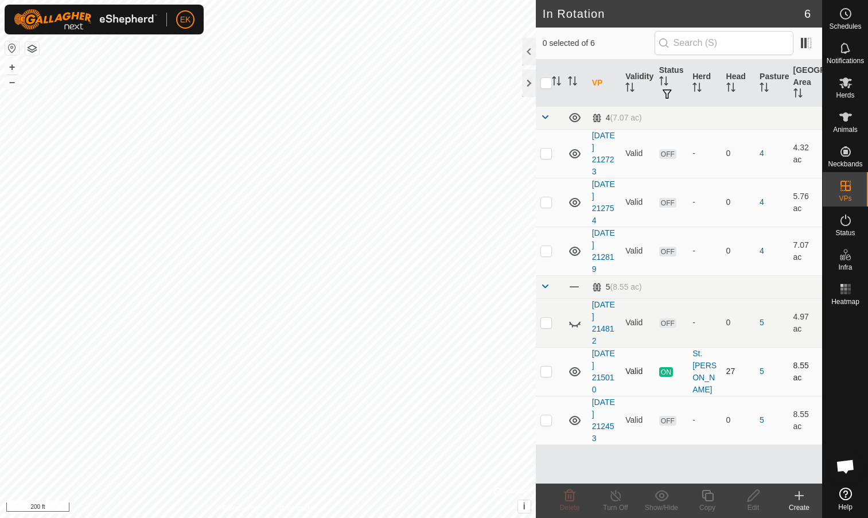
click at [547, 371] on p-checkbox at bounding box center [546, 371] width 11 height 9
checkbox input "false"
click at [547, 421] on p-checkbox at bounding box center [546, 420] width 11 height 9
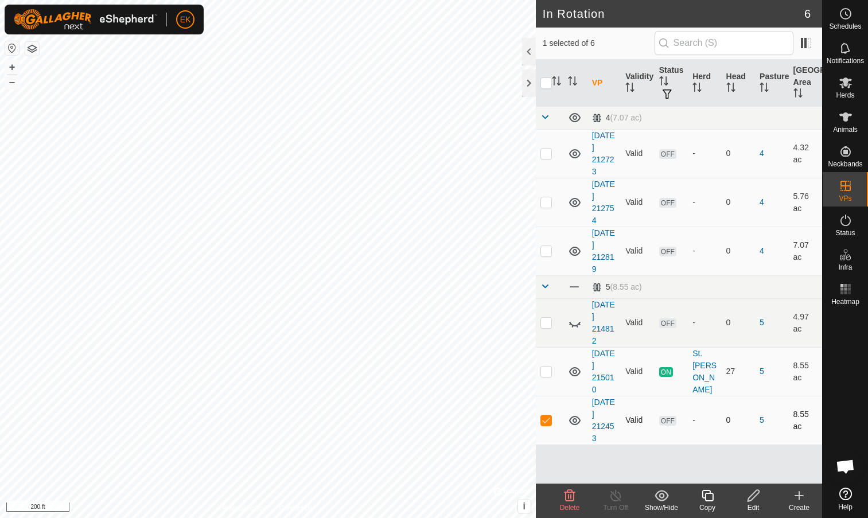
checkbox input "false"
click at [761, 420] on link "5" at bounding box center [762, 420] width 5 height 9
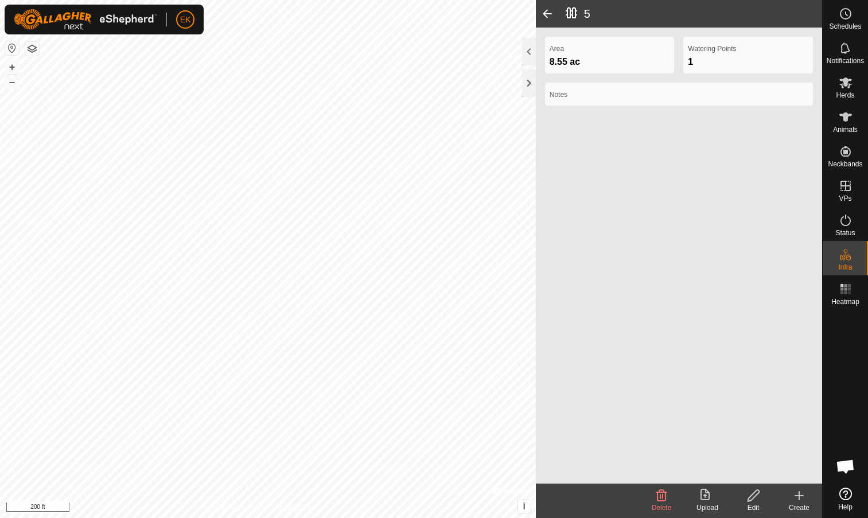
click at [552, 10] on span at bounding box center [547, 14] width 23 height 28
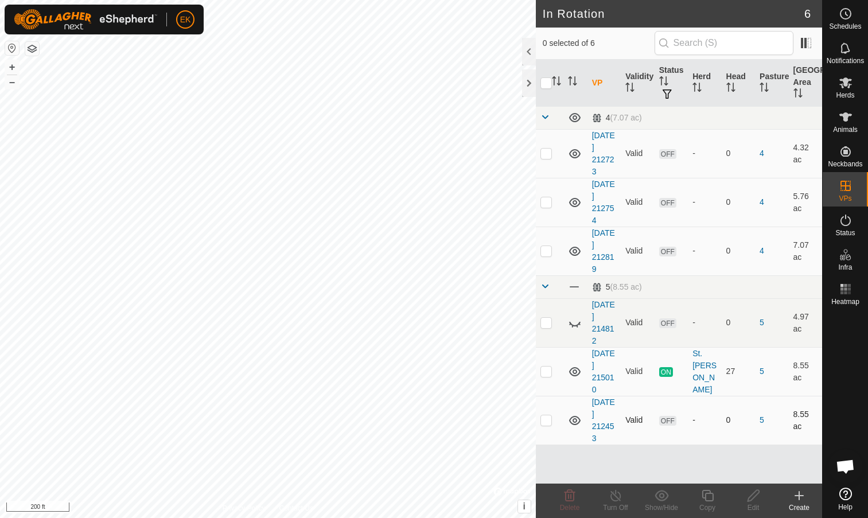
click at [544, 417] on p-checkbox at bounding box center [546, 420] width 11 height 9
checkbox input "true"
click at [756, 492] on icon at bounding box center [753, 495] width 11 height 11
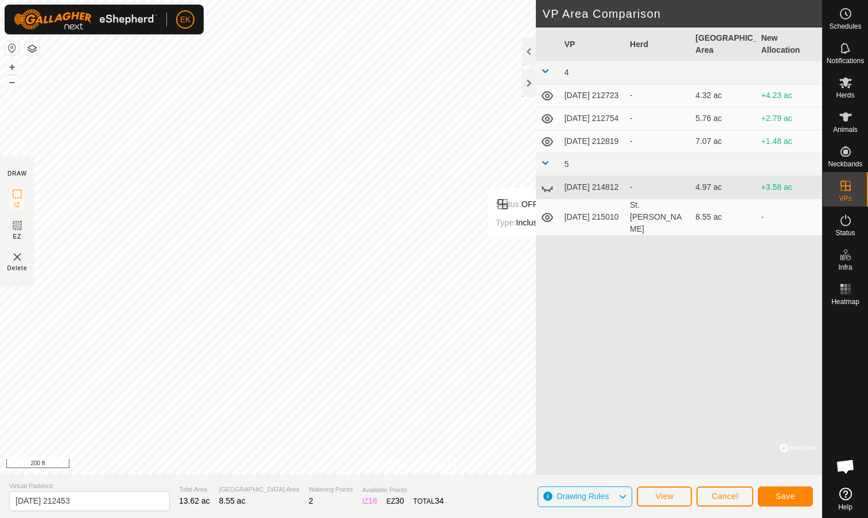
click at [794, 496] on span "Save" at bounding box center [786, 496] width 20 height 9
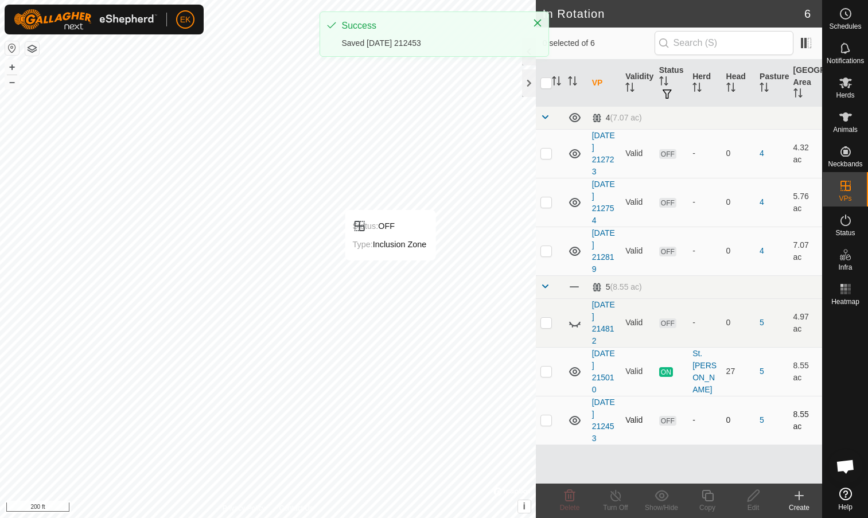
click at [549, 418] on p-checkbox at bounding box center [546, 420] width 11 height 9
checkbox input "true"
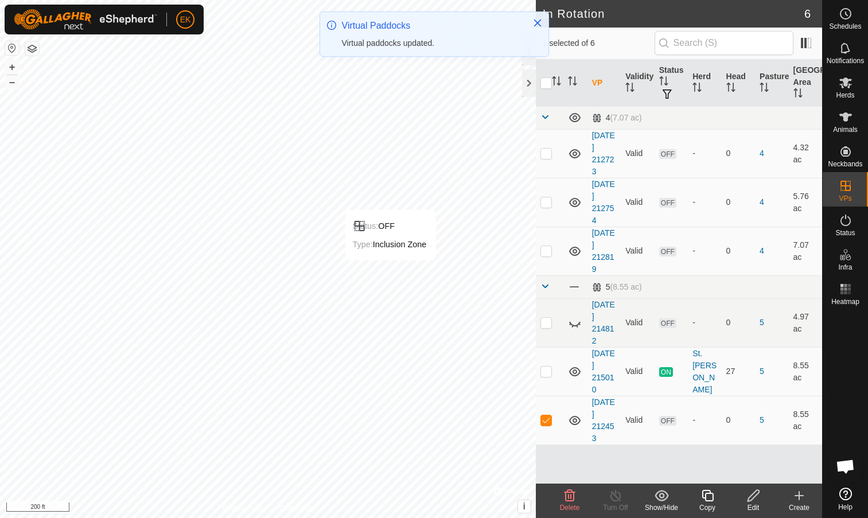
click at [549, 418] on p-checkbox at bounding box center [546, 420] width 11 height 9
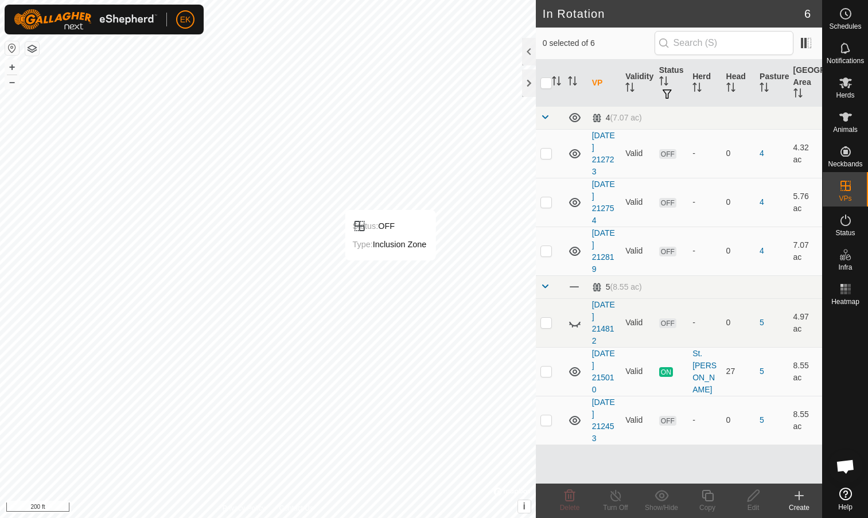
click at [549, 418] on p-checkbox at bounding box center [546, 420] width 11 height 9
checkbox input "true"
click at [669, 416] on td "OFF" at bounding box center [671, 420] width 33 height 49
click at [674, 420] on span "OFF" at bounding box center [668, 421] width 17 height 10
click at [666, 371] on span "ON" at bounding box center [667, 372] width 14 height 10
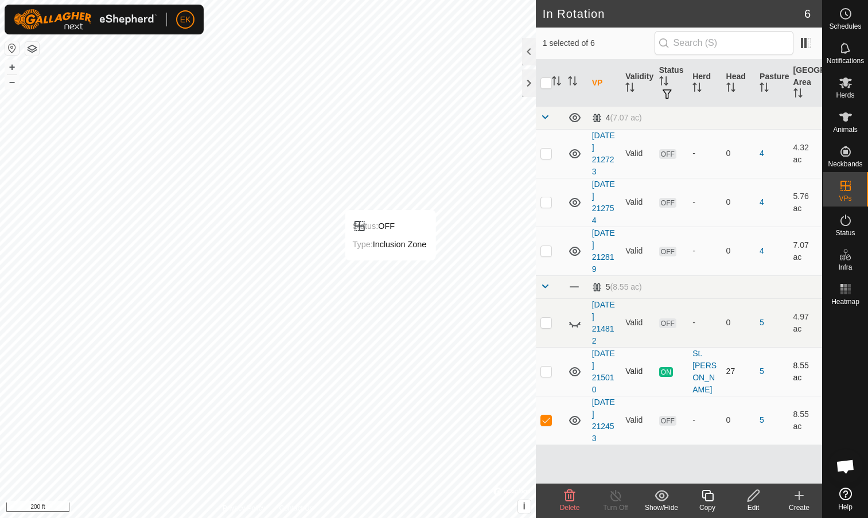
click at [548, 370] on p-checkbox at bounding box center [546, 371] width 11 height 9
click at [546, 374] on p-checkbox at bounding box center [546, 371] width 11 height 9
checkbox input "false"
click at [547, 416] on p-checkbox at bounding box center [546, 420] width 11 height 9
checkbox input "false"
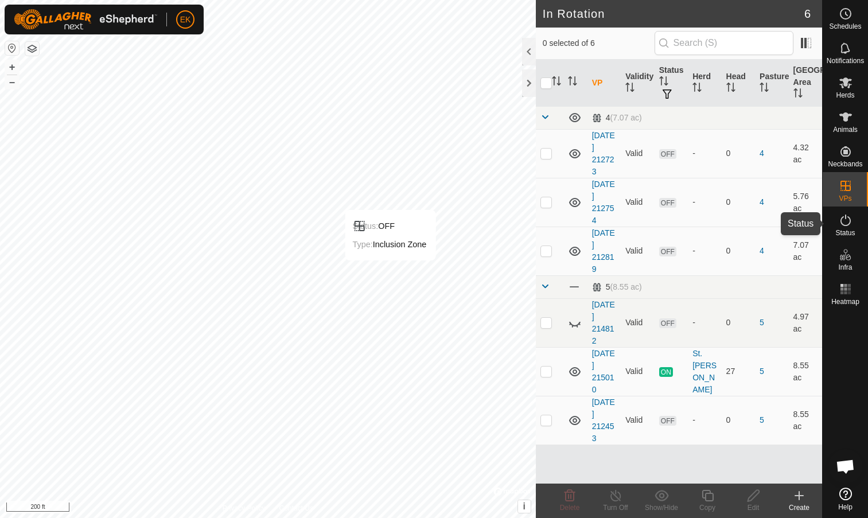
click at [845, 223] on icon at bounding box center [846, 221] width 14 height 14
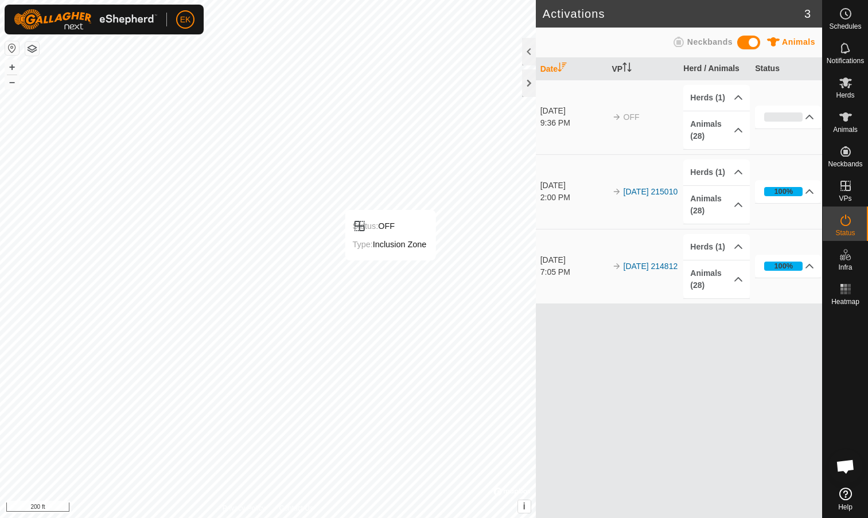
click at [633, 117] on span "OFF" at bounding box center [632, 117] width 16 height 9
click at [847, 14] on icon at bounding box center [847, 13] width 2 height 3
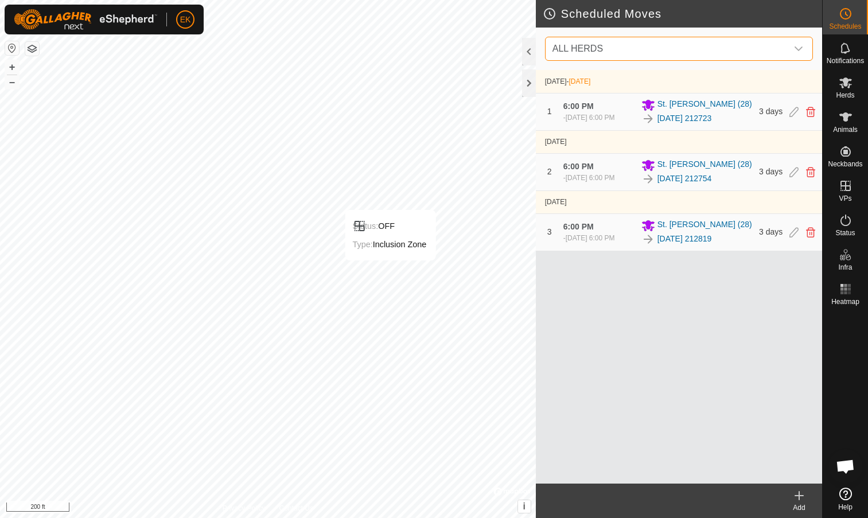
click at [753, 53] on span "ALL HERDS" at bounding box center [667, 48] width 239 height 23
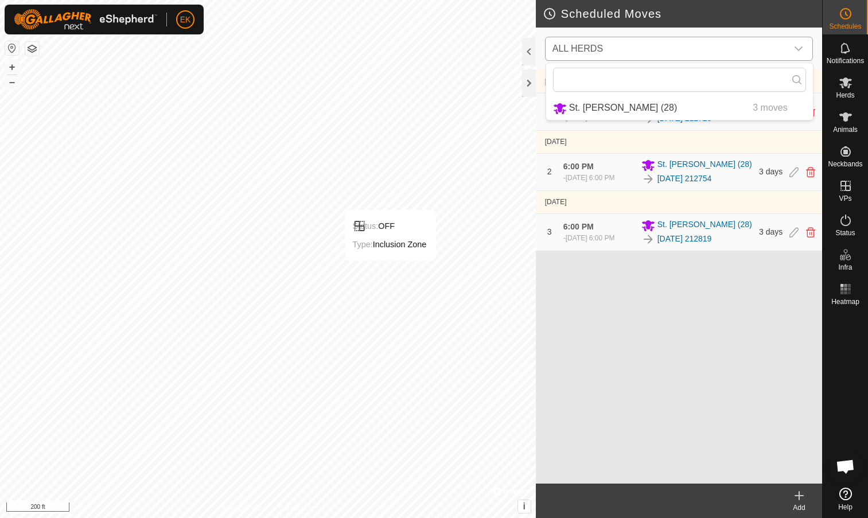
click at [722, 103] on li "St. Charles (28) 3 moves" at bounding box center [679, 108] width 267 height 24
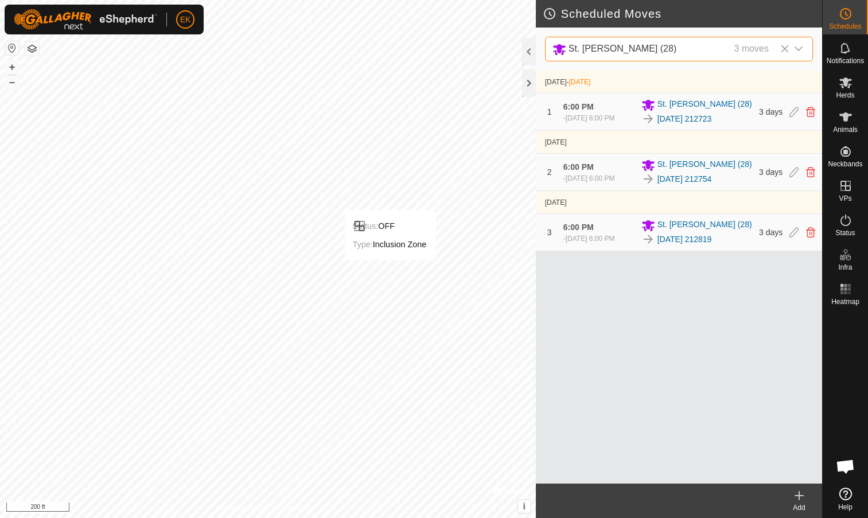
click at [804, 497] on icon at bounding box center [800, 496] width 14 height 14
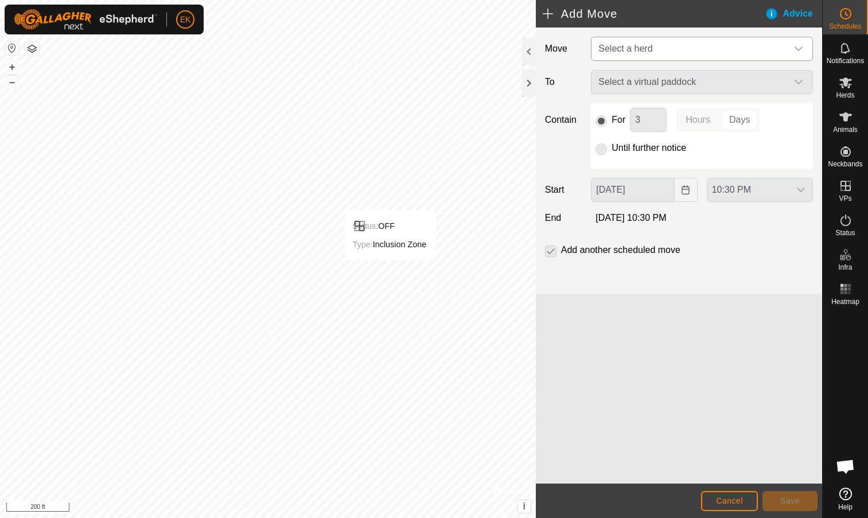
click at [638, 53] on span "Select a herd" at bounding box center [626, 49] width 54 height 10
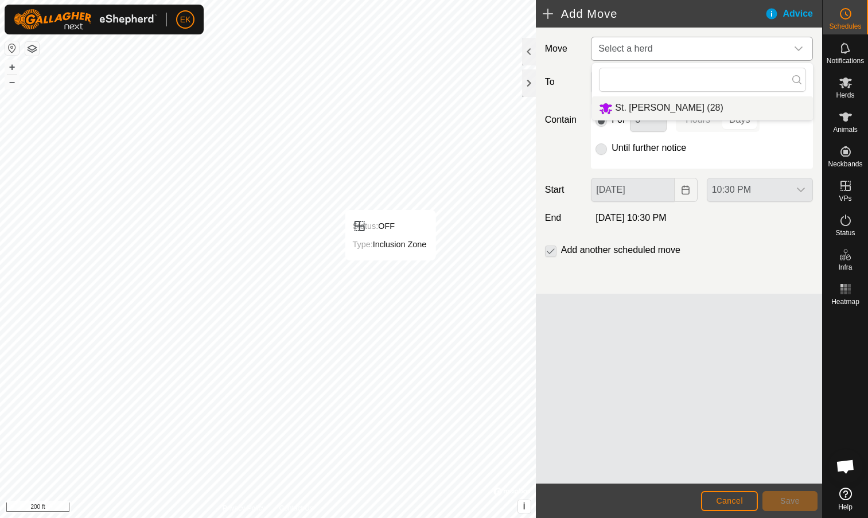
click at [637, 105] on li "St. Charles (28)" at bounding box center [702, 108] width 221 height 24
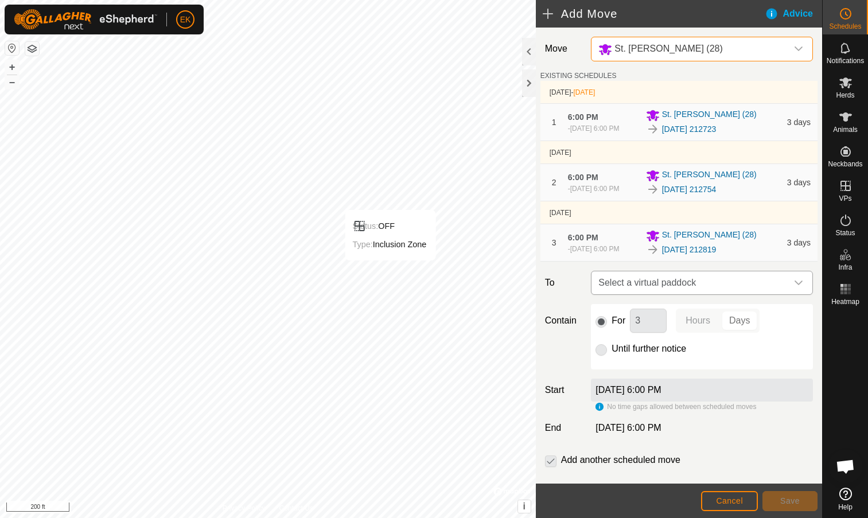
click at [661, 294] on span "Select a virtual paddock" at bounding box center [690, 283] width 193 height 23
click at [723, 499] on span "Cancel" at bounding box center [729, 501] width 27 height 9
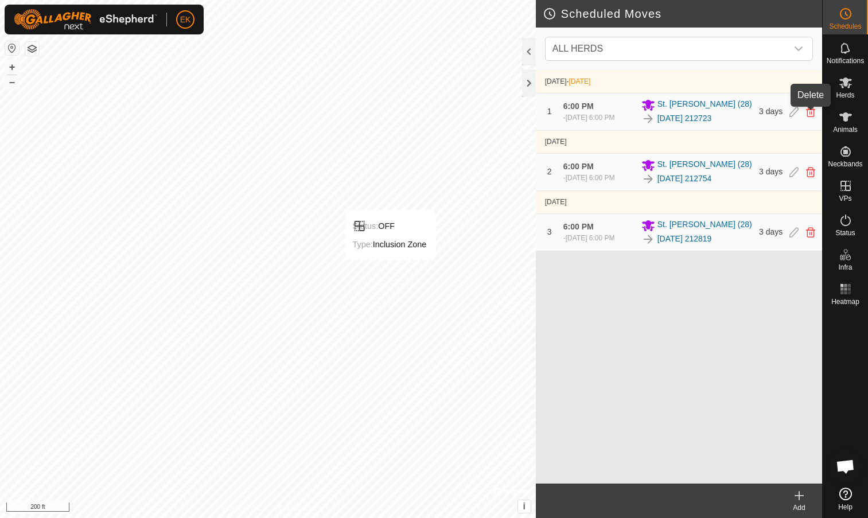
click at [810, 112] on icon at bounding box center [810, 112] width 9 height 10
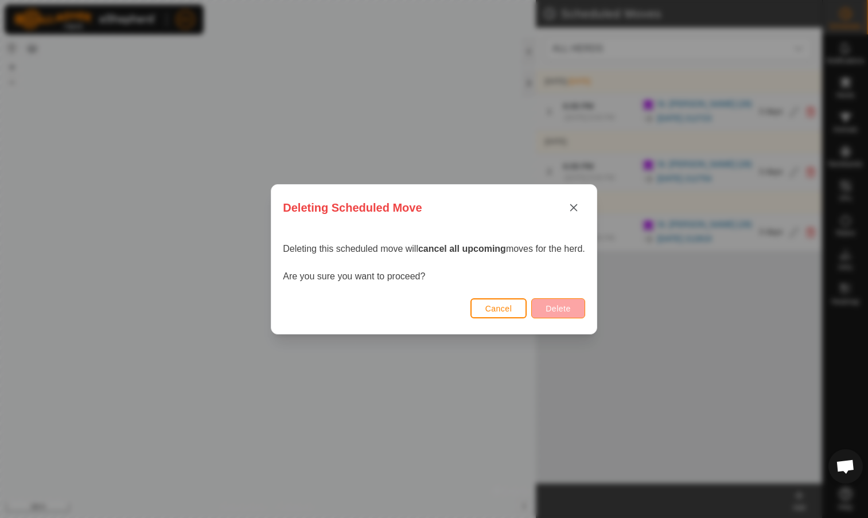
click at [567, 317] on button "Delete" at bounding box center [558, 308] width 53 height 20
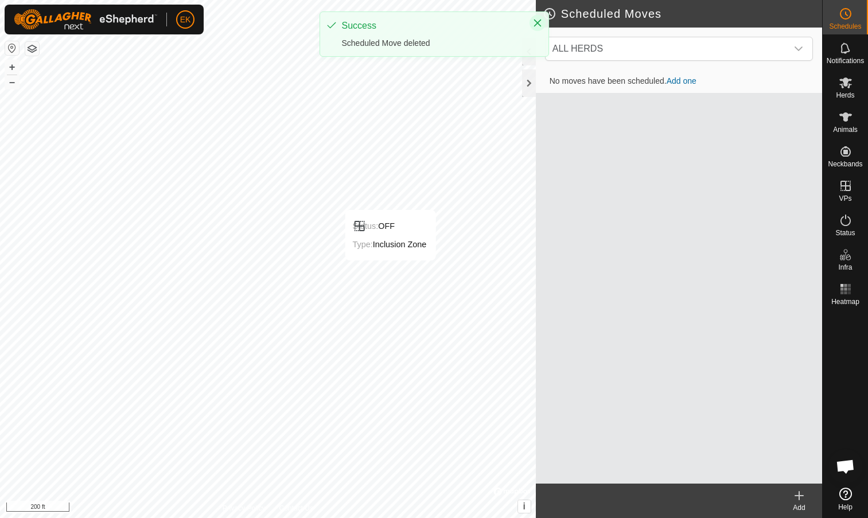
click at [540, 20] on icon "Close" at bounding box center [537, 22] width 9 height 9
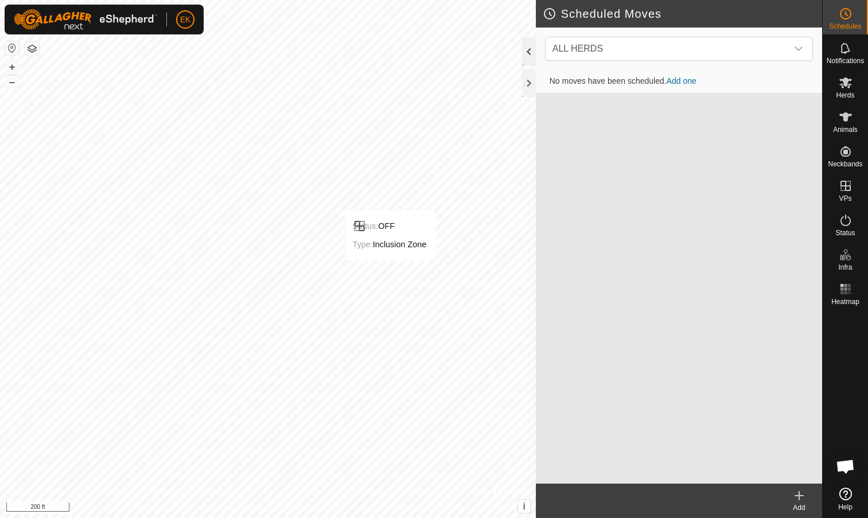
click at [528, 55] on div at bounding box center [529, 52] width 14 height 28
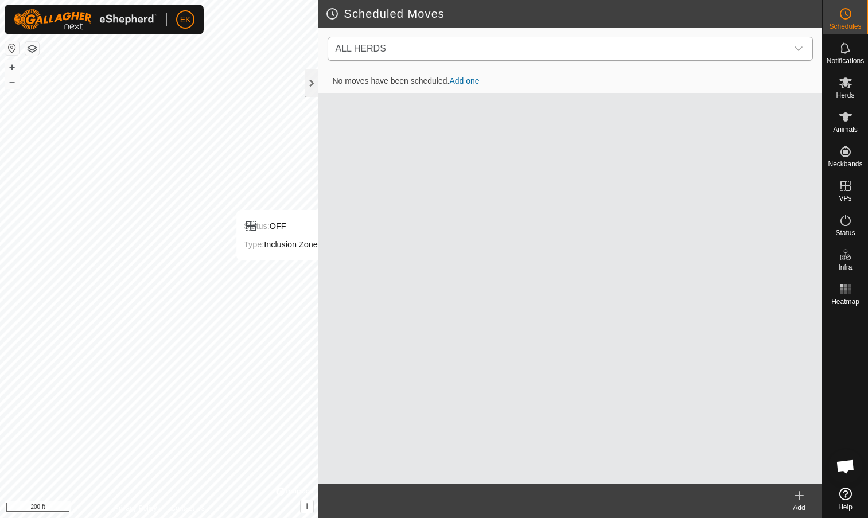
click at [692, 45] on span "ALL HERDS" at bounding box center [559, 48] width 457 height 23
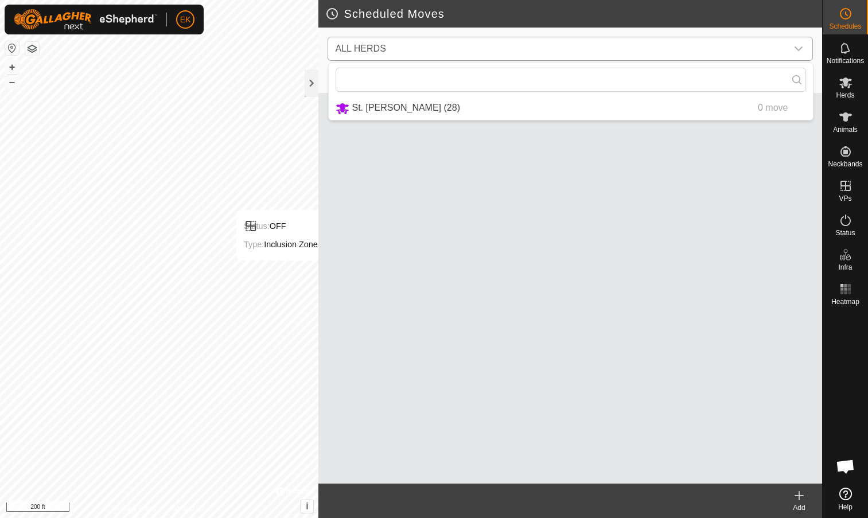
click at [656, 99] on li "St. Charles (28) 0 move" at bounding box center [571, 108] width 484 height 24
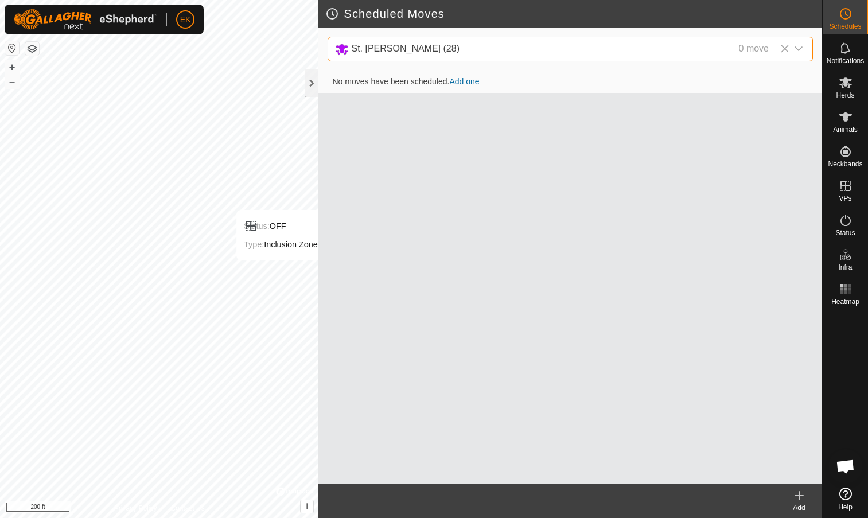
click at [463, 79] on link "Add one" at bounding box center [464, 81] width 30 height 9
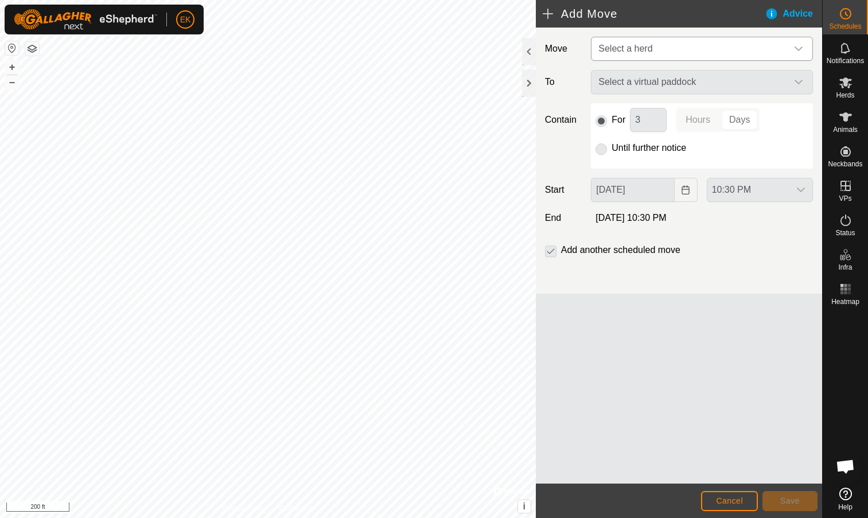
click at [658, 51] on span "Select a herd" at bounding box center [690, 48] width 193 height 23
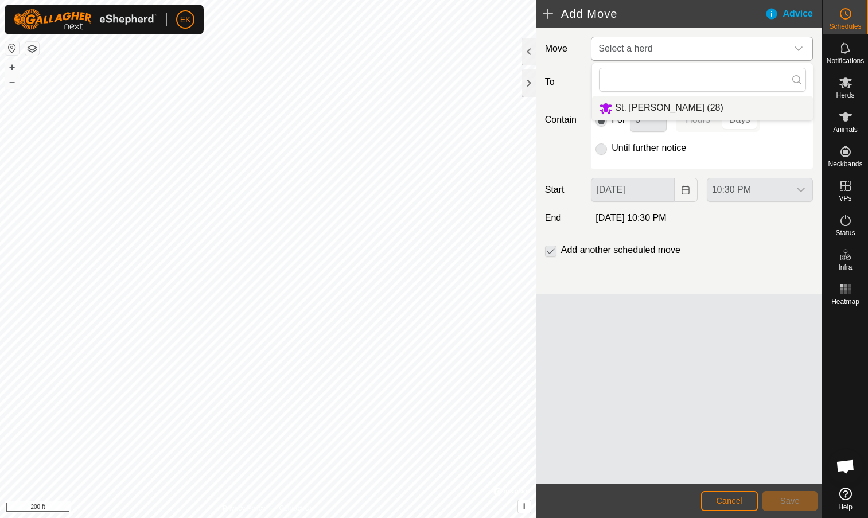
click at [653, 110] on li "St. Charles (28)" at bounding box center [702, 108] width 221 height 24
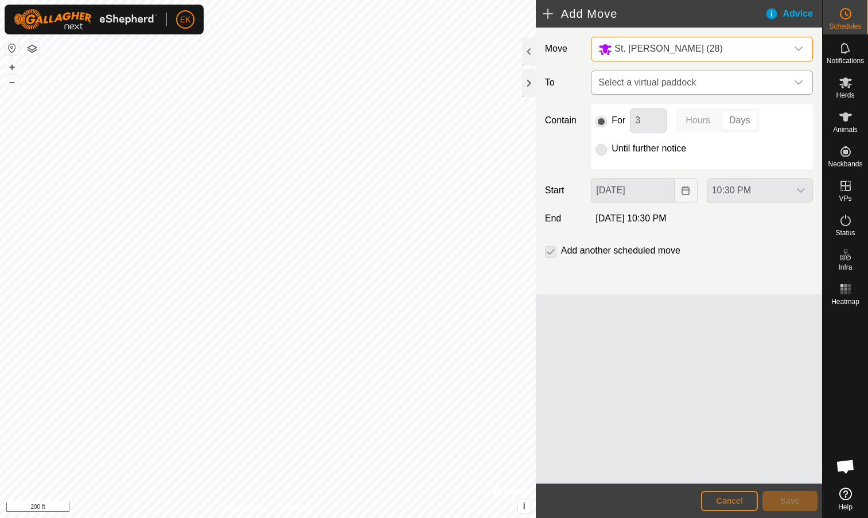
click at [649, 84] on span "Select a virtual paddock" at bounding box center [690, 82] width 193 height 23
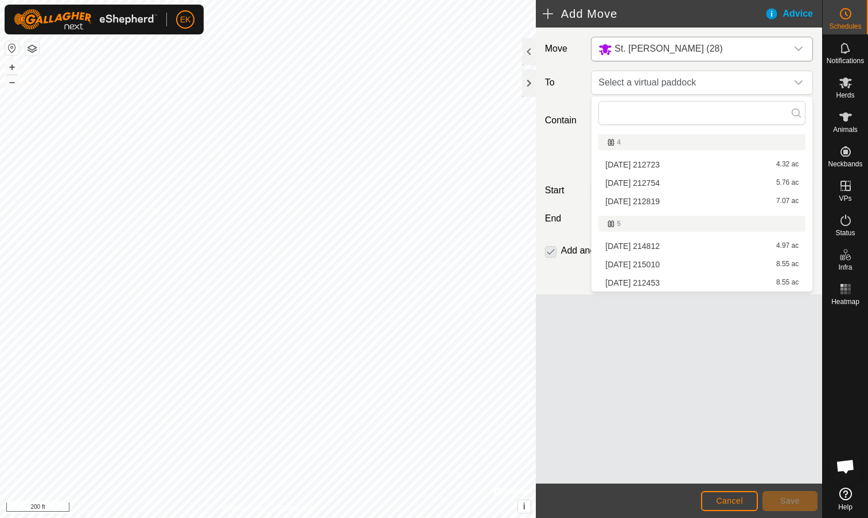
click at [645, 282] on li "2025-09-10 212453 8.55 ac" at bounding box center [702, 282] width 207 height 17
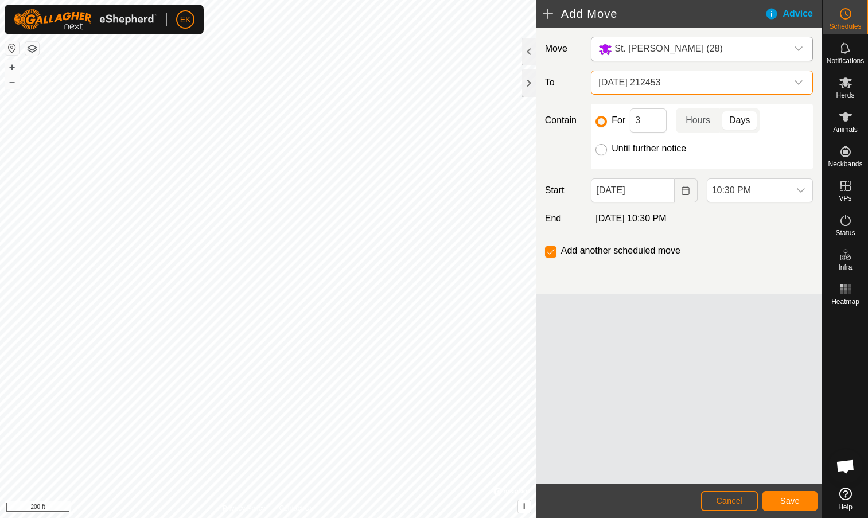
click at [604, 152] on input "Until further notice" at bounding box center [601, 149] width 11 height 11
radio input "true"
checkbox input "false"
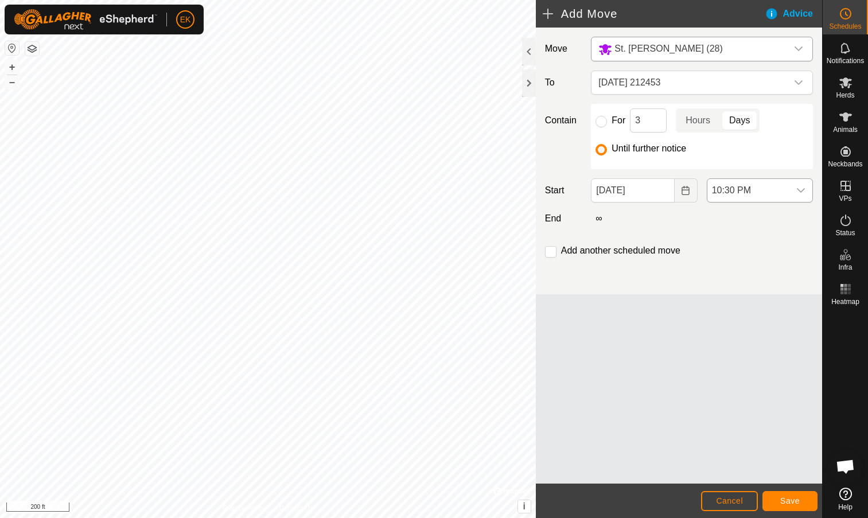
click at [739, 189] on span "10:30 PM" at bounding box center [749, 190] width 82 height 23
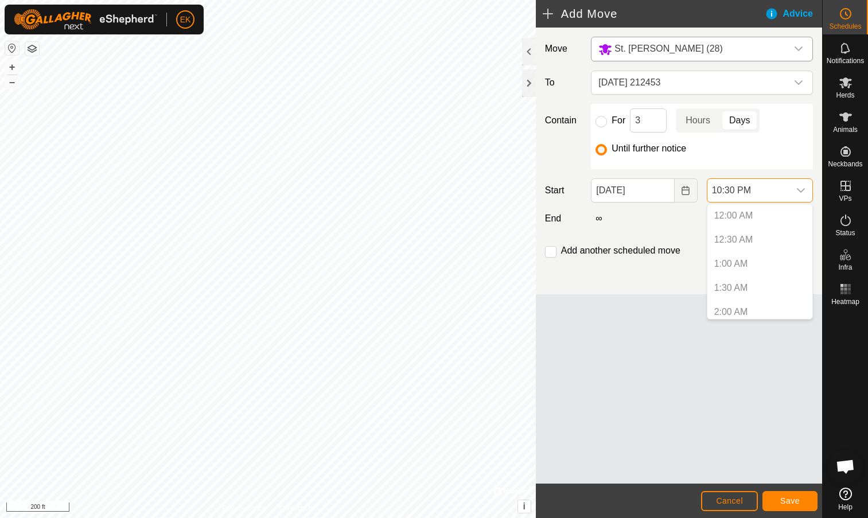
scroll to position [993, 0]
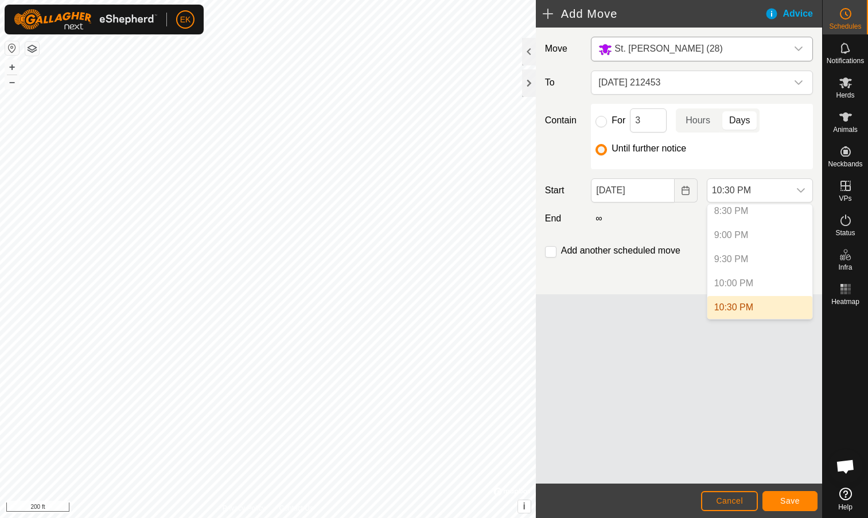
click at [737, 305] on li "10:30 PM" at bounding box center [760, 307] width 105 height 23
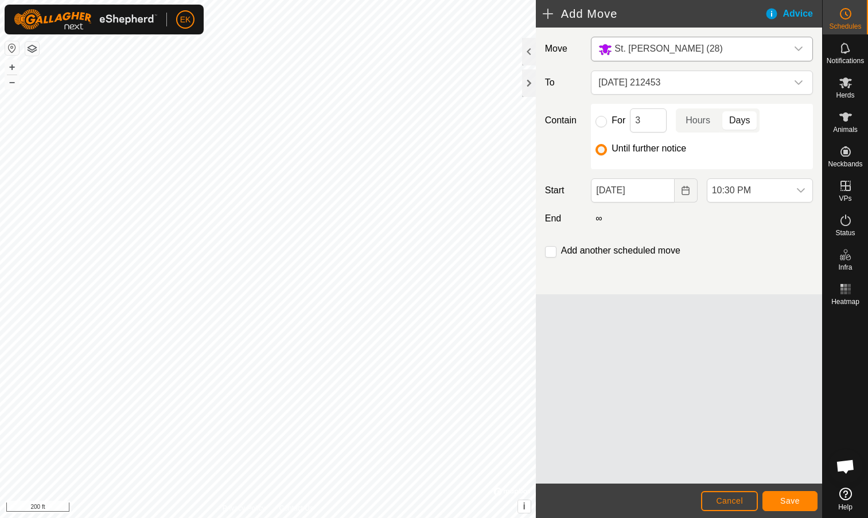
click at [703, 311] on div "Move St. Charles (28) To 2025-09-10 212453 Contain For 3 Hours Days Until furth…" at bounding box center [679, 256] width 286 height 456
click at [781, 502] on span "Save" at bounding box center [791, 501] width 20 height 9
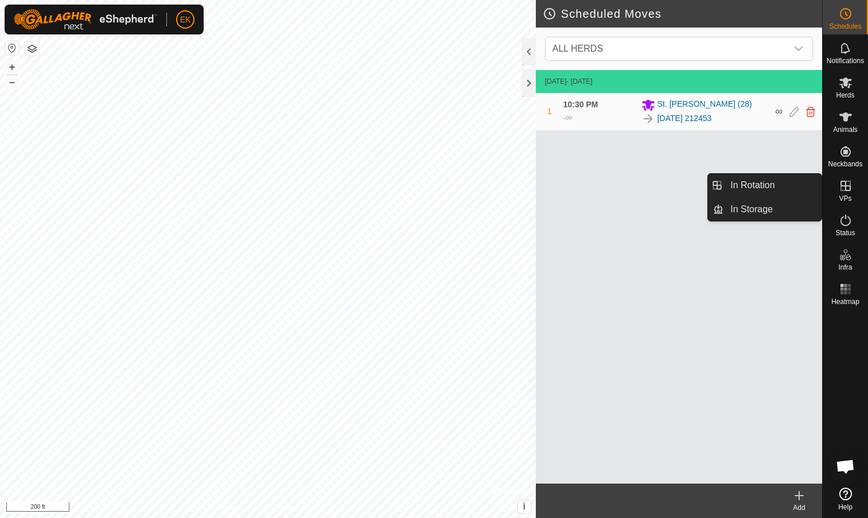
click at [844, 187] on icon at bounding box center [846, 186] width 14 height 14
click at [844, 181] on icon at bounding box center [846, 186] width 10 height 10
click at [778, 184] on link "In Rotation" at bounding box center [773, 185] width 98 height 23
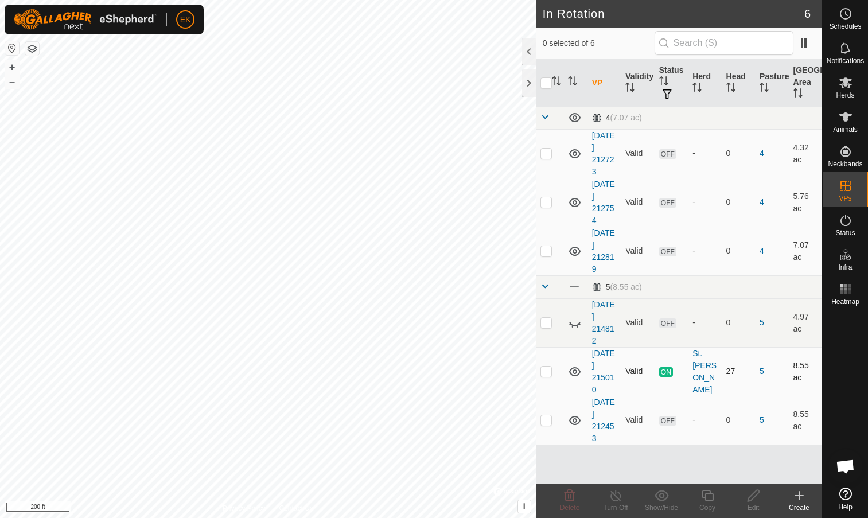
click at [549, 373] on p-checkbox at bounding box center [546, 371] width 11 height 9
checkbox input "true"
click at [619, 497] on icon at bounding box center [616, 496] width 14 height 14
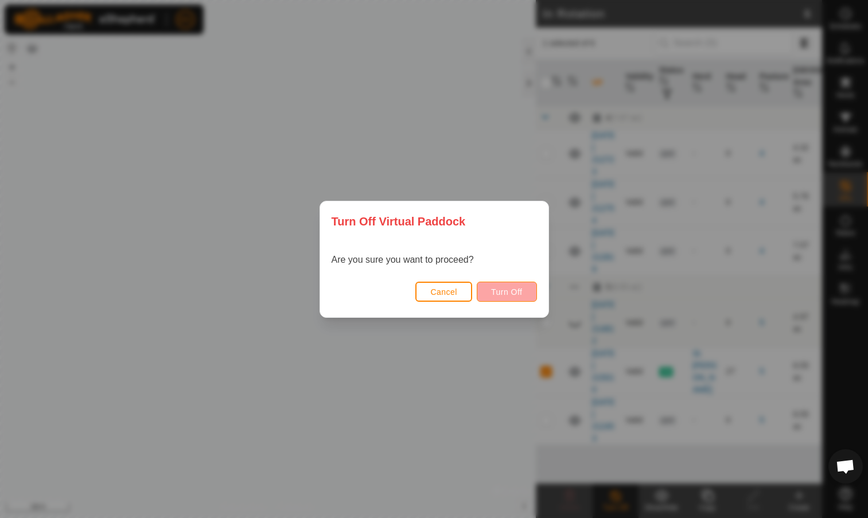
click at [514, 291] on span "Turn Off" at bounding box center [507, 292] width 32 height 9
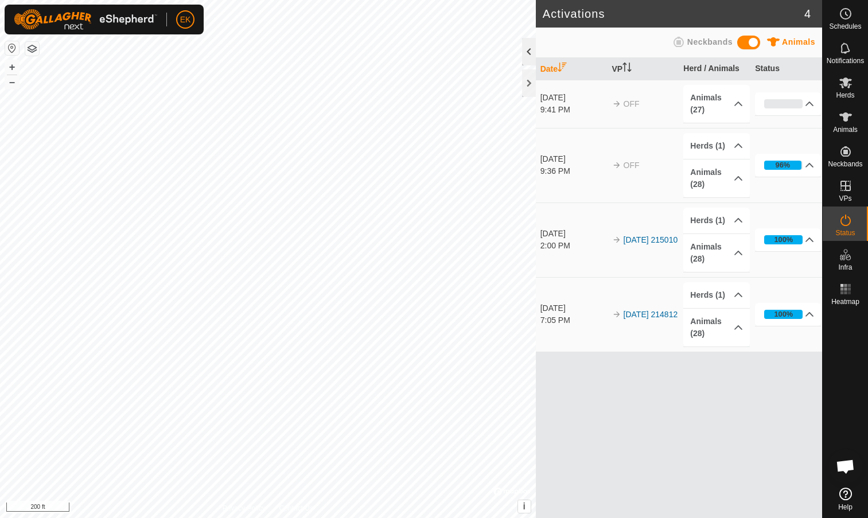
click at [532, 53] on div at bounding box center [529, 52] width 14 height 28
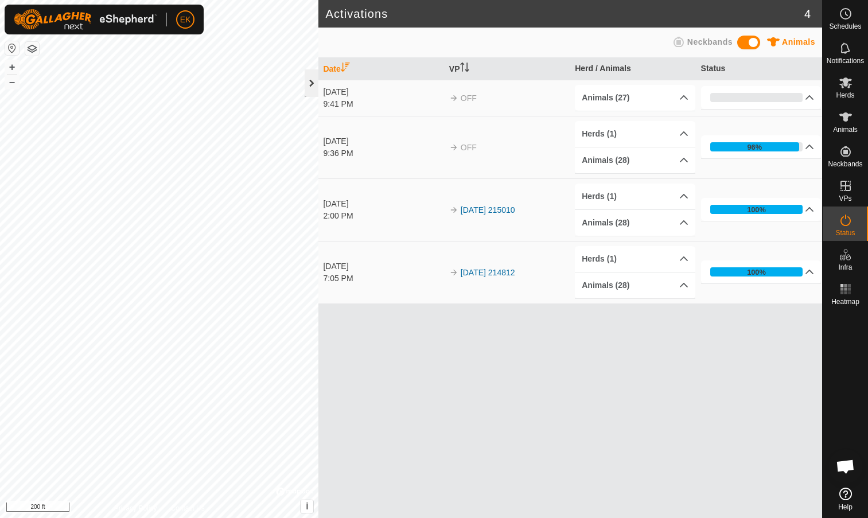
click at [315, 85] on div at bounding box center [312, 83] width 14 height 28
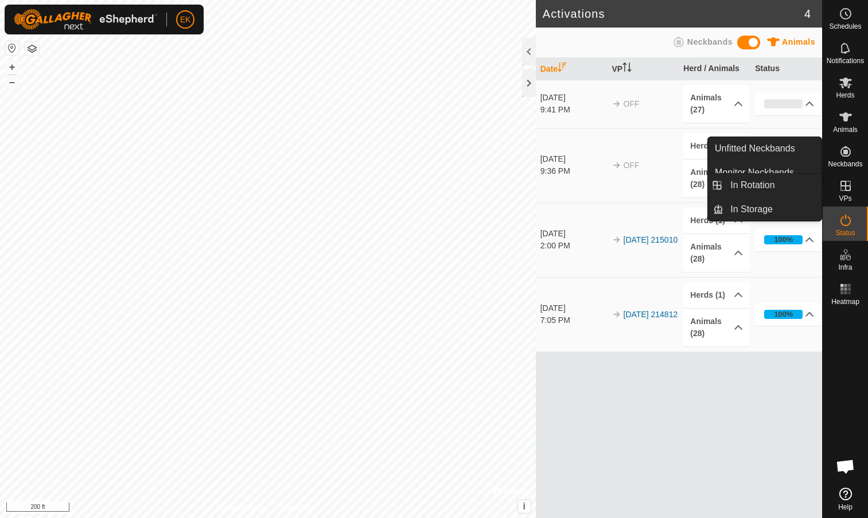
click at [847, 192] on icon at bounding box center [846, 186] width 14 height 14
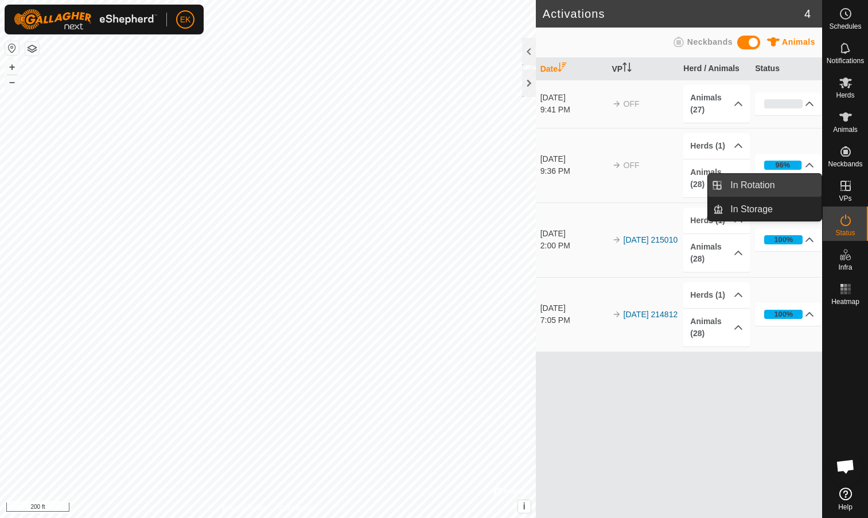
click at [789, 187] on link "In Rotation" at bounding box center [773, 185] width 98 height 23
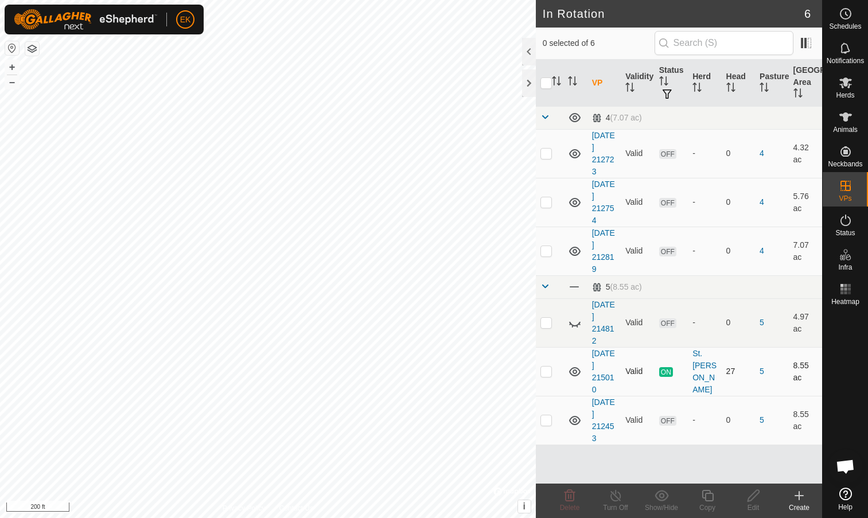
click at [547, 372] on p-checkbox at bounding box center [546, 371] width 11 height 9
click at [547, 370] on p-checkbox at bounding box center [546, 371] width 11 height 9
checkbox input "false"
click at [544, 420] on p-checkbox at bounding box center [546, 420] width 11 height 9
click at [545, 426] on td at bounding box center [550, 420] width 28 height 49
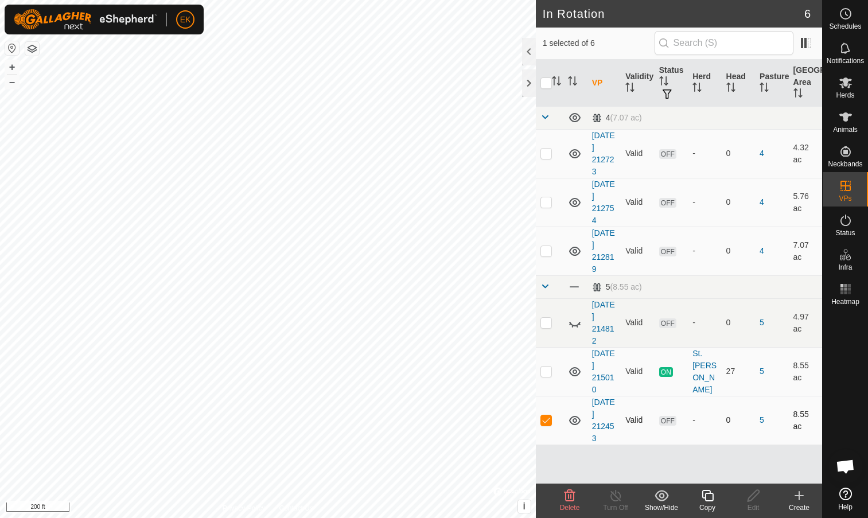
checkbox input "false"
click at [550, 367] on td at bounding box center [550, 371] width 28 height 49
checkbox input "true"
click at [617, 495] on icon at bounding box center [616, 496] width 14 height 14
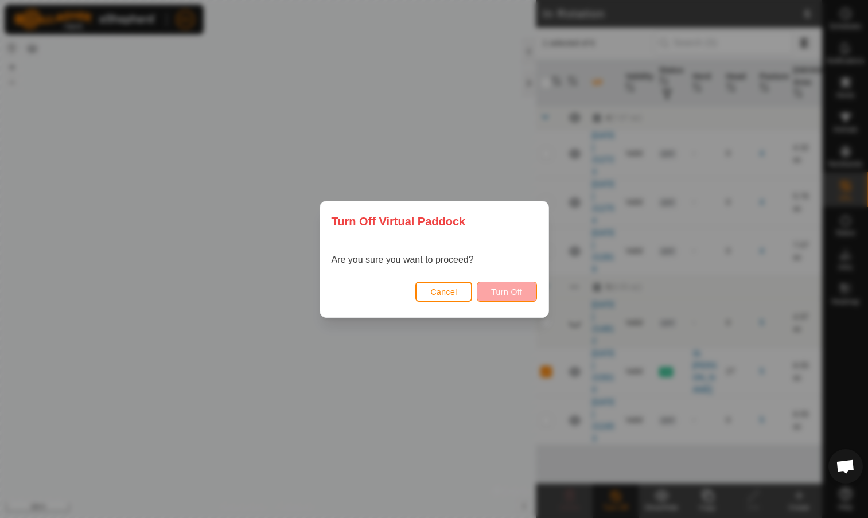
click at [514, 289] on span "Turn Off" at bounding box center [507, 292] width 32 height 9
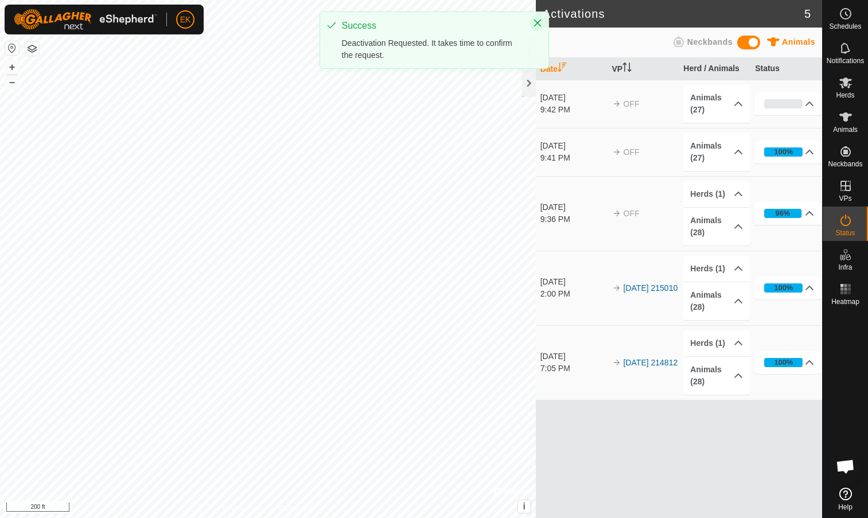
click at [538, 21] on icon "Close" at bounding box center [537, 22] width 9 height 9
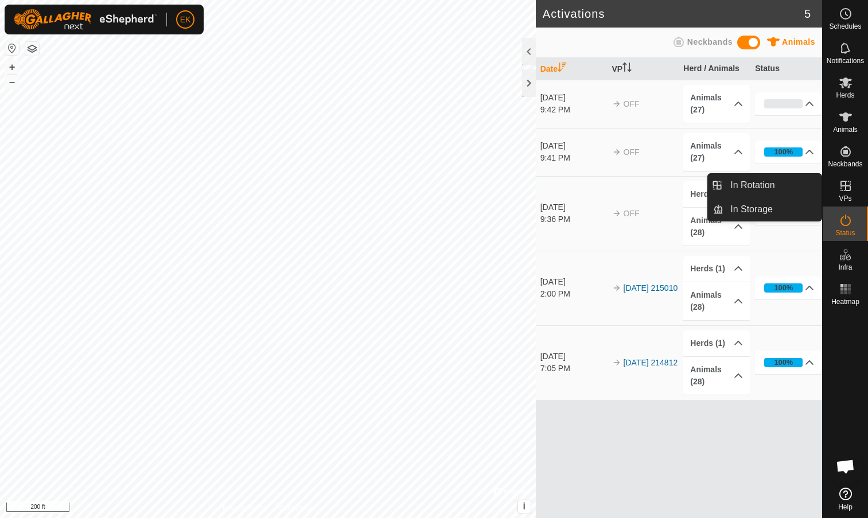
click at [848, 183] on icon at bounding box center [846, 186] width 14 height 14
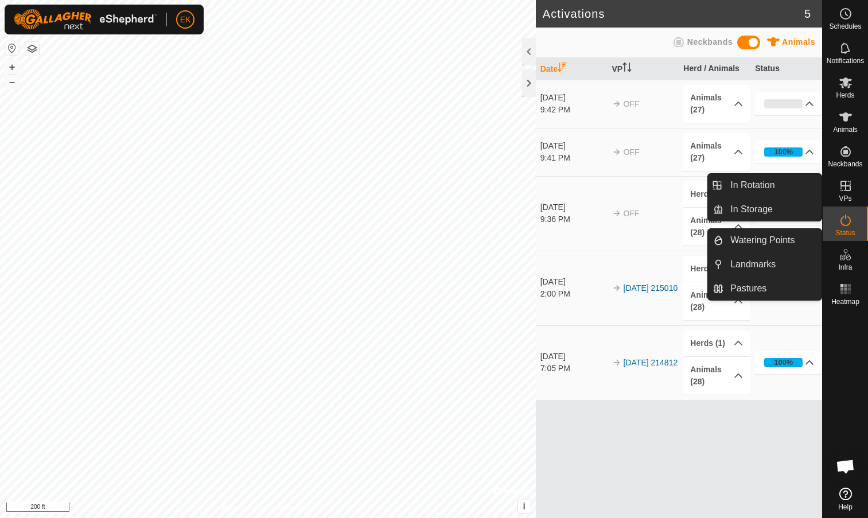
click at [840, 195] on span "VPs" at bounding box center [845, 198] width 13 height 7
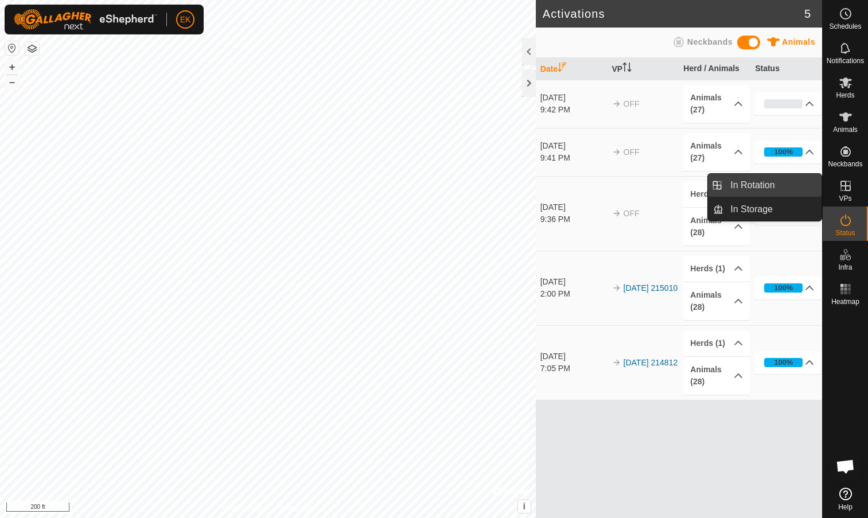
click at [796, 183] on link "In Rotation" at bounding box center [773, 185] width 98 height 23
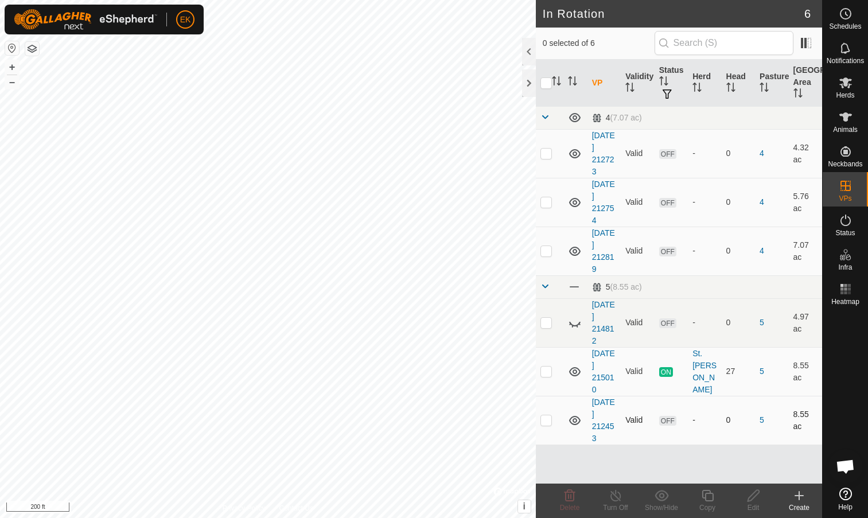
click at [549, 424] on p-checkbox at bounding box center [546, 420] width 11 height 9
checkbox input "true"
click at [844, 13] on icon at bounding box center [846, 14] width 14 height 14
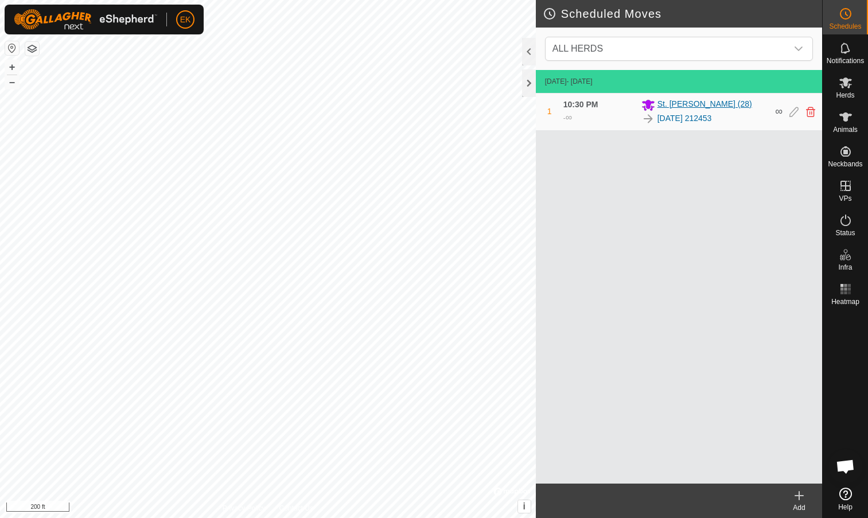
click at [680, 104] on span "St. [PERSON_NAME] (28)" at bounding box center [705, 105] width 95 height 14
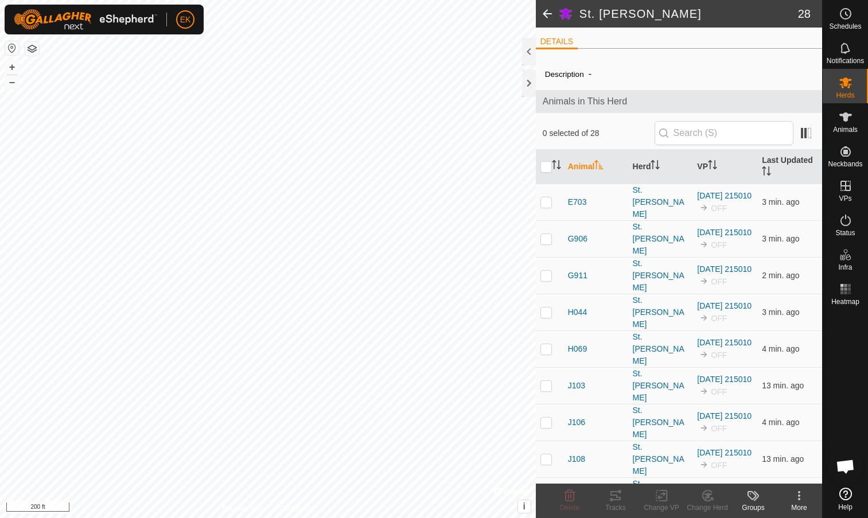
click at [546, 13] on span at bounding box center [547, 14] width 23 height 28
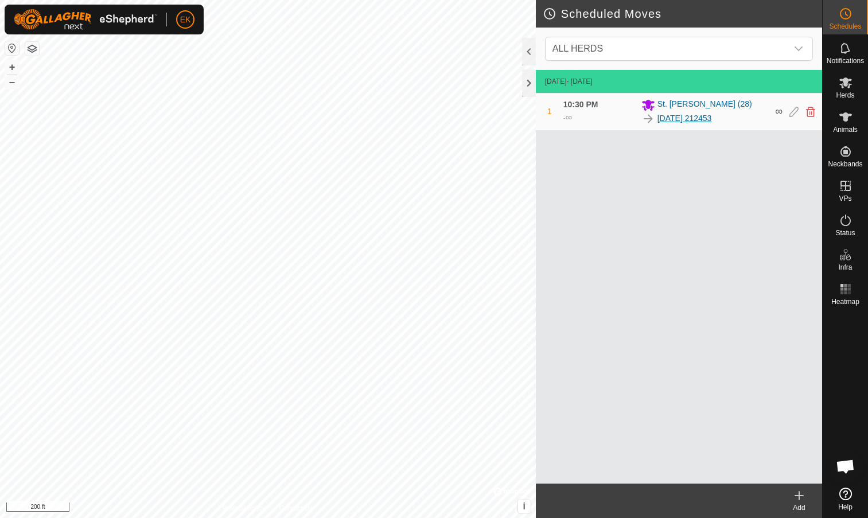
click at [709, 118] on link "[DATE] 212453" at bounding box center [685, 119] width 55 height 12
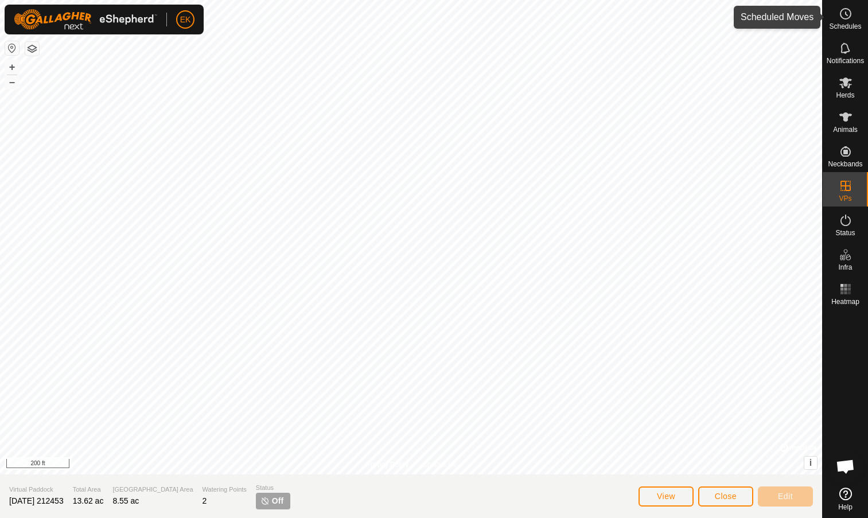
click at [846, 19] on circle at bounding box center [846, 14] width 10 height 10
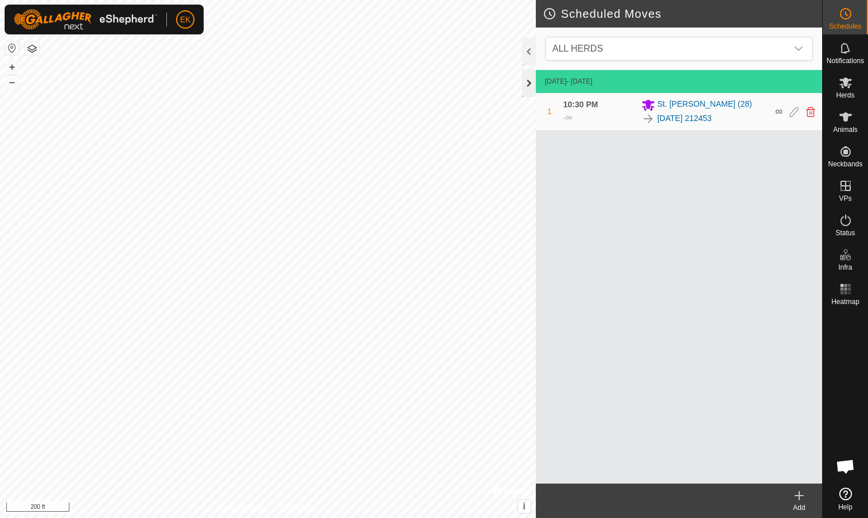
click at [525, 87] on div at bounding box center [529, 83] width 14 height 28
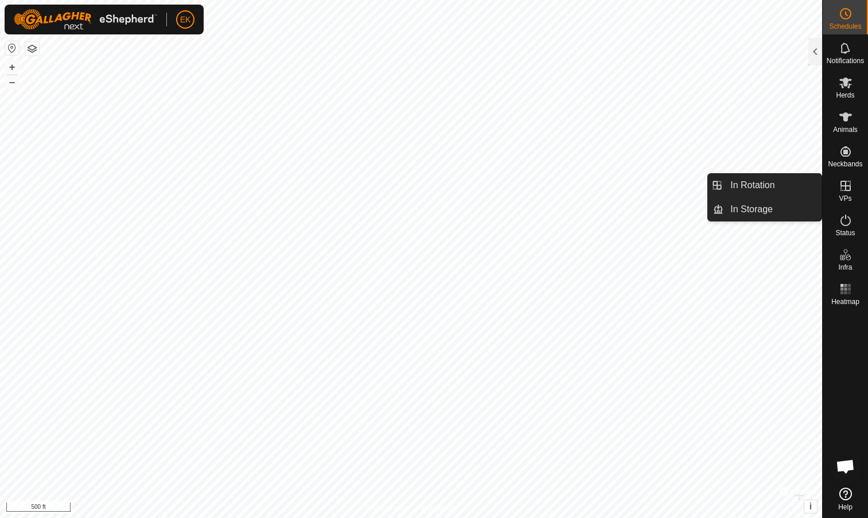
click at [850, 195] on span "VPs" at bounding box center [845, 198] width 13 height 7
click at [777, 187] on link "In Rotation" at bounding box center [773, 185] width 98 height 23
click at [755, 180] on link "In Rotation" at bounding box center [773, 185] width 98 height 23
